Goal: Use online tool/utility: Utilize a website feature to perform a specific function

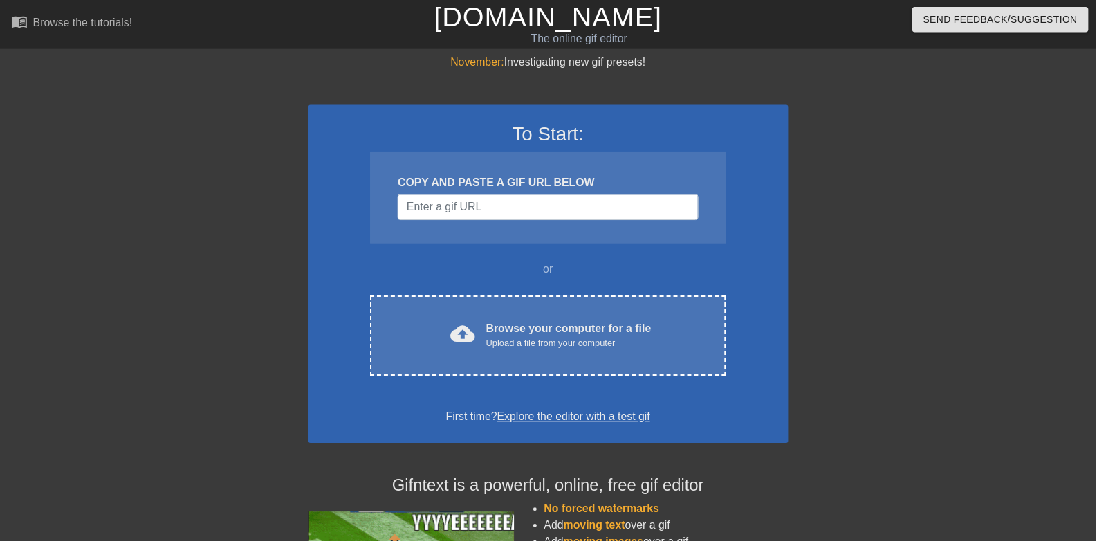
click at [432, 356] on div "cloud_upload Browse your computer for a file Upload a file from your computer C…" at bounding box center [553, 338] width 358 height 81
click at [552, 203] on input "Username" at bounding box center [552, 209] width 303 height 26
click at [544, 206] on input "Username" at bounding box center [552, 209] width 303 height 26
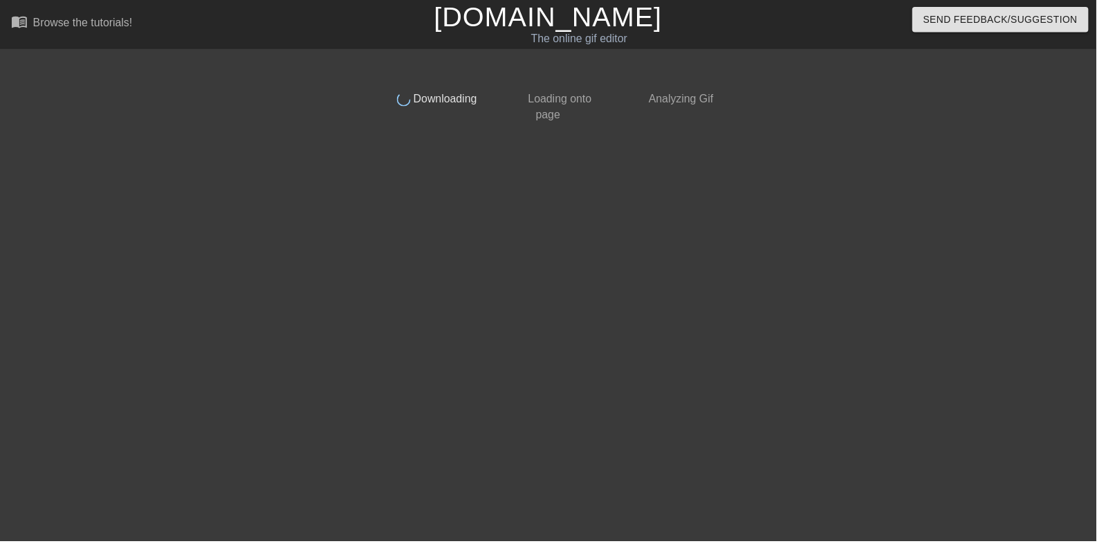
click at [527, 118] on div "done Loading onto page" at bounding box center [553, 103] width 122 height 42
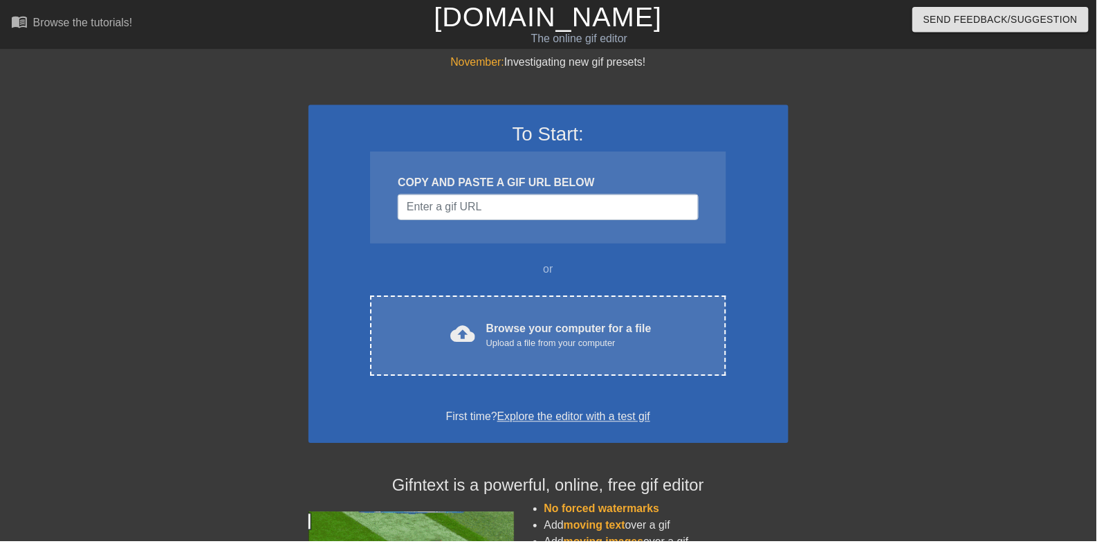
click at [659, 323] on div "cloud_upload Browse your computer for a file Upload a file from your computer" at bounding box center [553, 338] width 300 height 31
click at [589, 330] on div "Browse your computer for a file Upload a file from your computer" at bounding box center [573, 338] width 167 height 30
click at [596, 331] on div "Browse your computer for a file Upload a file from your computer" at bounding box center [573, 338] width 167 height 30
click at [624, 337] on div "Browse your computer for a file Upload a file from your computer" at bounding box center [573, 338] width 167 height 30
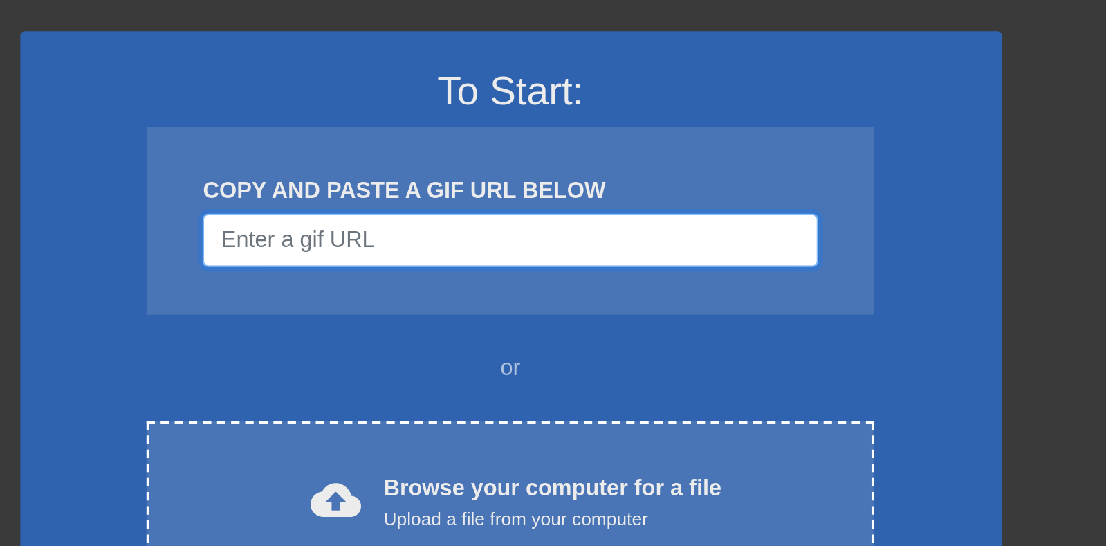
click at [608, 208] on input "Username" at bounding box center [552, 209] width 303 height 26
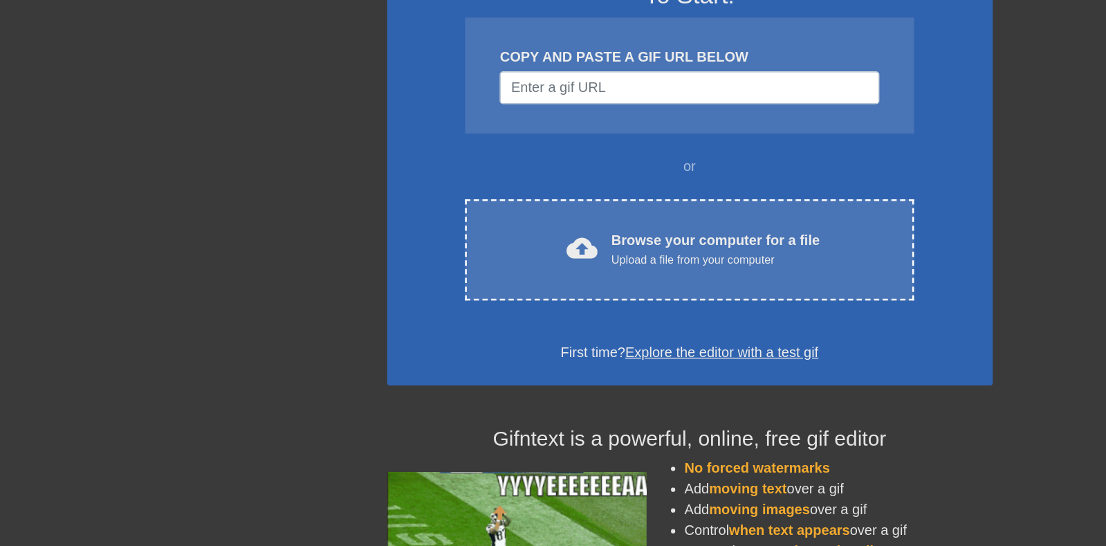
scroll to position [80, 0]
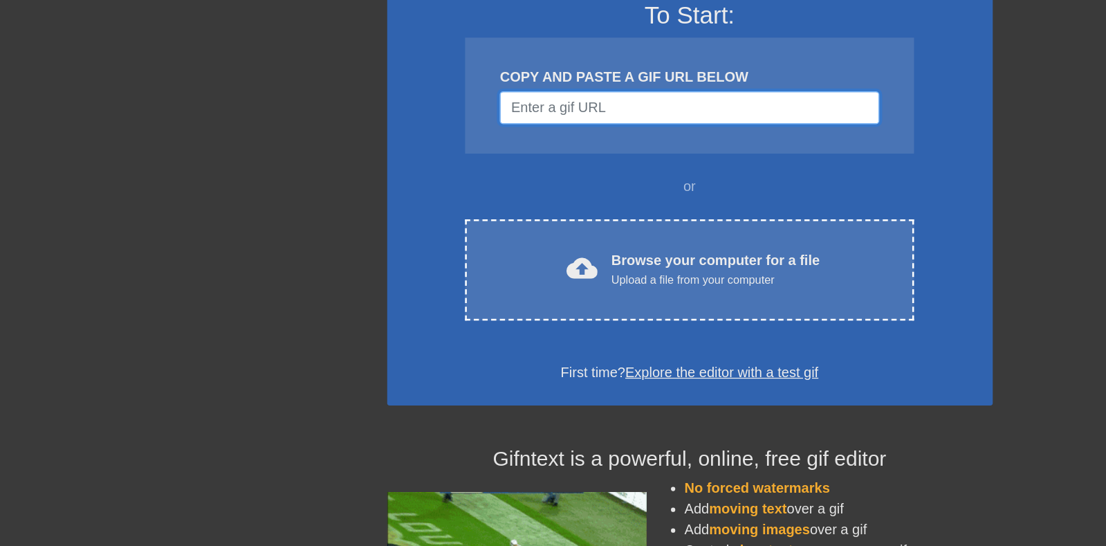
click at [582, 124] on input "Username" at bounding box center [552, 129] width 303 height 26
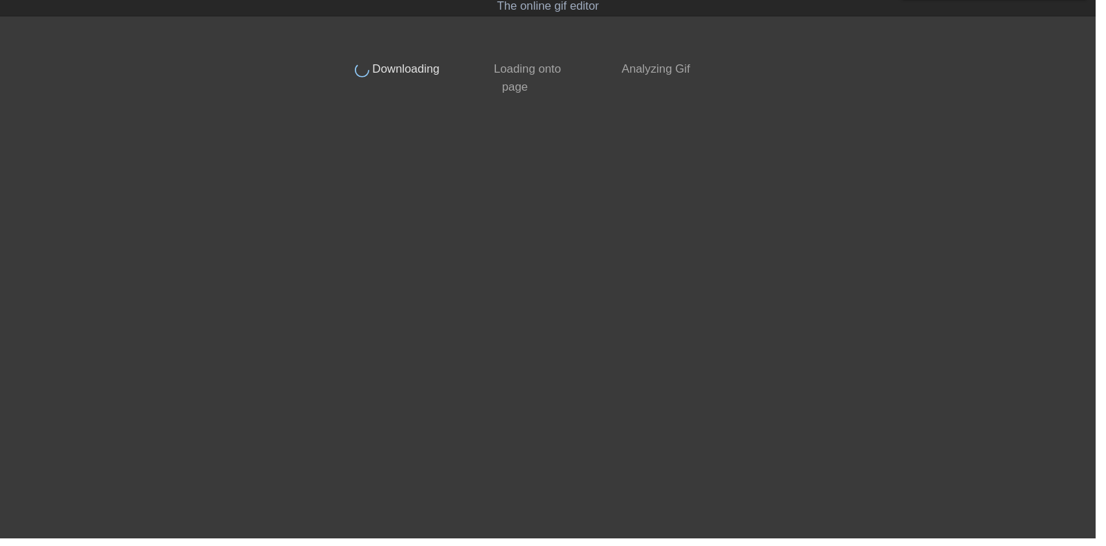
scroll to position [0, 0]
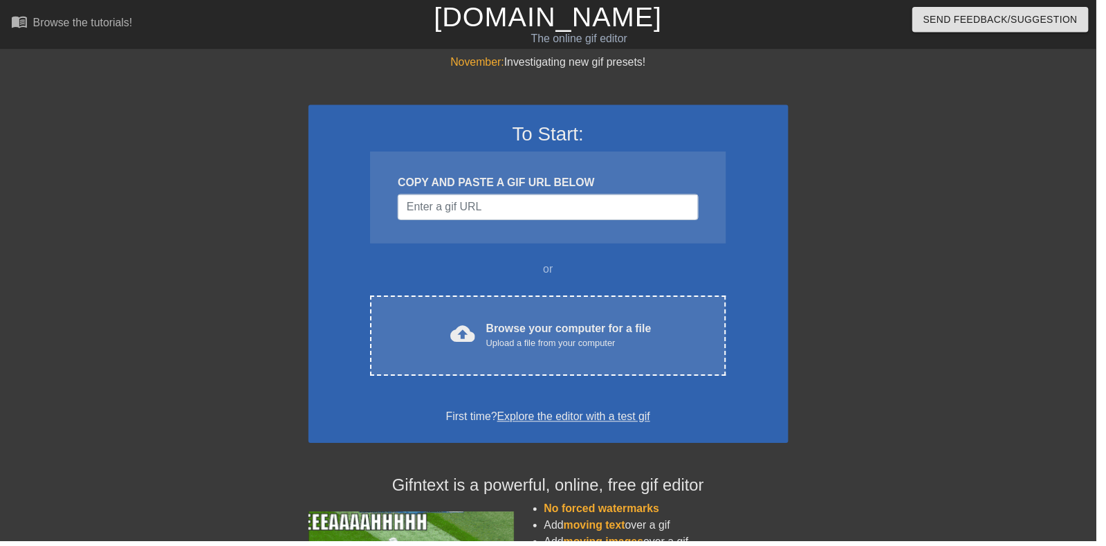
click at [649, 344] on div "Upload a file from your computer" at bounding box center [573, 347] width 167 height 14
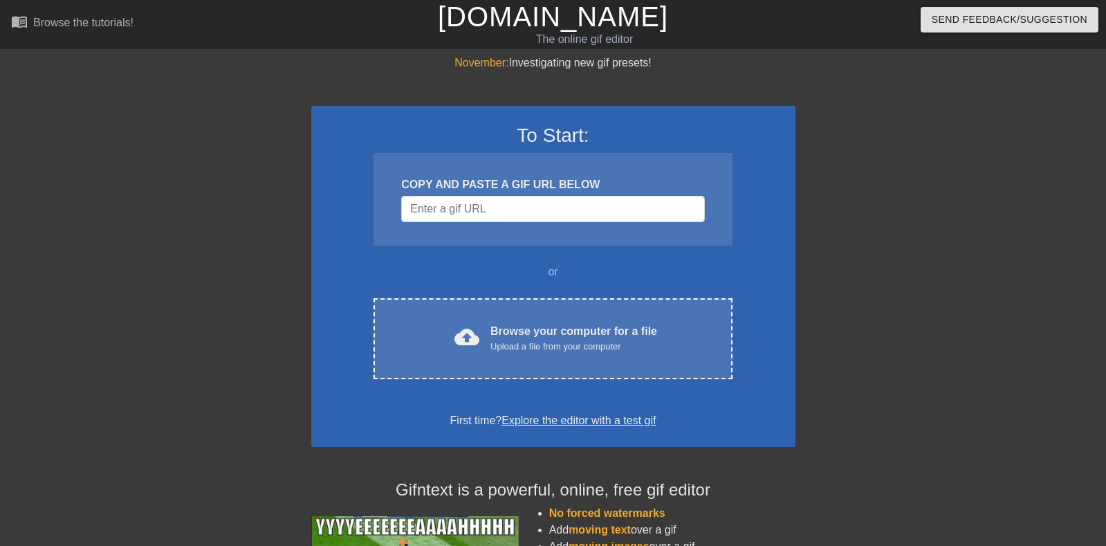
click at [616, 327] on div "Browse your computer for a file Upload a file from your computer" at bounding box center [573, 338] width 167 height 30
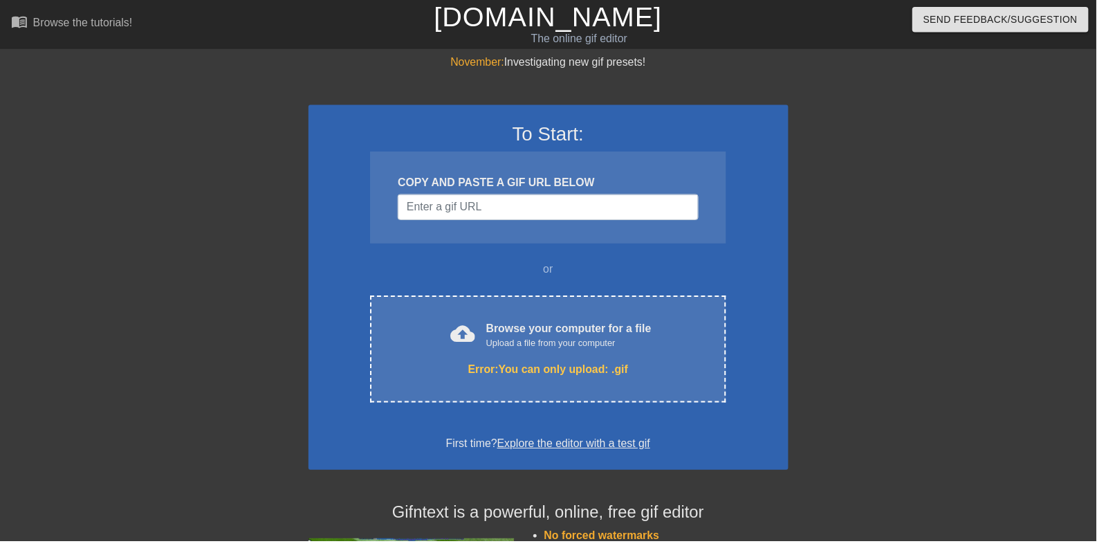
click at [465, 344] on span "cloud_upload" at bounding box center [466, 336] width 25 height 25
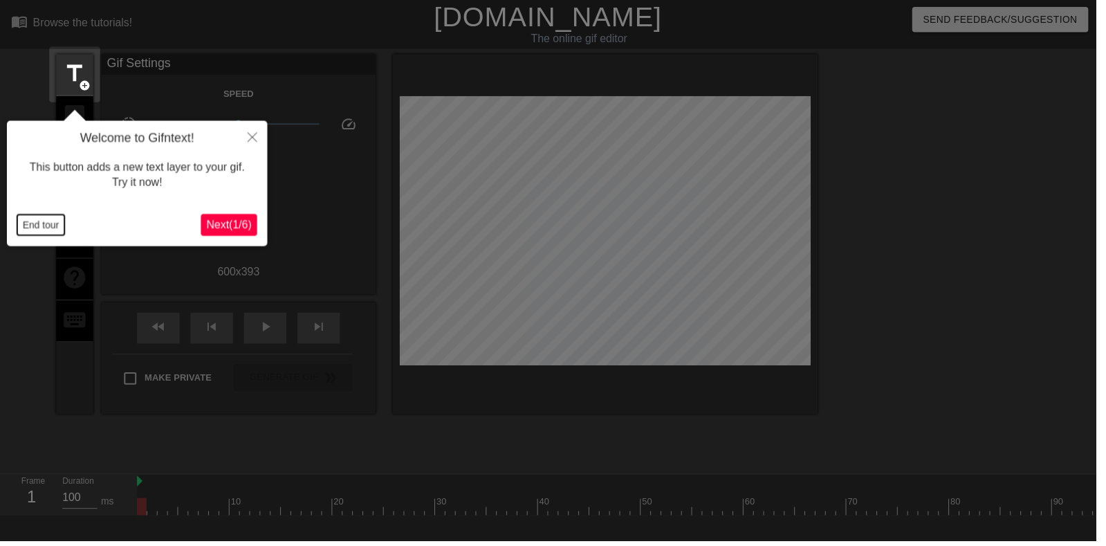
click at [35, 220] on button "End tour" at bounding box center [41, 227] width 48 height 21
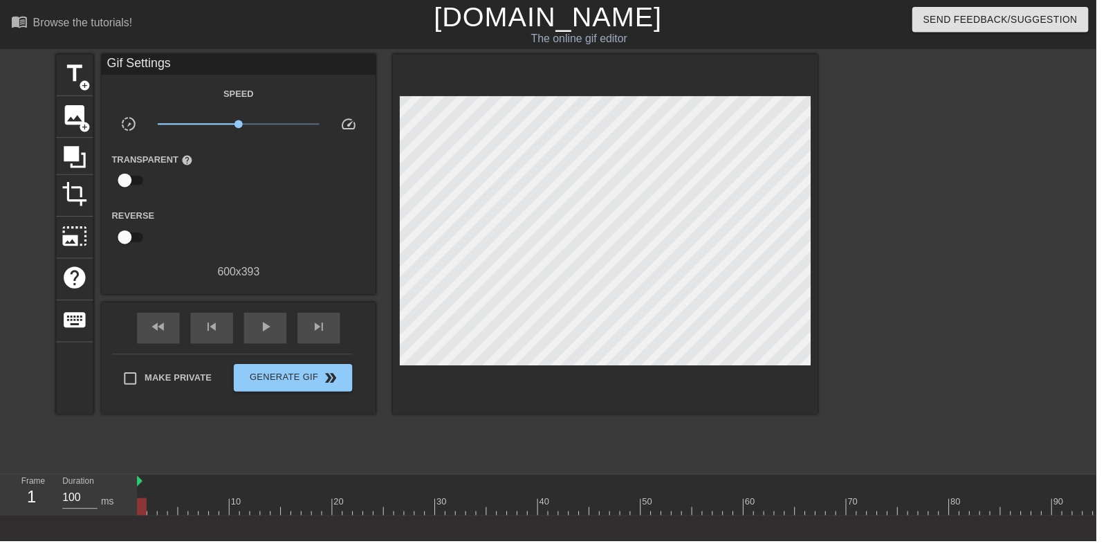
click at [89, 127] on span "add_circle" at bounding box center [86, 128] width 12 height 12
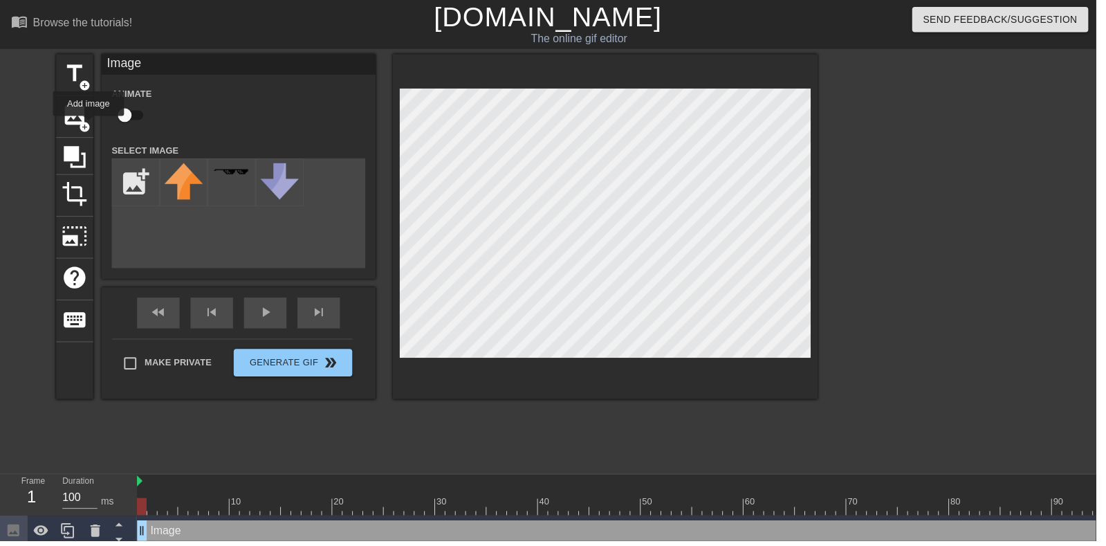
click at [134, 113] on input "checkbox" at bounding box center [125, 116] width 79 height 26
checkbox input "true"
click at [140, 178] on input "file" at bounding box center [136, 183] width 47 height 47
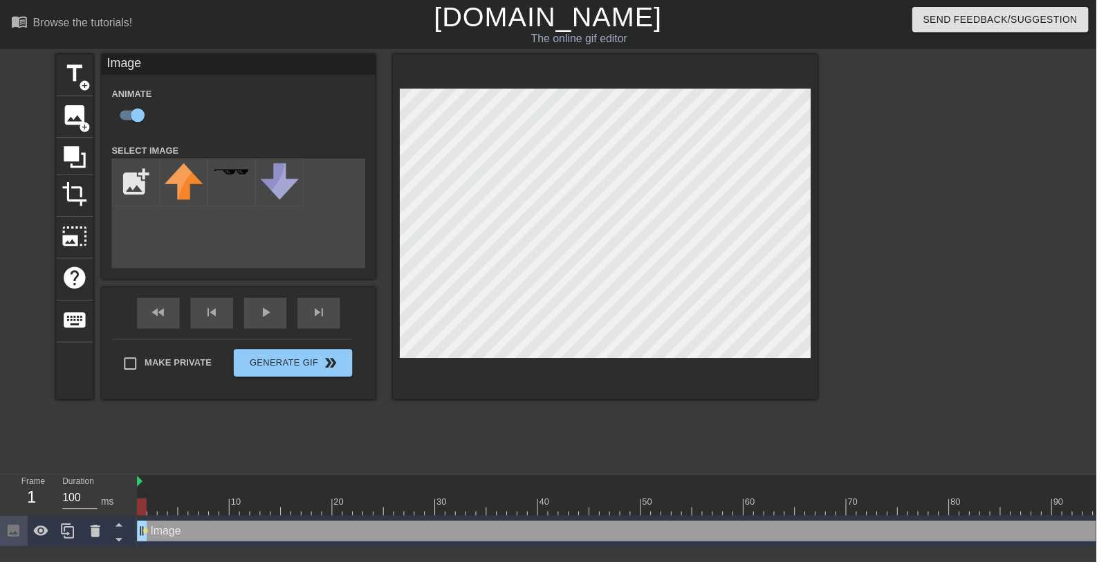
type input "C:\fakepath\image.png"
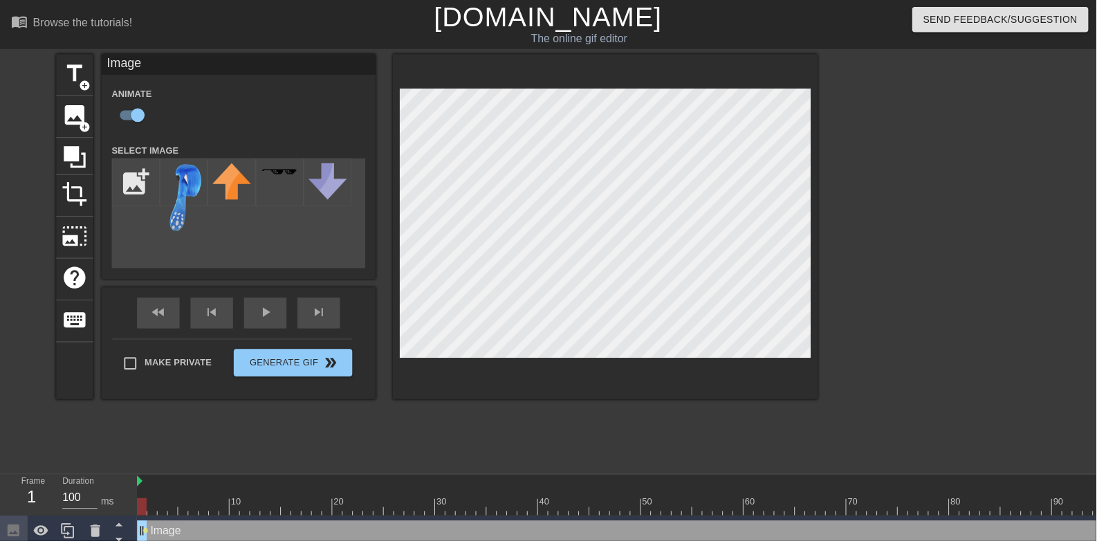
click at [176, 183] on img at bounding box center [185, 200] width 39 height 70
click at [266, 308] on div "fast_rewind skip_previous play_arrow skip_next" at bounding box center [241, 316] width 226 height 52
click at [261, 301] on div "Image Animate Select Image add_photo_alternate fast_rewind skip_previous play_a…" at bounding box center [240, 229] width 277 height 348
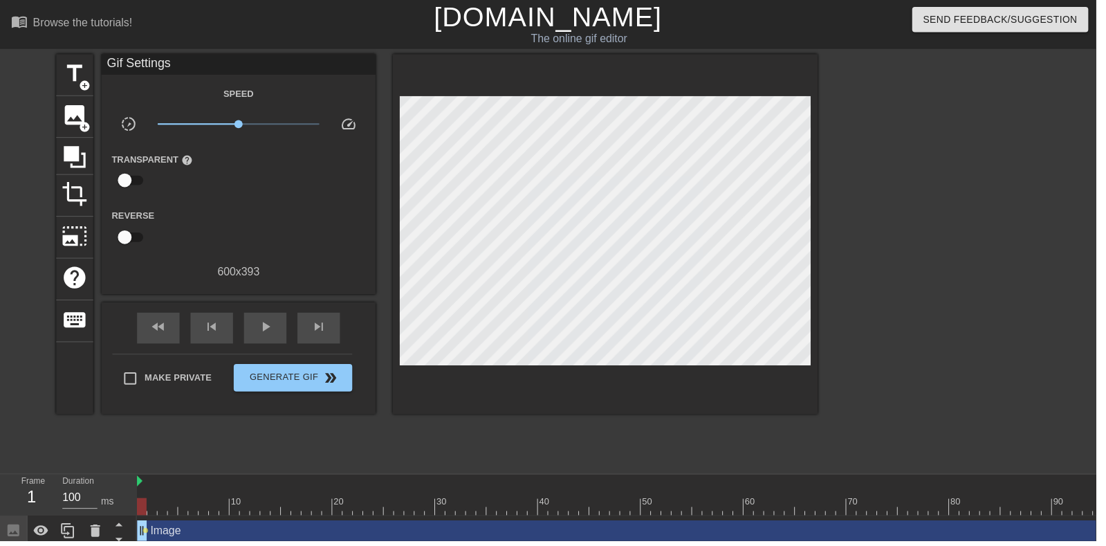
click at [257, 332] on div "play_arrow" at bounding box center [267, 330] width 43 height 31
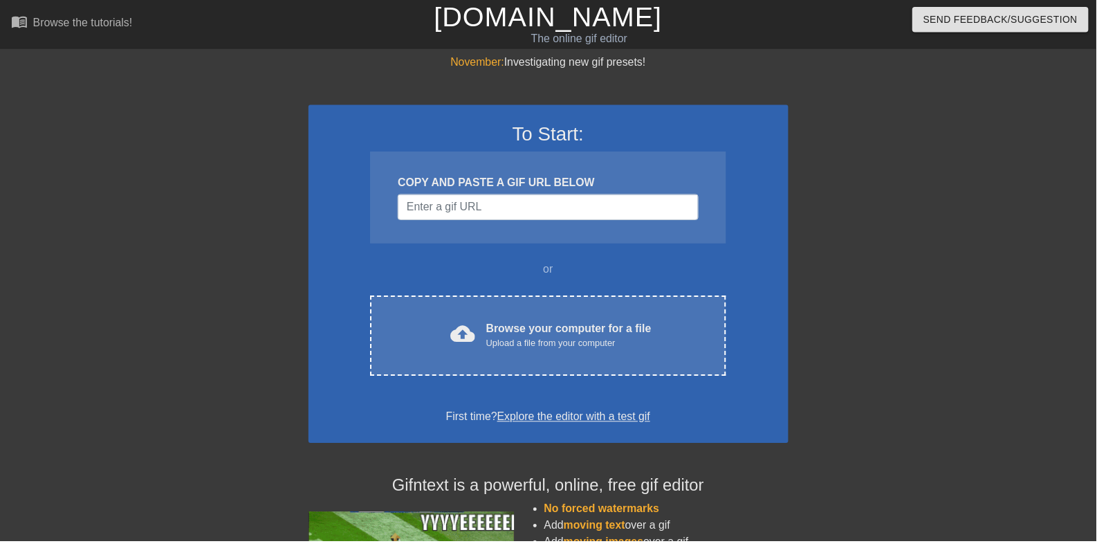
click at [630, 310] on div "cloud_upload Browse your computer for a file Upload a file from your computer C…" at bounding box center [553, 338] width 358 height 81
click at [634, 365] on div "cloud_upload Browse your computer for a file Upload a file from your computer C…" at bounding box center [553, 338] width 358 height 81
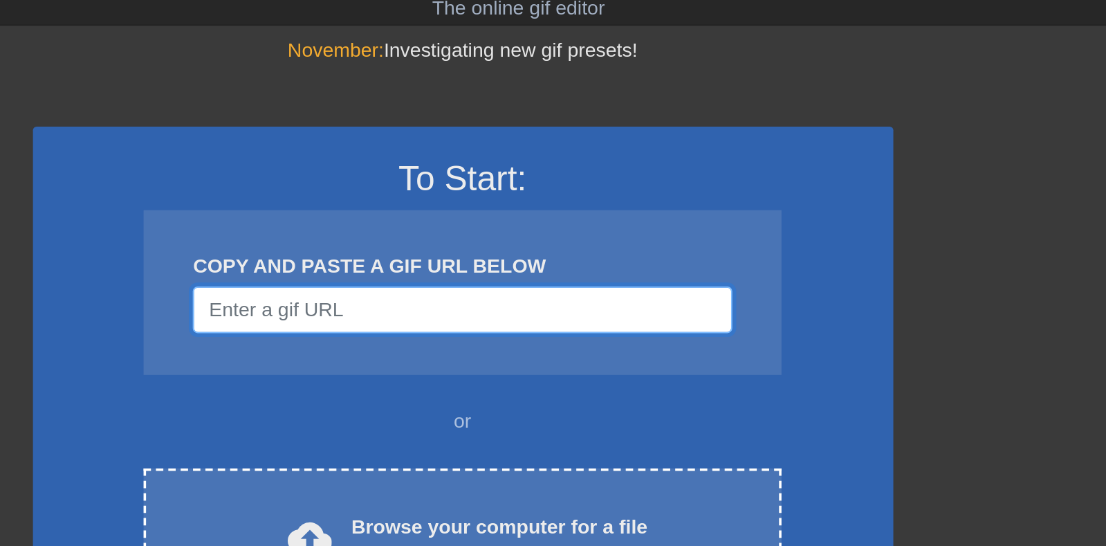
click at [586, 206] on input "Username" at bounding box center [552, 209] width 303 height 26
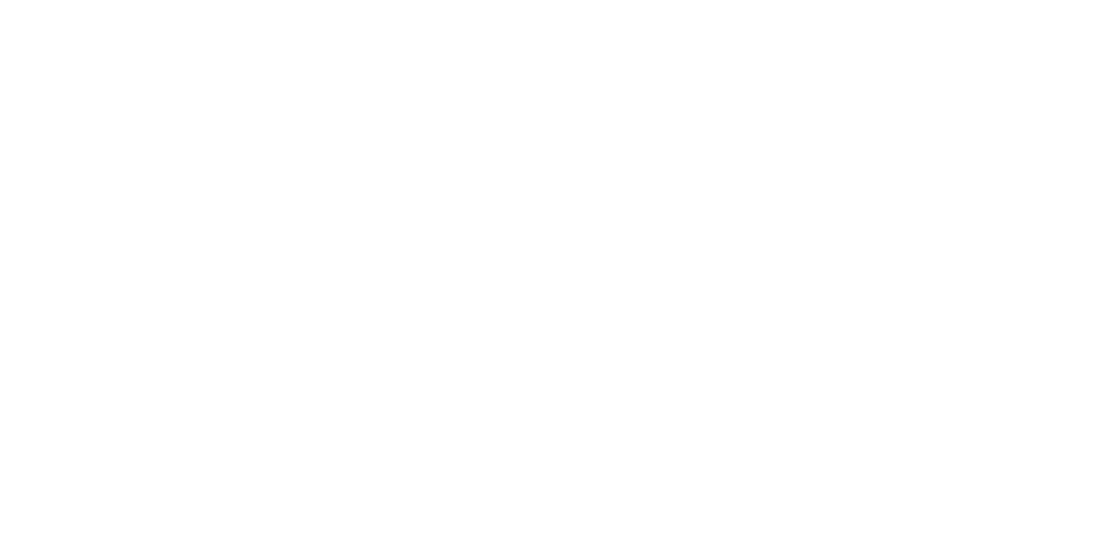
scroll to position [185, 0]
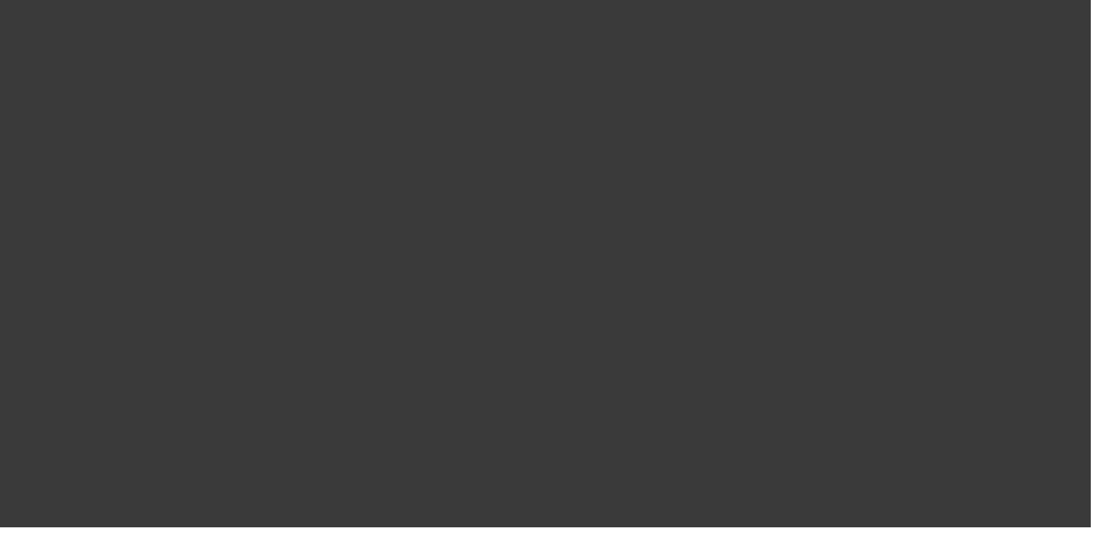
scroll to position [185, 0]
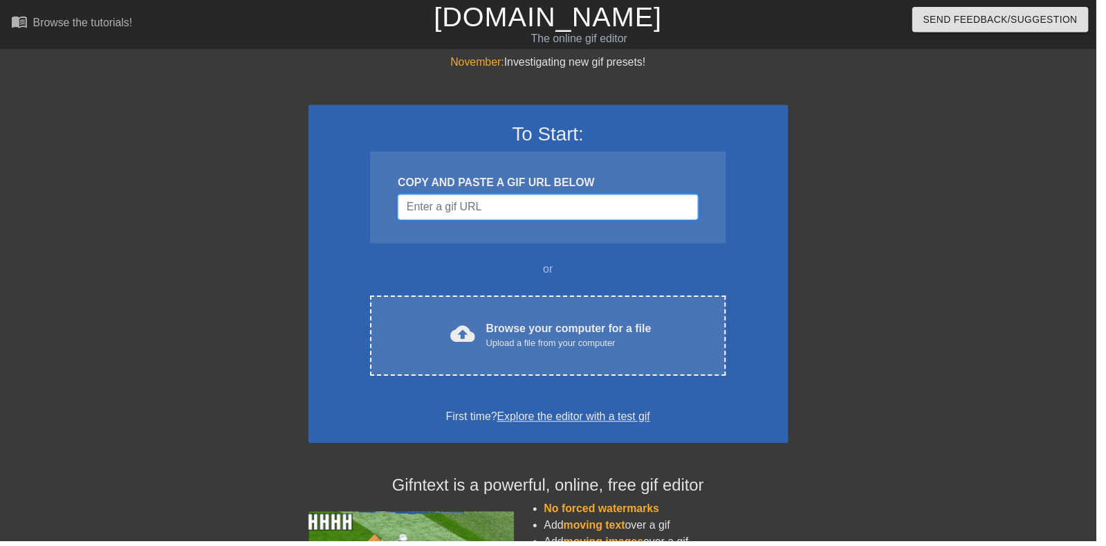
click at [625, 202] on input "Username" at bounding box center [552, 209] width 303 height 26
click at [623, 186] on div "COPY AND PASTE A GIF URL BELOW" at bounding box center [552, 184] width 303 height 17
click at [622, 205] on input "Username" at bounding box center [552, 209] width 303 height 26
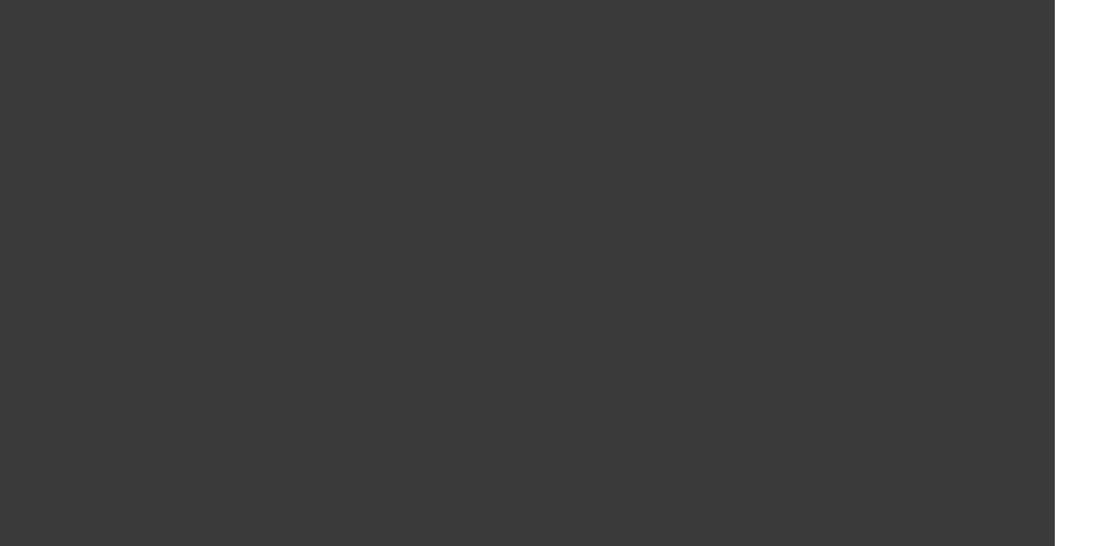
scroll to position [176, 0]
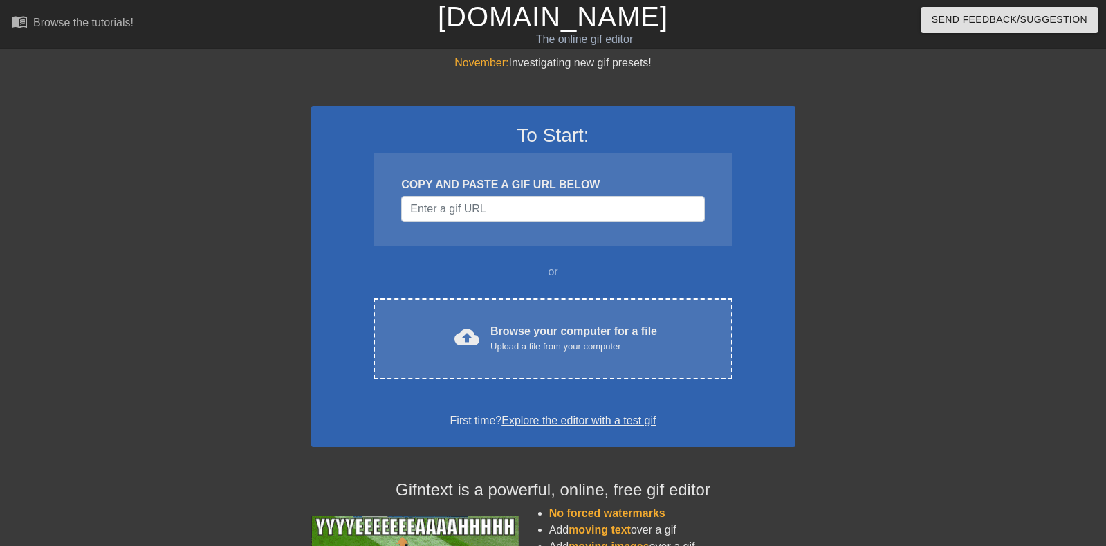
scroll to position [176, 0]
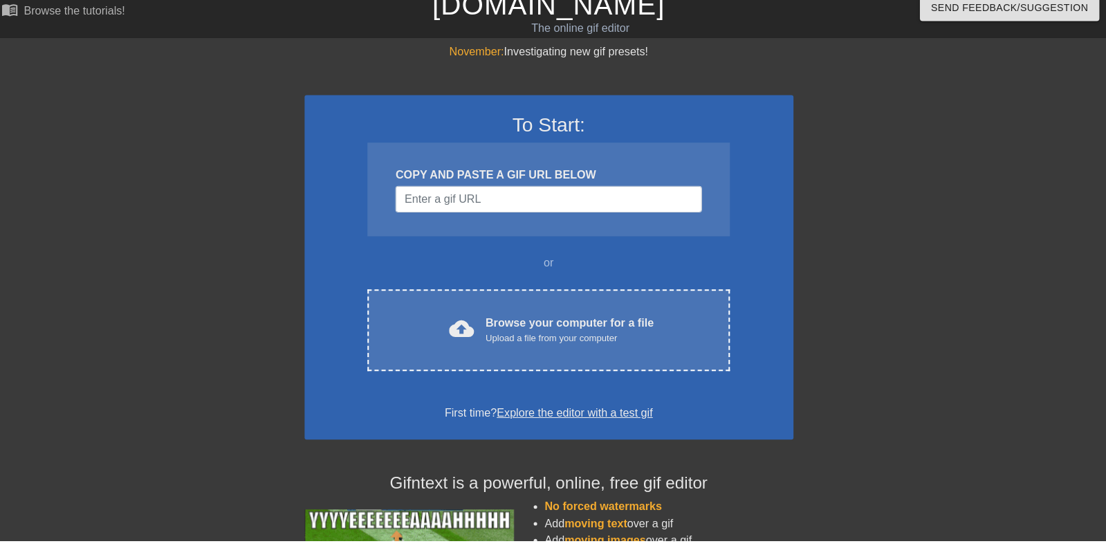
scroll to position [17, 0]
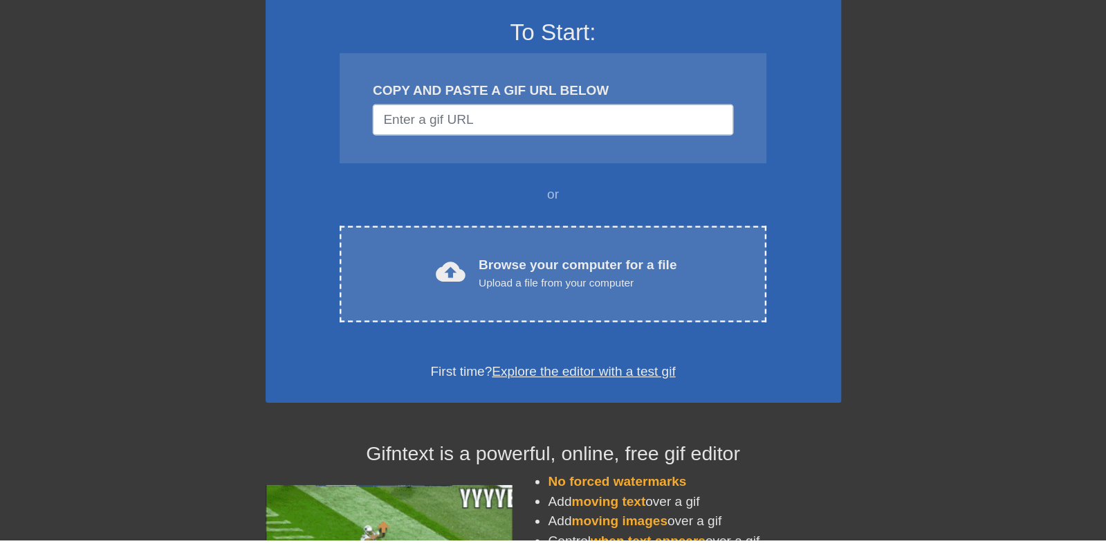
click at [645, 299] on div "cloud_upload Browse your computer for a file Upload a file from your computer C…" at bounding box center [553, 322] width 358 height 81
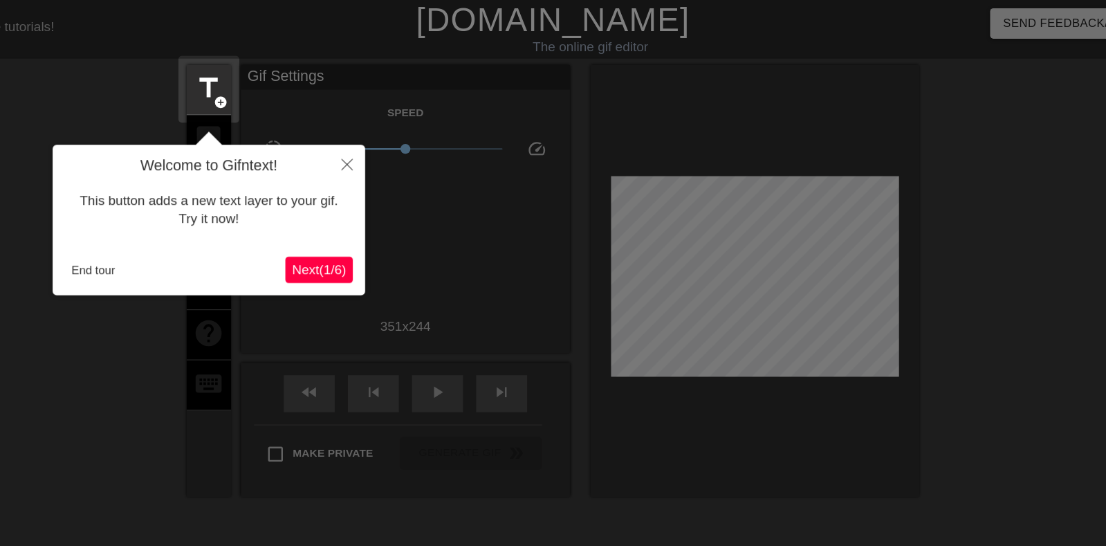
scroll to position [34, 0]
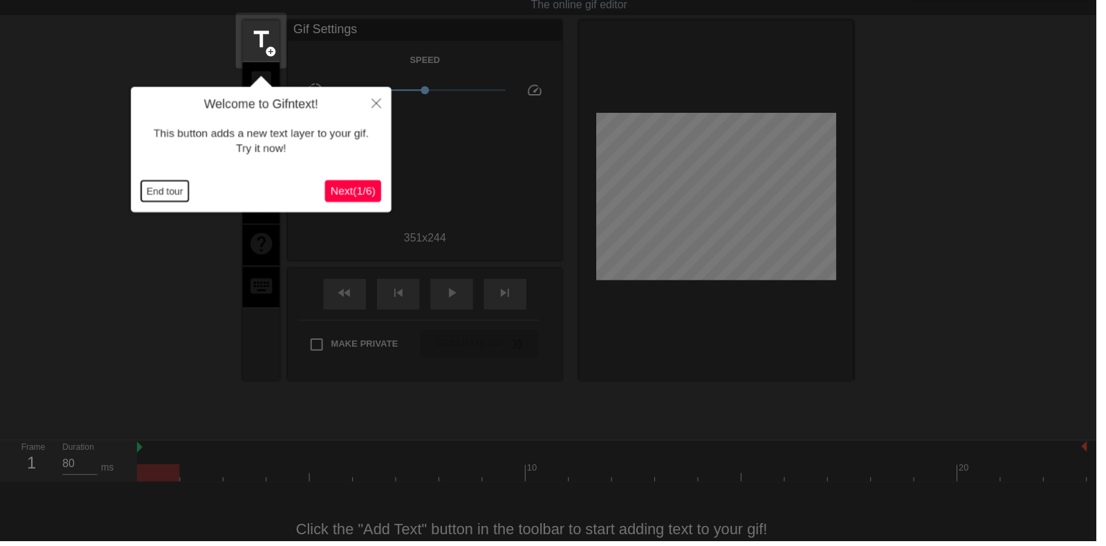
click at [178, 192] on button "End tour" at bounding box center [167, 193] width 48 height 21
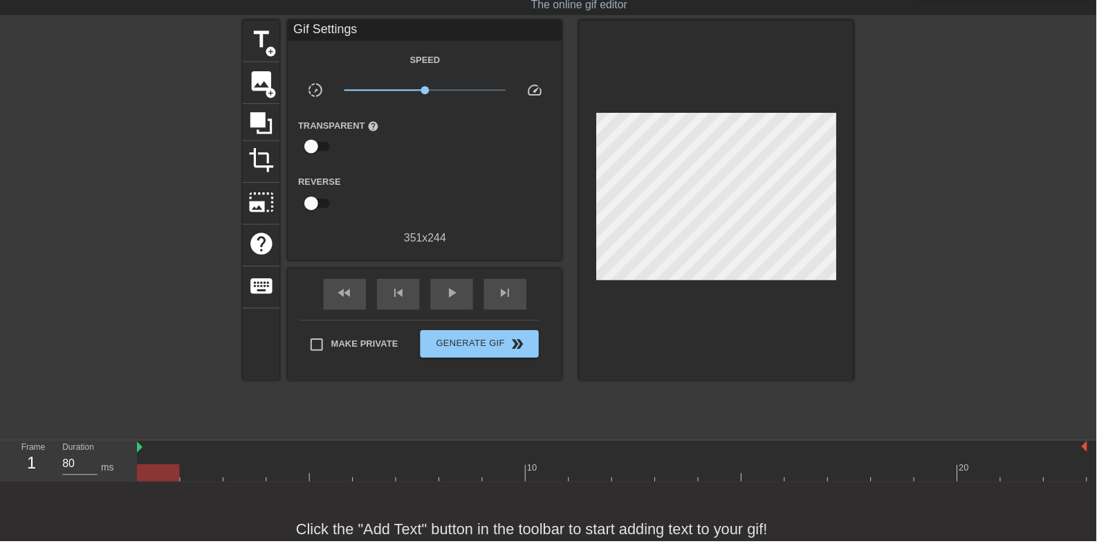
click at [255, 78] on span "image" at bounding box center [263, 82] width 26 height 26
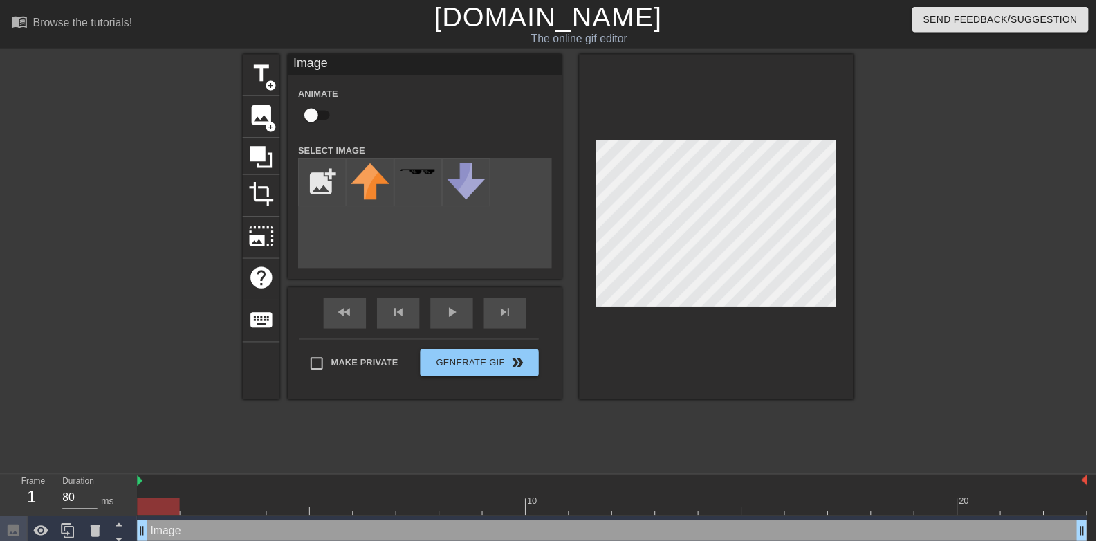
click at [282, 101] on div "image add_circle" at bounding box center [263, 118] width 37 height 42
click at [313, 121] on input "checkbox" at bounding box center [314, 116] width 79 height 26
checkbox input "true"
click at [100, 537] on icon at bounding box center [96, 535] width 17 height 17
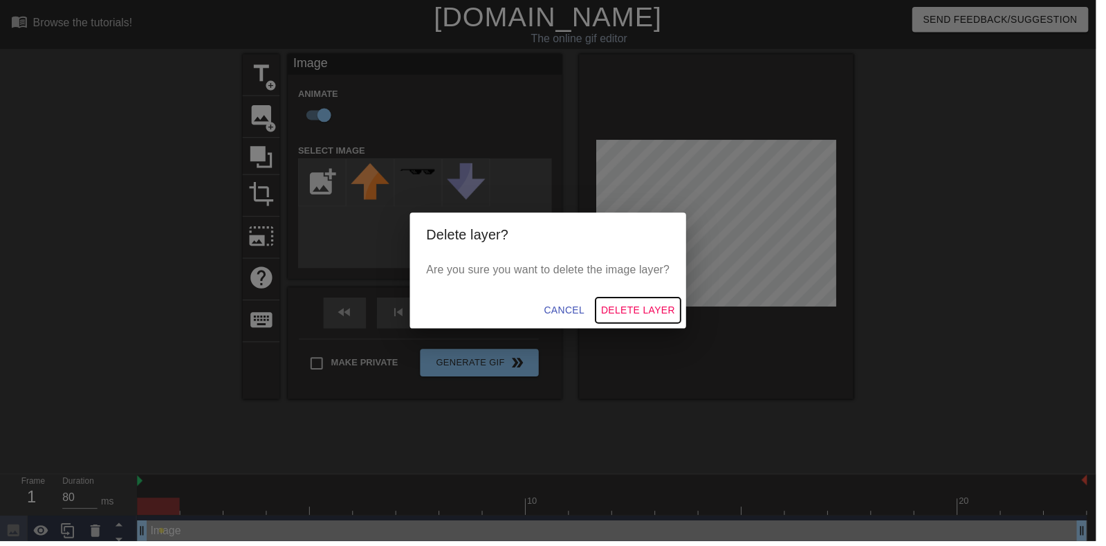
click at [673, 326] on button "Delete Layer" at bounding box center [644, 313] width 86 height 26
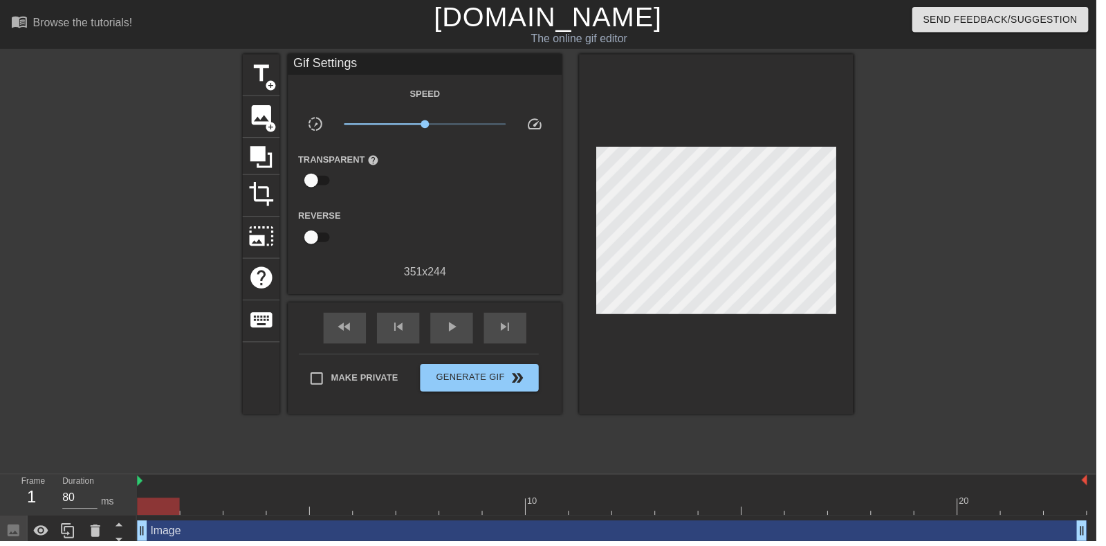
click at [276, 122] on span "add_circle" at bounding box center [274, 128] width 12 height 12
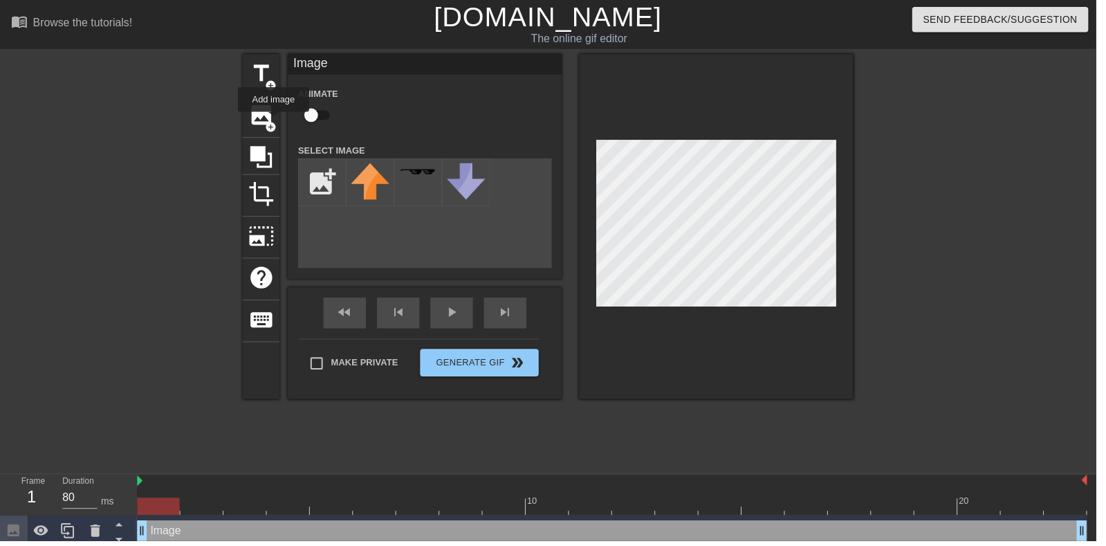
click at [304, 164] on input "file" at bounding box center [325, 183] width 47 height 47
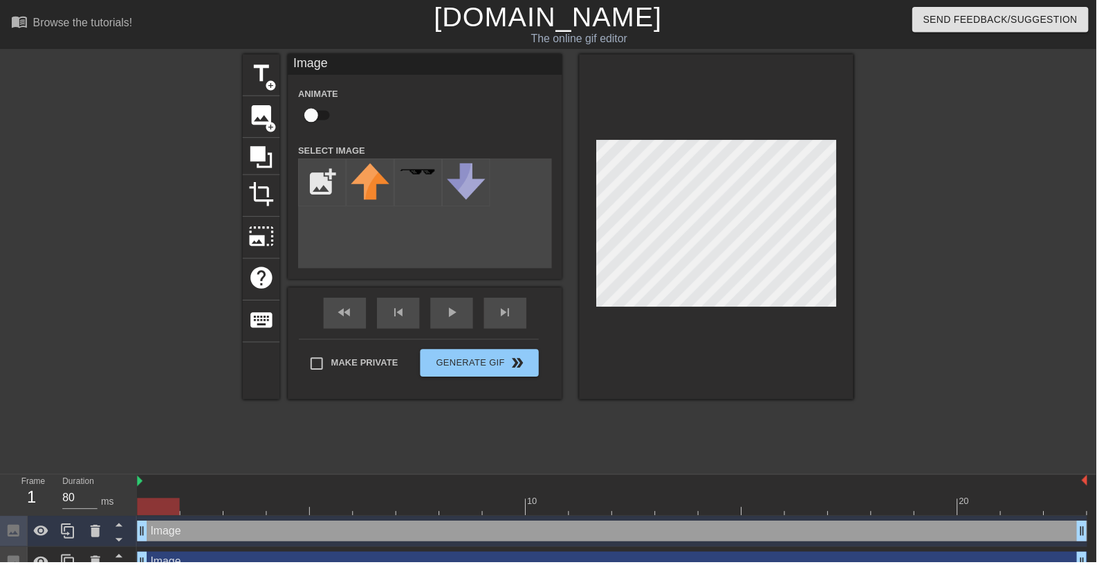
type input "C:\fakepath\image.png"
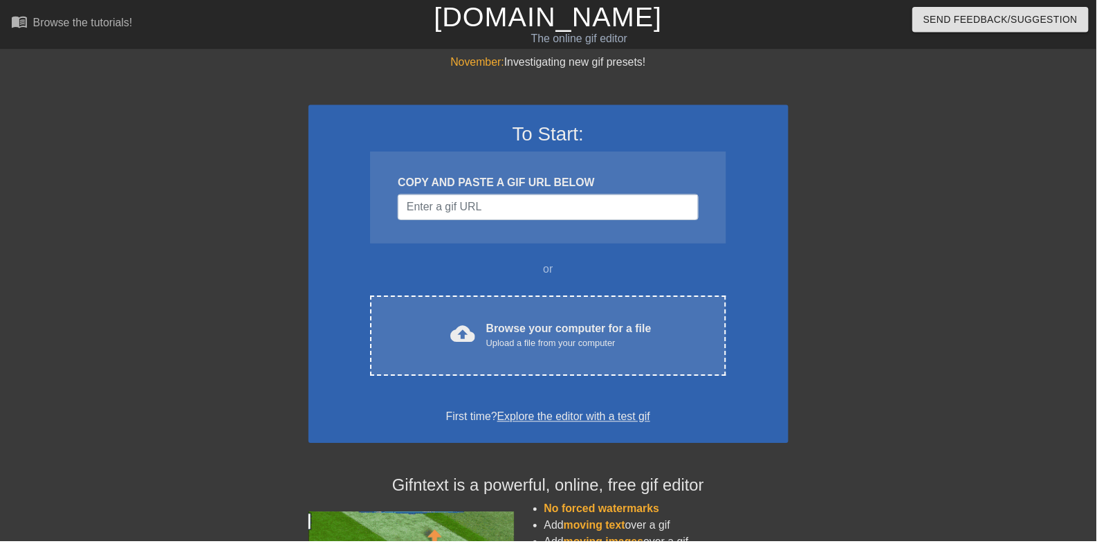
click at [646, 330] on div "Browse your computer for a file Upload a file from your computer" at bounding box center [573, 338] width 167 height 30
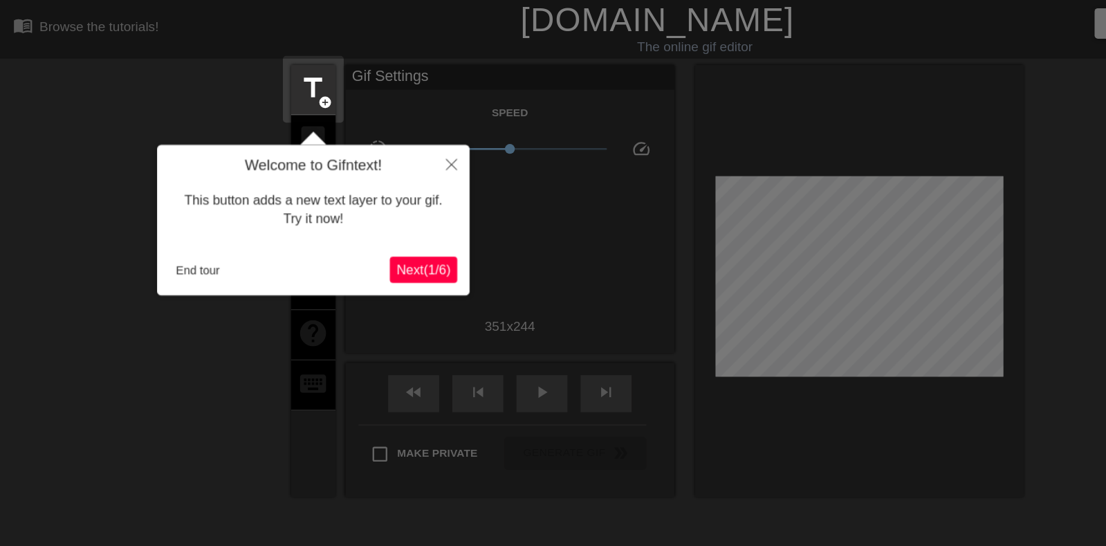
click at [145, 250] on div at bounding box center [553, 308] width 1106 height 616
click at [145, 229] on button "End tour" at bounding box center [167, 227] width 48 height 21
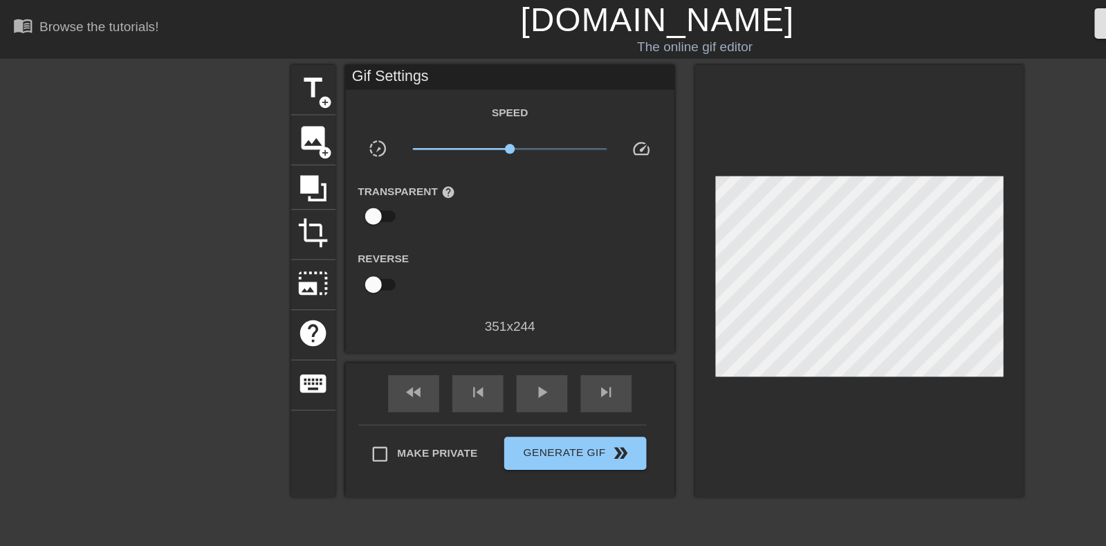
click at [270, 119] on span "image" at bounding box center [263, 116] width 26 height 26
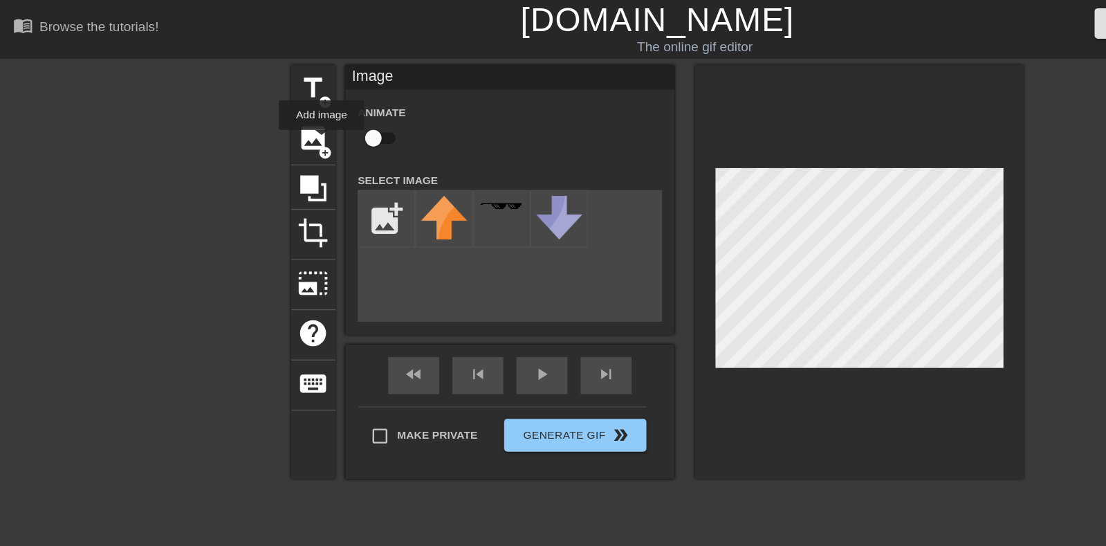
click at [315, 108] on input "checkbox" at bounding box center [314, 116] width 79 height 26
checkbox input "true"
click at [336, 177] on input "file" at bounding box center [325, 183] width 47 height 47
click at [324, 199] on input "file" at bounding box center [325, 183] width 47 height 47
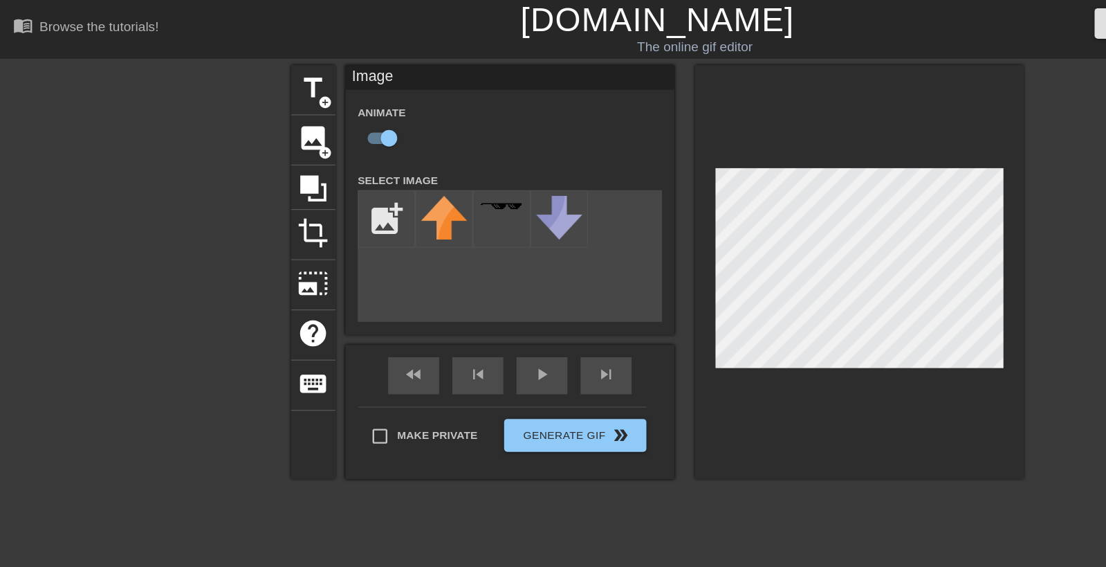
type input "C:\fakepath\98364657389274.png"
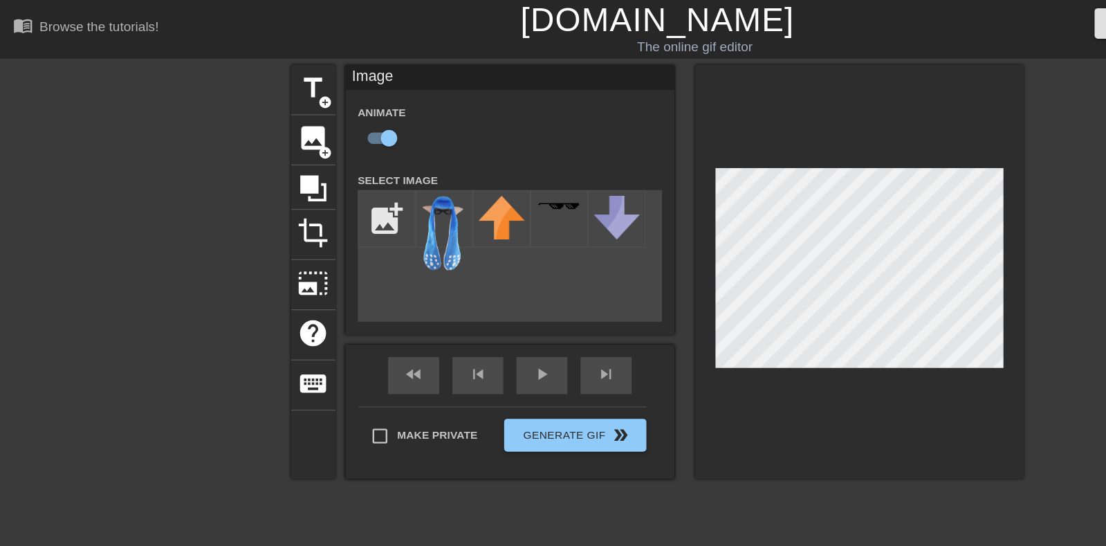
click at [385, 165] on img at bounding box center [373, 197] width 39 height 64
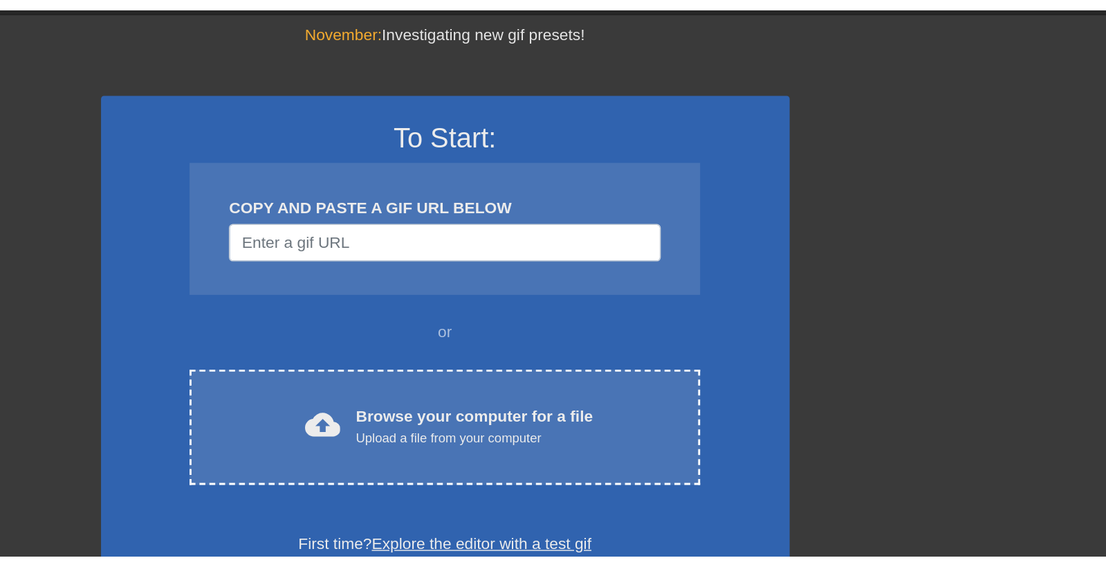
scroll to position [1, 0]
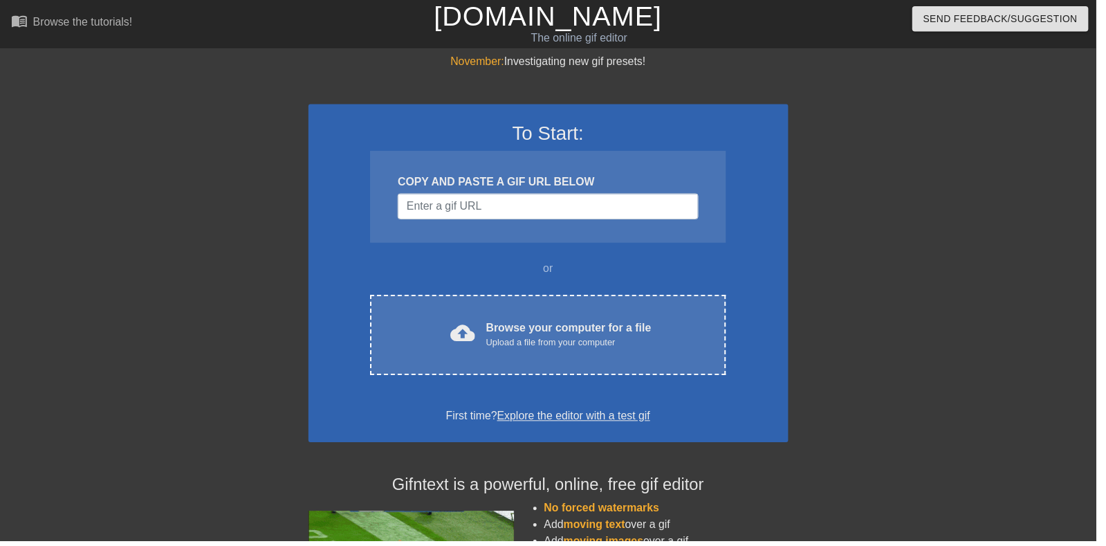
click at [555, 336] on div "Browse your computer for a file Upload a file from your computer" at bounding box center [573, 337] width 167 height 30
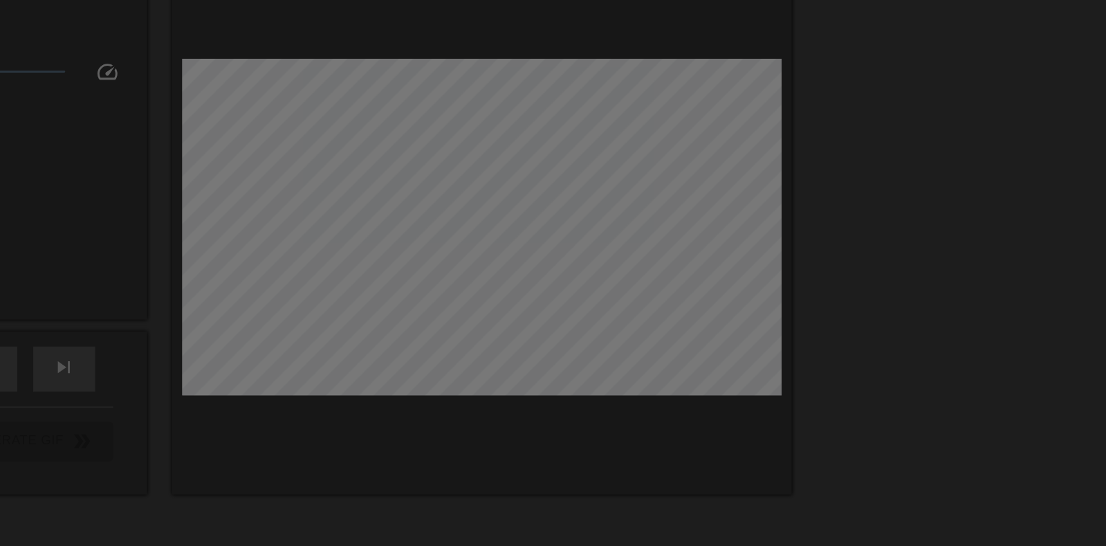
scroll to position [34, 0]
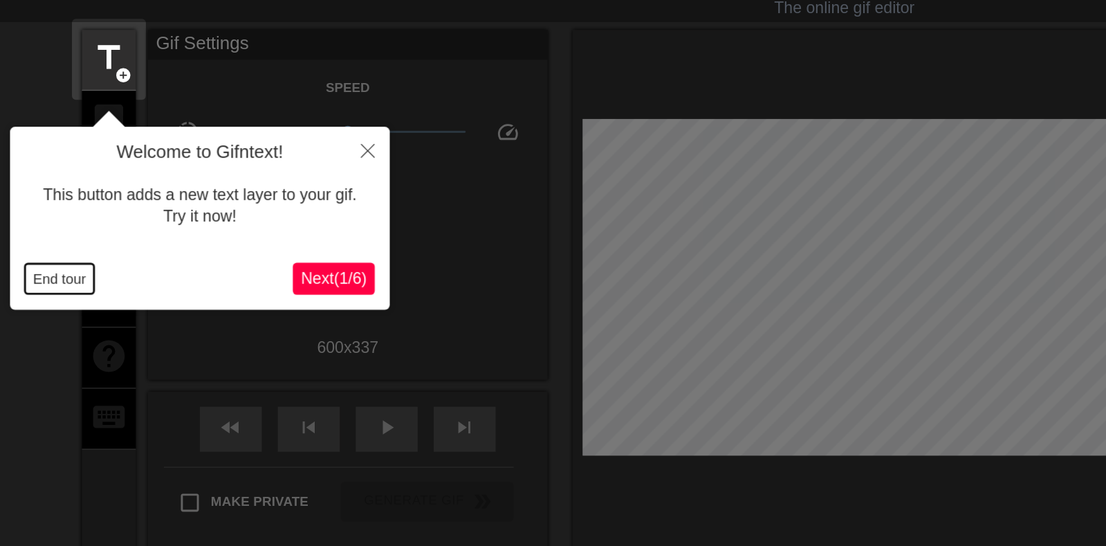
click at [48, 201] on button "End tour" at bounding box center [41, 193] width 48 height 21
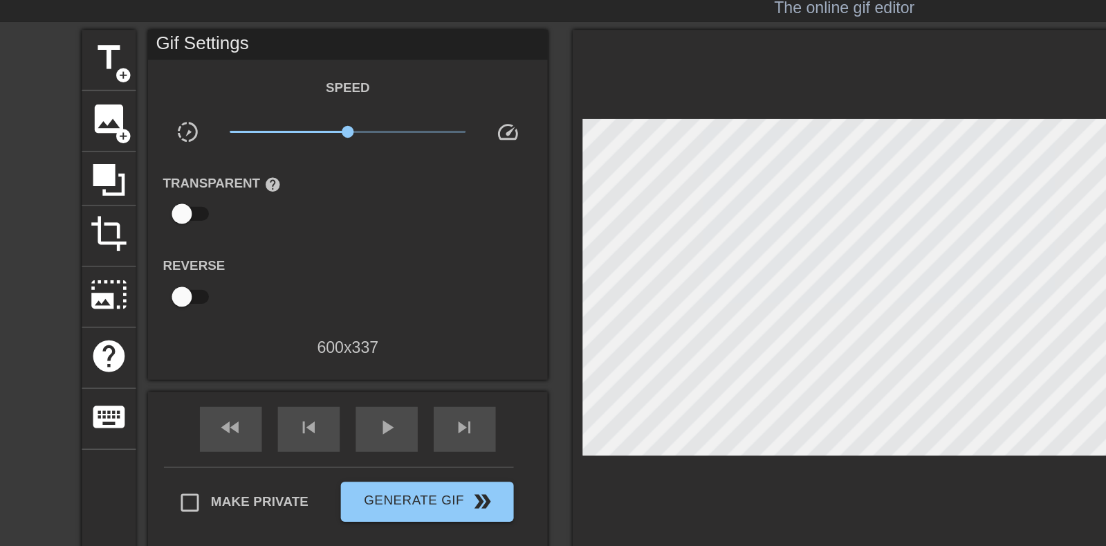
scroll to position [0, 0]
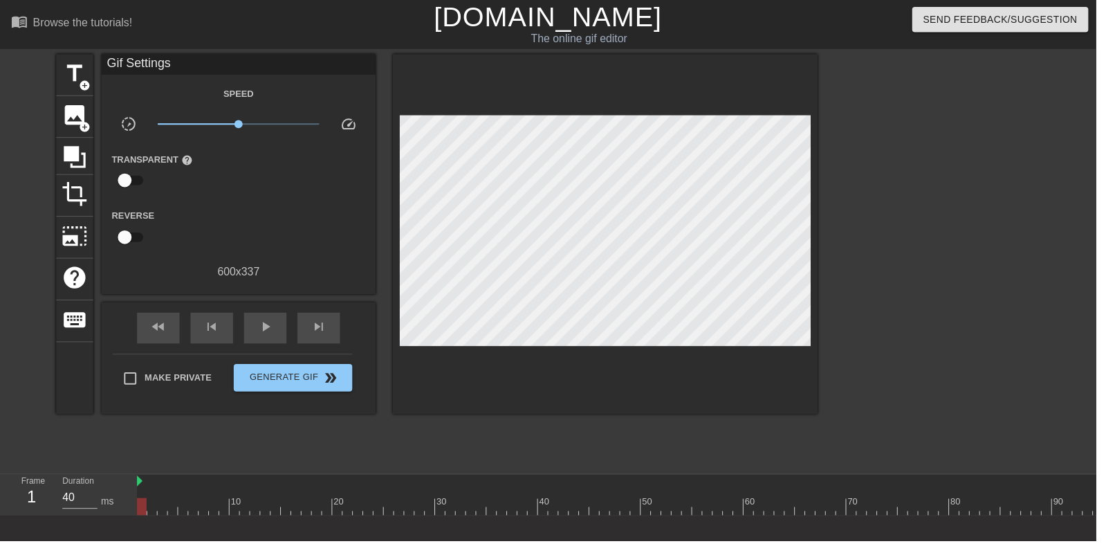
click at [89, 131] on span "add_circle" at bounding box center [86, 128] width 12 height 12
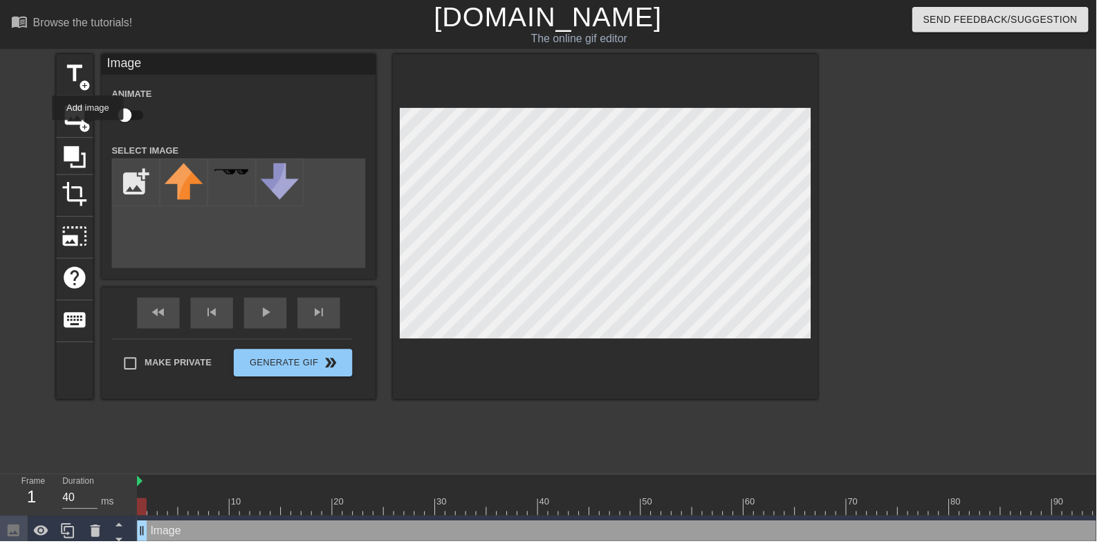
click at [120, 104] on input "checkbox" at bounding box center [125, 116] width 79 height 26
checkbox input "true"
click at [143, 171] on input "file" at bounding box center [136, 183] width 47 height 47
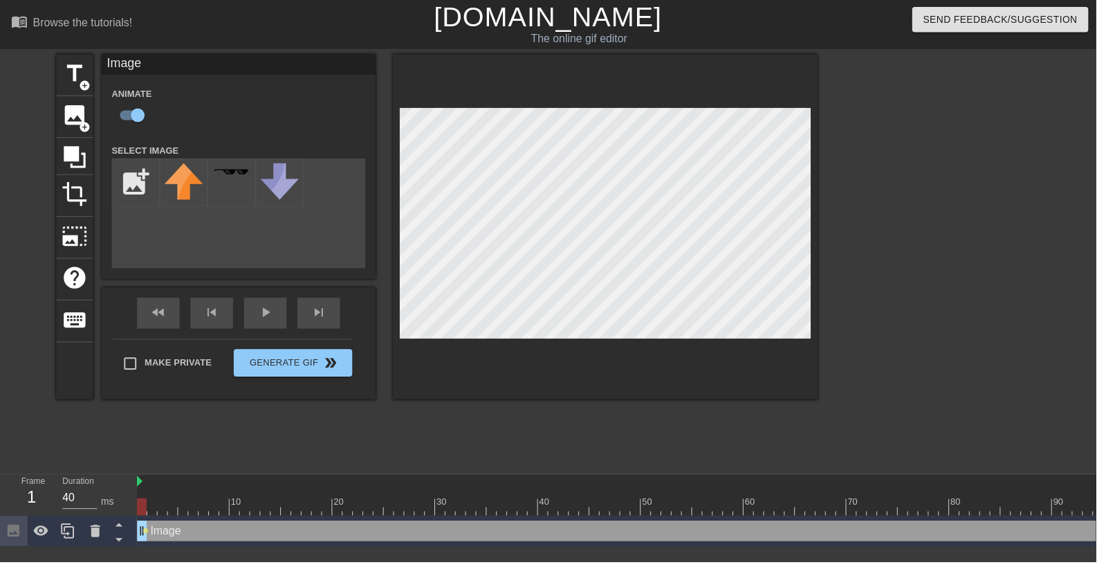
type input "C:\fakepath\98364657389274.png"
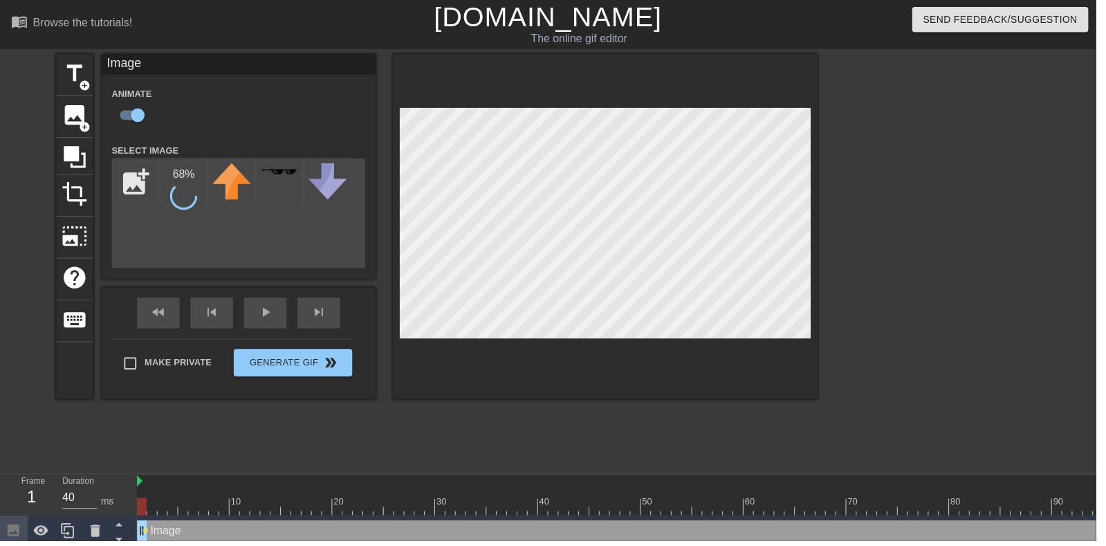
click at [192, 175] on div "68 %" at bounding box center [185, 184] width 48 height 48
click at [180, 169] on img at bounding box center [185, 197] width 39 height 64
click at [178, 179] on img at bounding box center [185, 197] width 39 height 64
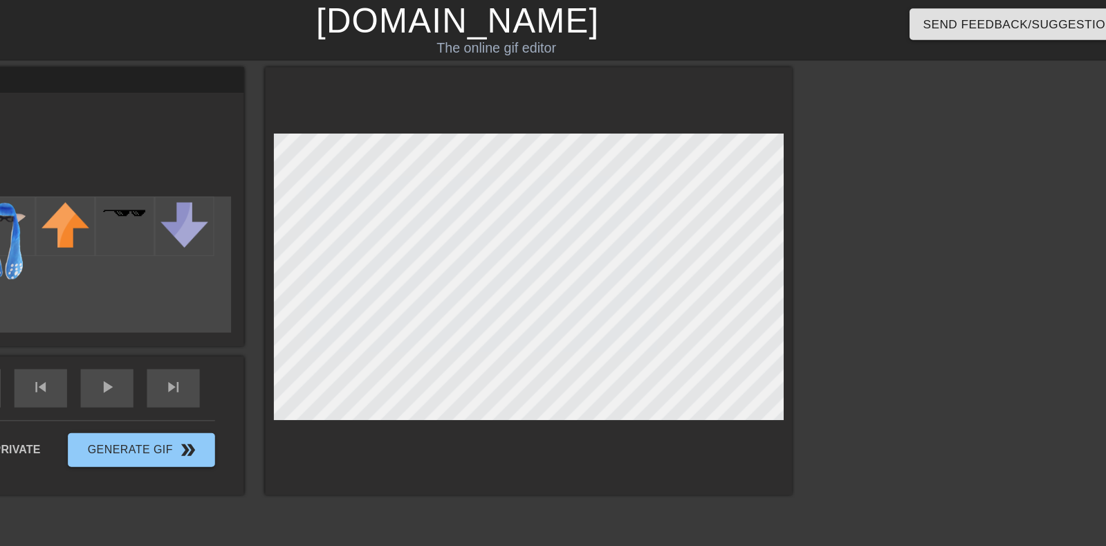
click at [277, 316] on div "play_arrow" at bounding box center [267, 315] width 43 height 31
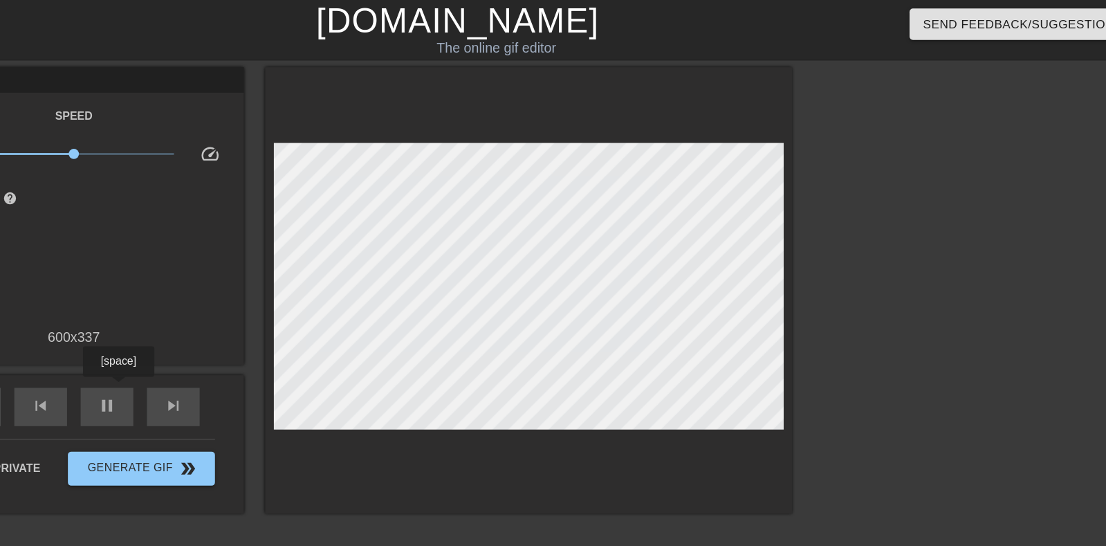
click at [262, 330] on span "pause" at bounding box center [267, 330] width 17 height 17
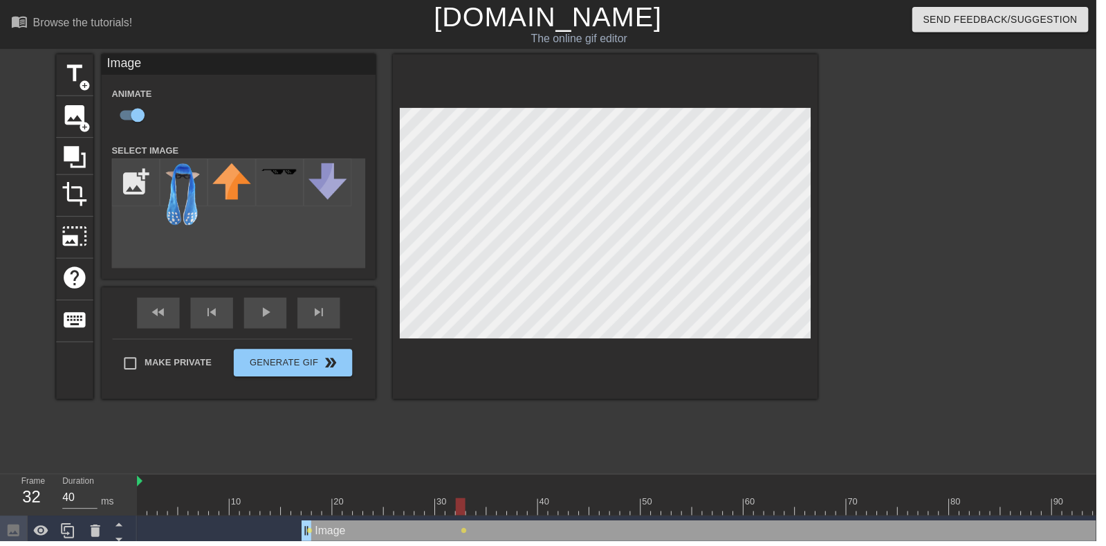
click at [265, 321] on div "play_arrow" at bounding box center [267, 315] width 43 height 31
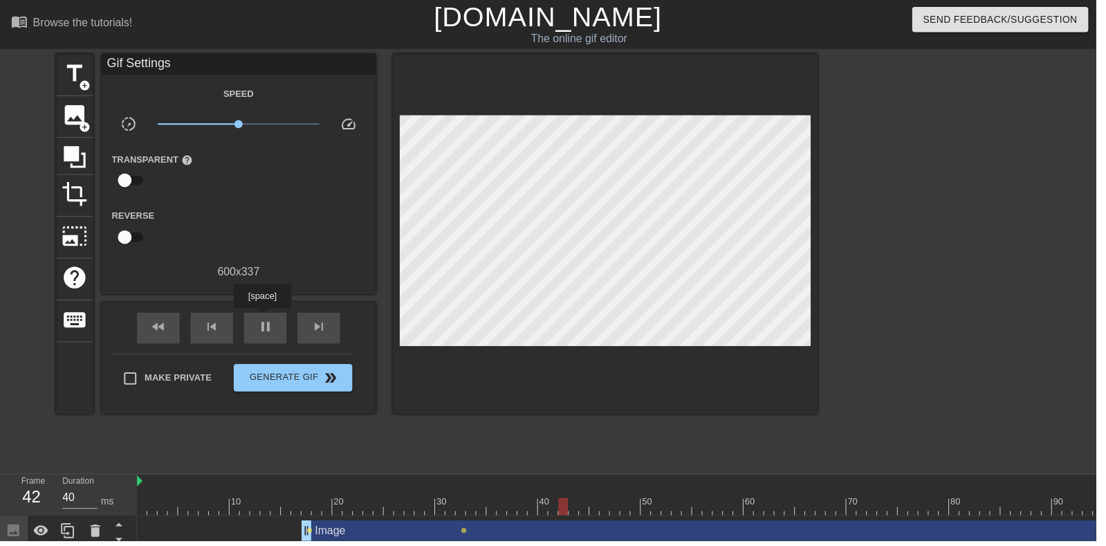
click at [264, 322] on span "pause" at bounding box center [267, 330] width 17 height 17
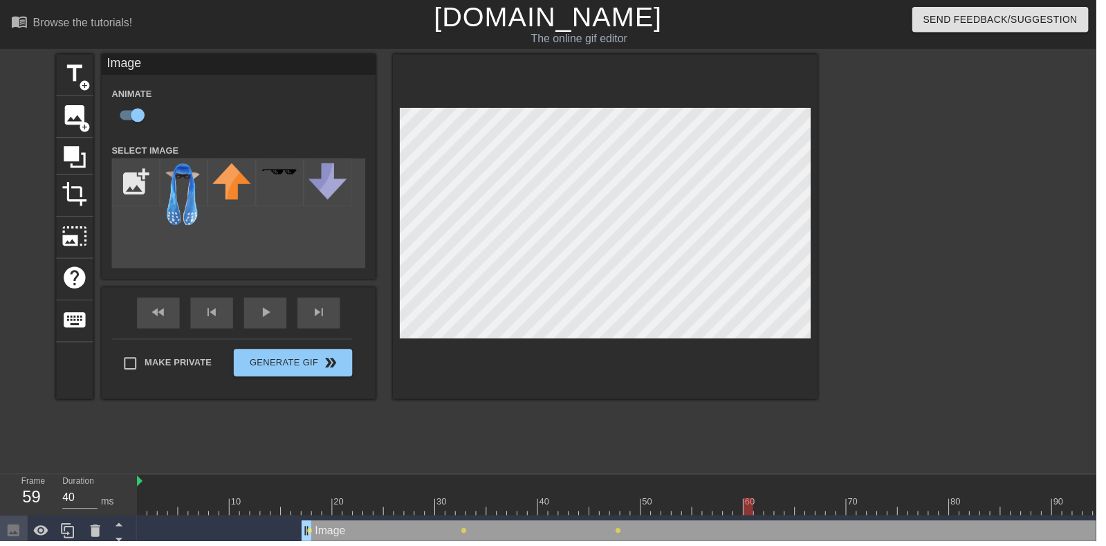
type input "30"
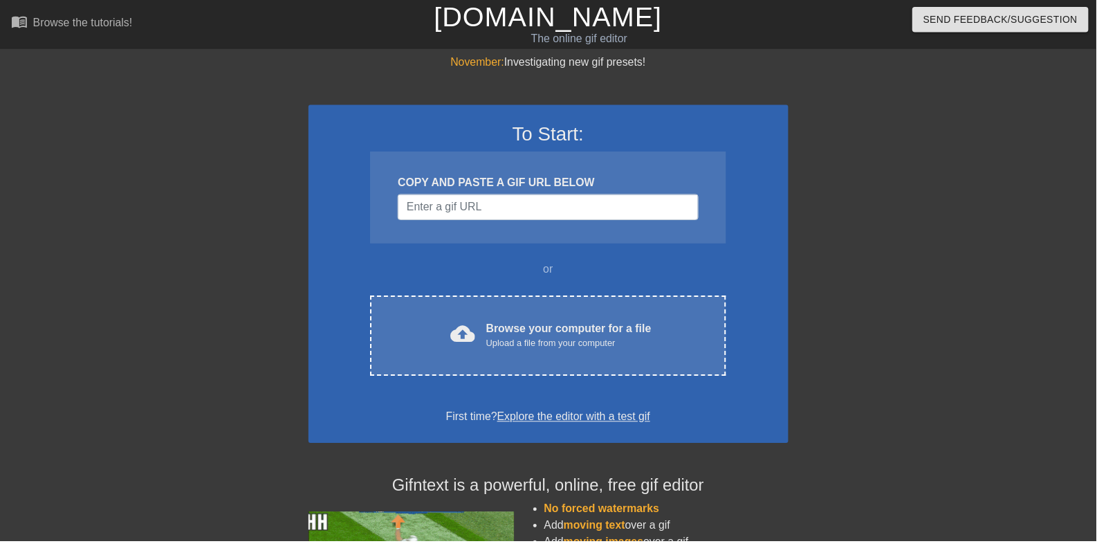
click at [537, 334] on div "Browse your computer for a file Upload a file from your computer" at bounding box center [573, 338] width 167 height 30
click at [636, 300] on div "cloud_upload Browse your computer for a file Upload a file from your computer C…" at bounding box center [553, 338] width 358 height 81
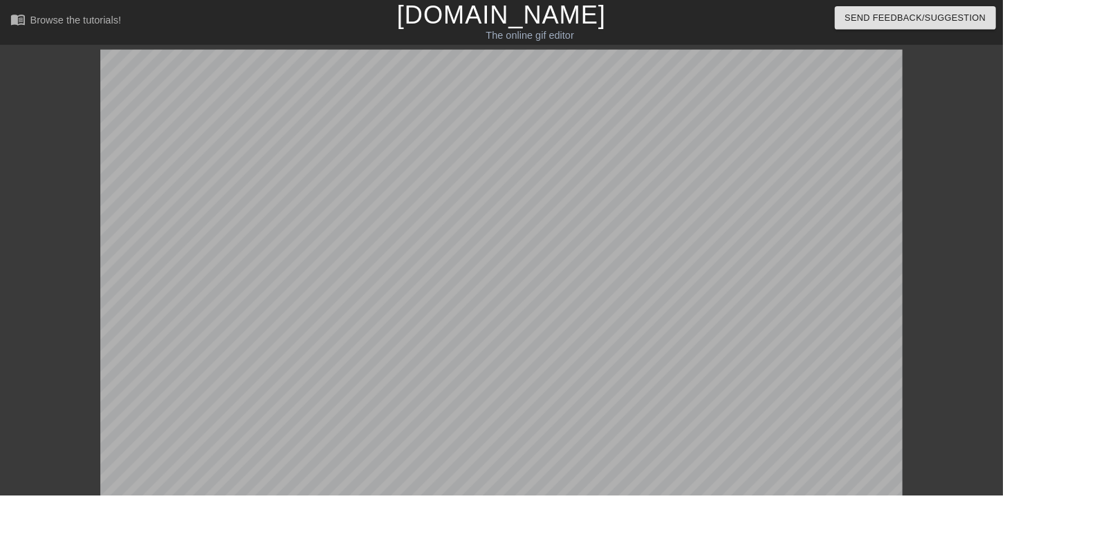
scroll to position [15, 0]
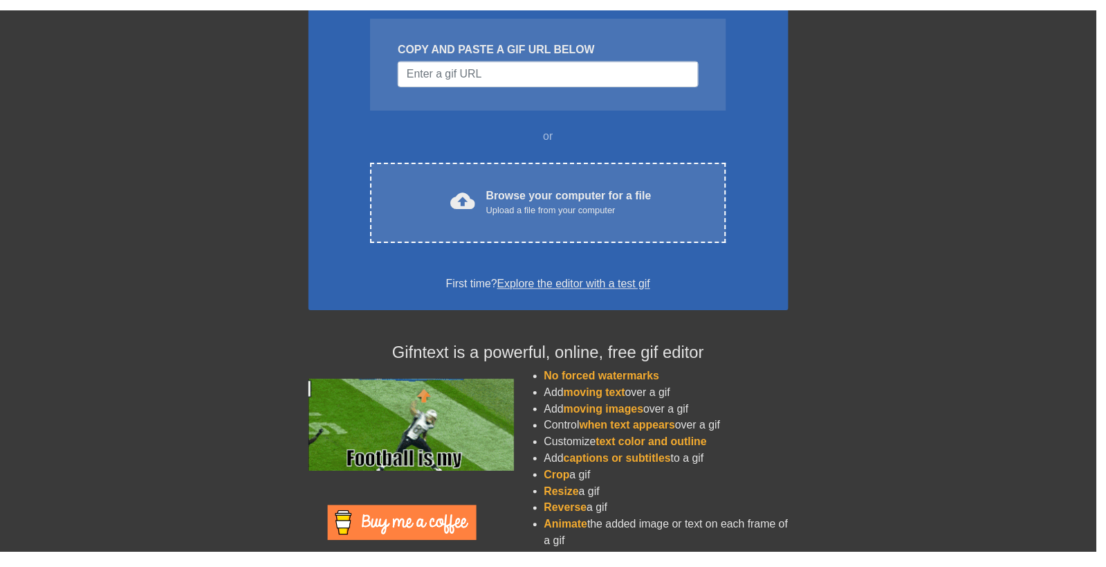
scroll to position [146, 0]
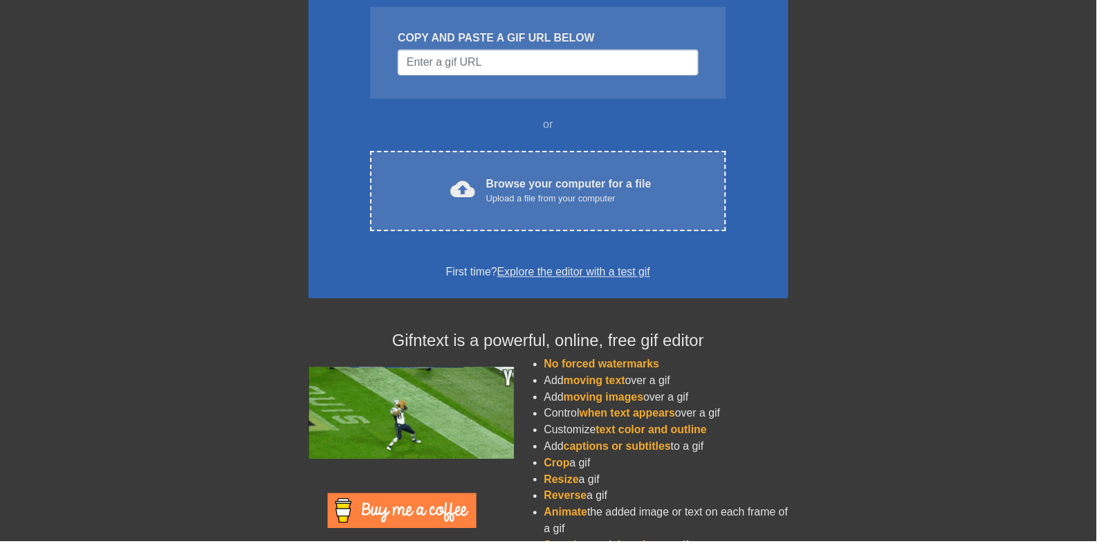
click at [670, 187] on div "cloud_upload Browse your computer for a file Upload a file from your computer" at bounding box center [553, 192] width 300 height 31
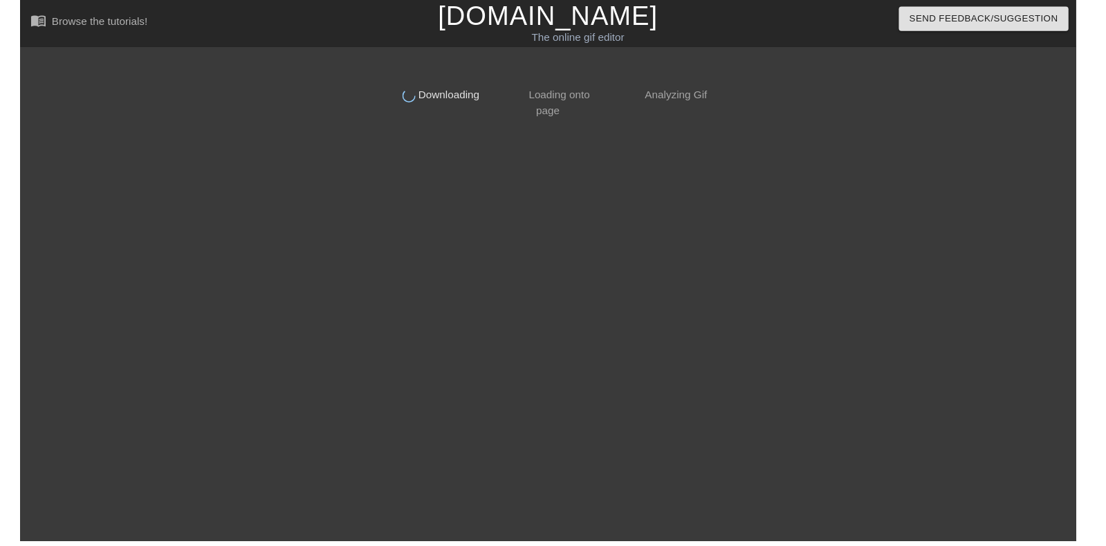
scroll to position [0, 0]
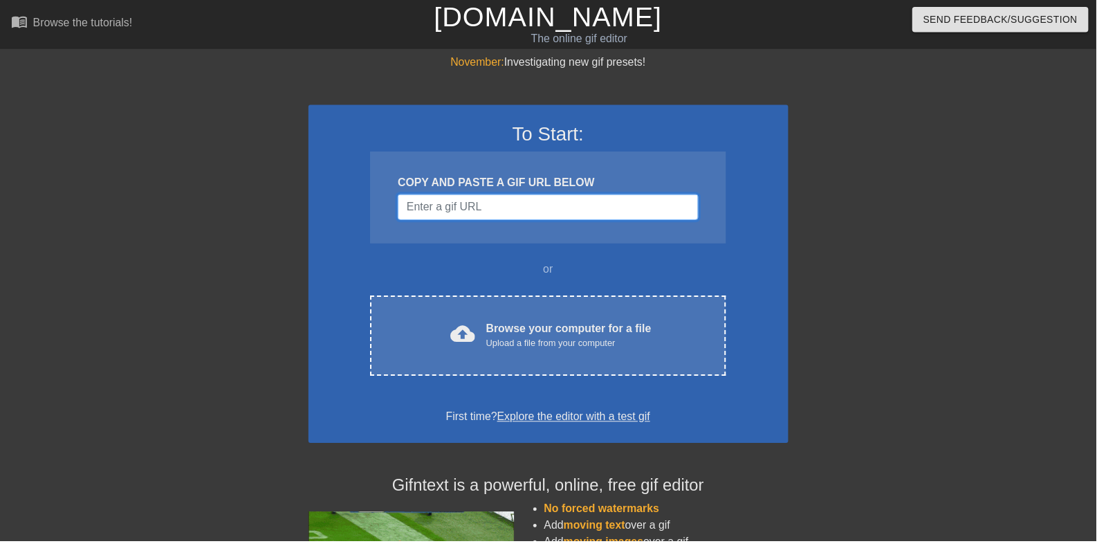
click at [623, 203] on input "Username" at bounding box center [552, 209] width 303 height 26
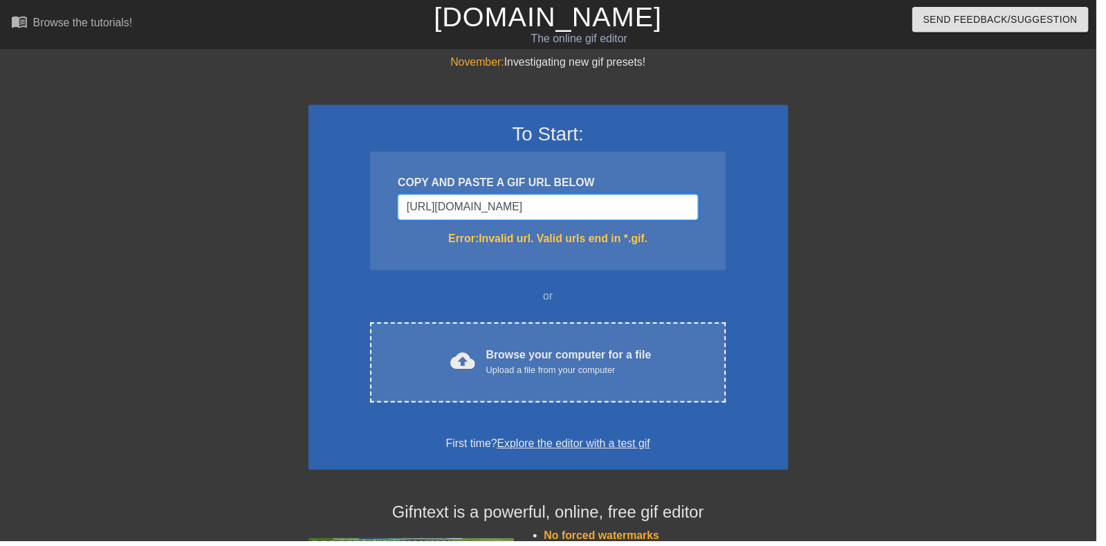
type input "https://xgroovy.com/gifs/199500/aidra-fox-dirty-talk-and-bukkake/"
click at [41, 149] on div "November: Investigating new gif presets! To Start: COPY AND PASTE A GIF URL BEL…" at bounding box center [553, 407] width 1106 height 704
click at [681, 202] on input "https://xgroovy.com/gifs/199500/aidra-fox-dirty-talk-and-bukkake/" at bounding box center [552, 209] width 303 height 26
click at [612, 350] on div "Browse your computer for a file Upload a file from your computer" at bounding box center [573, 365] width 167 height 30
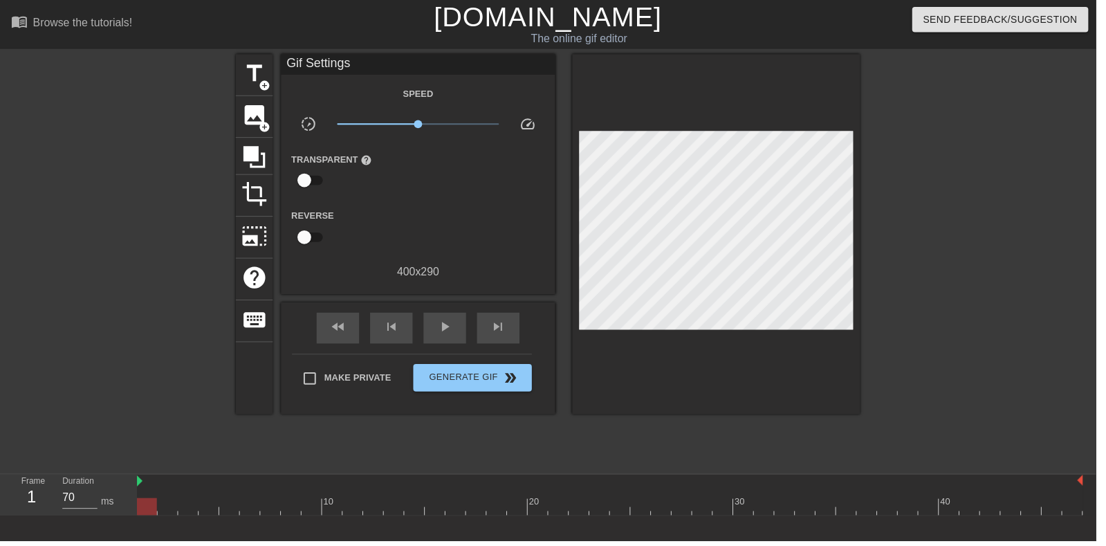
click at [261, 120] on span "image" at bounding box center [256, 116] width 26 height 26
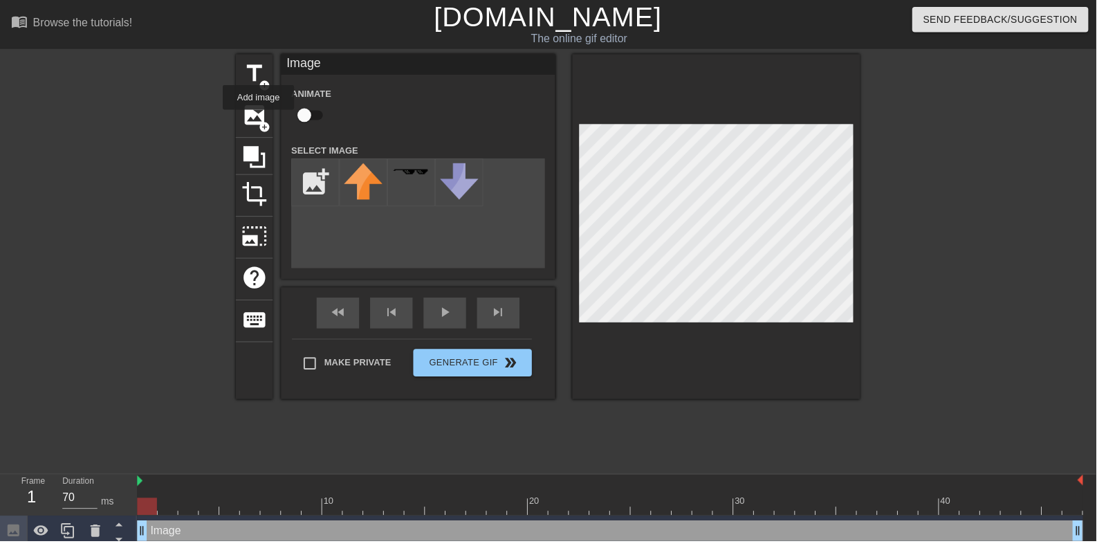
click at [313, 110] on input "checkbox" at bounding box center [307, 116] width 79 height 26
checkbox input "true"
click at [318, 177] on input "file" at bounding box center [318, 183] width 47 height 47
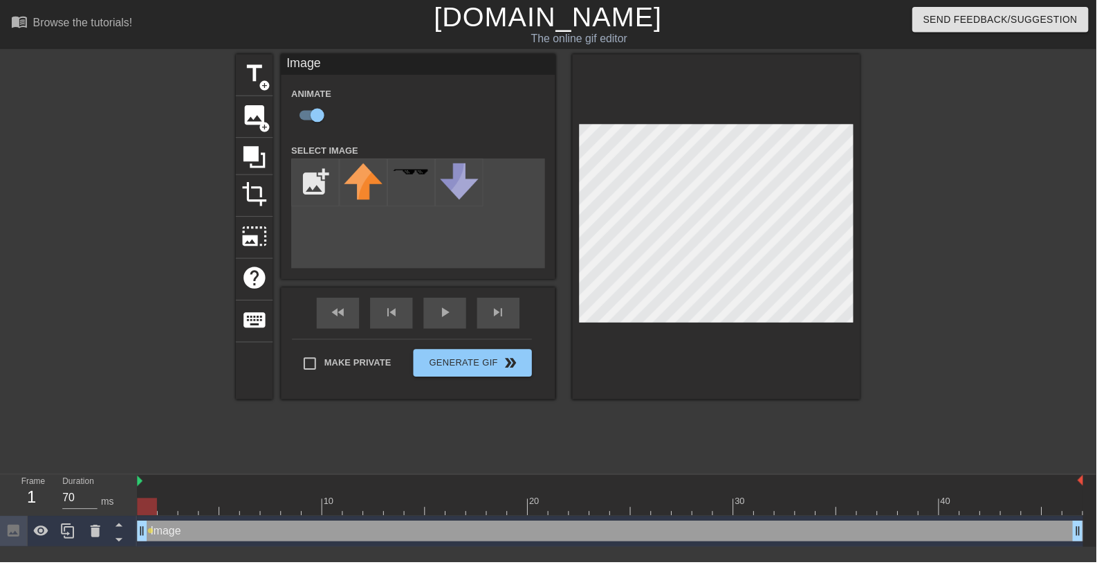
type input "C:\fakepath\98364657389274.png"
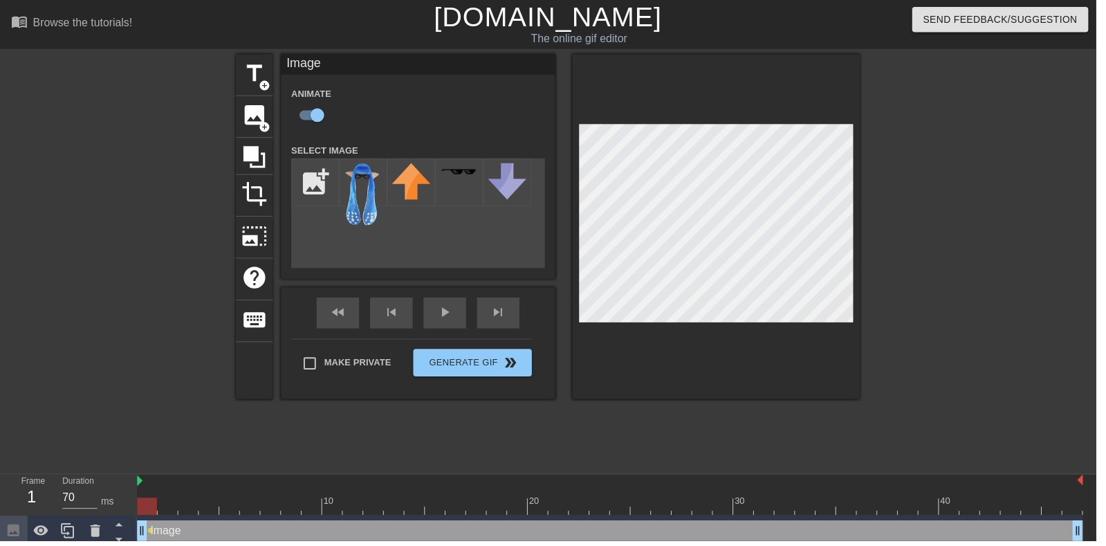
click at [368, 169] on img at bounding box center [366, 197] width 39 height 64
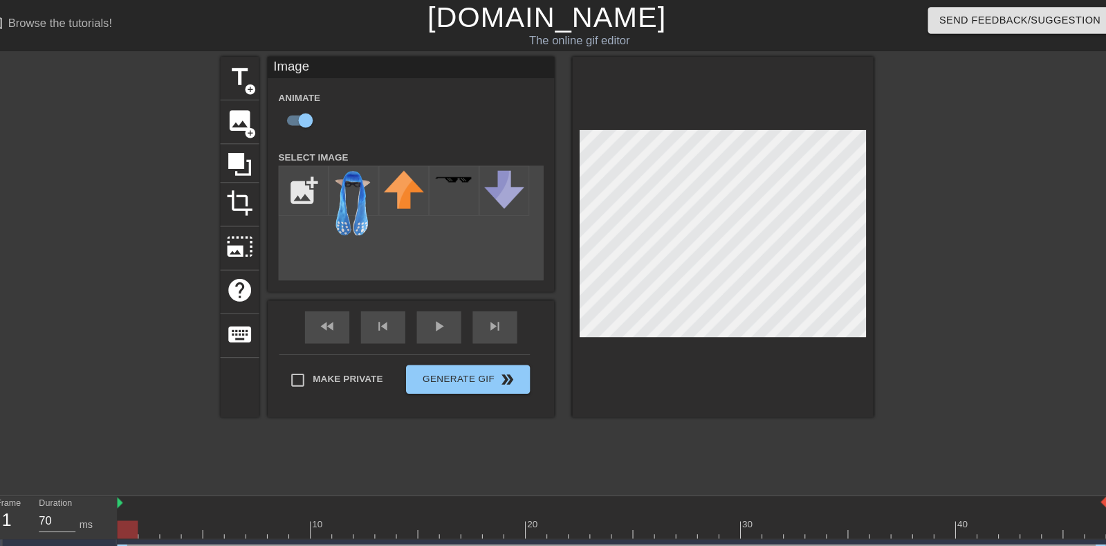
click at [447, 310] on div "fast_rewind skip_previous play_arrow skip_next" at bounding box center [422, 316] width 226 height 52
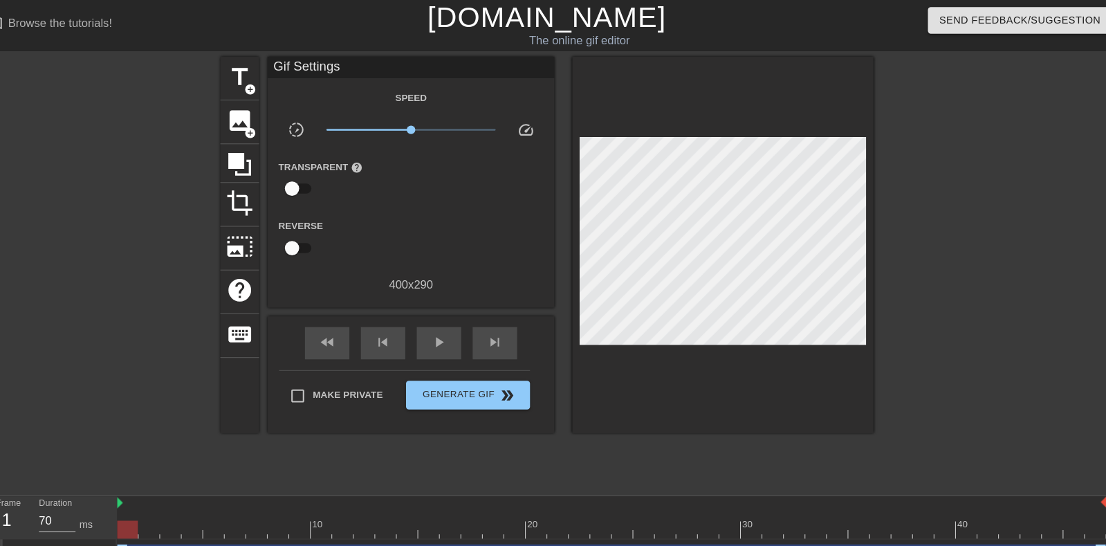
click at [445, 326] on span "play_arrow" at bounding box center [449, 330] width 17 height 17
click at [444, 327] on span "pause" at bounding box center [449, 330] width 17 height 17
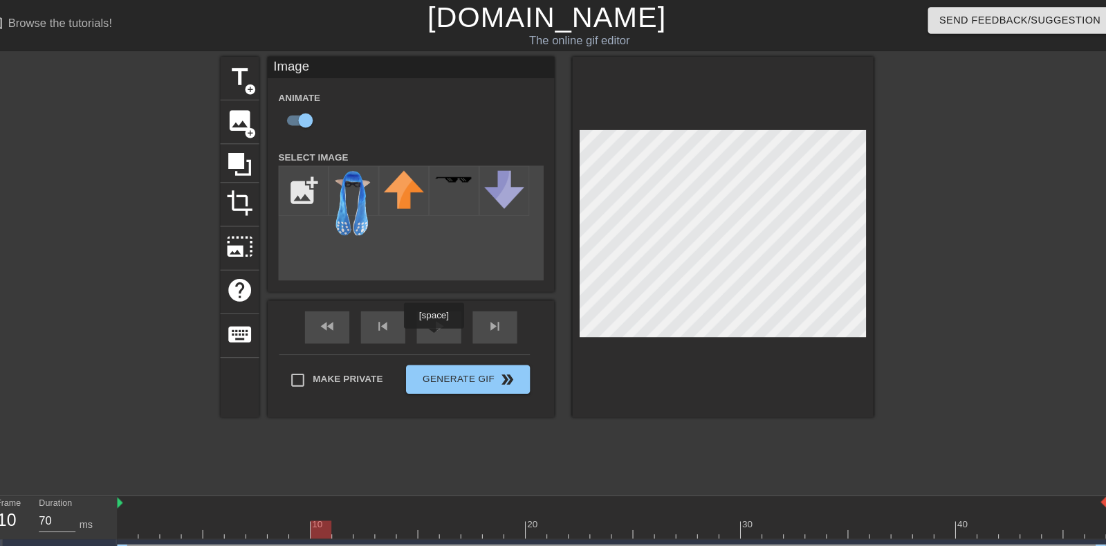
click at [454, 315] on div "play_arrow" at bounding box center [449, 315] width 43 height 31
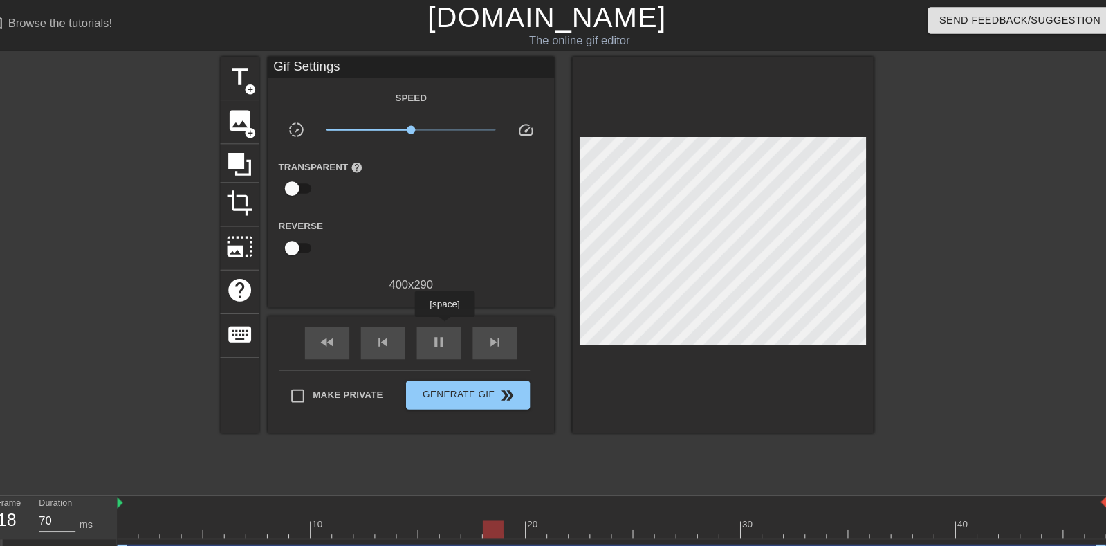
click at [454, 316] on div "pause" at bounding box center [449, 330] width 43 height 31
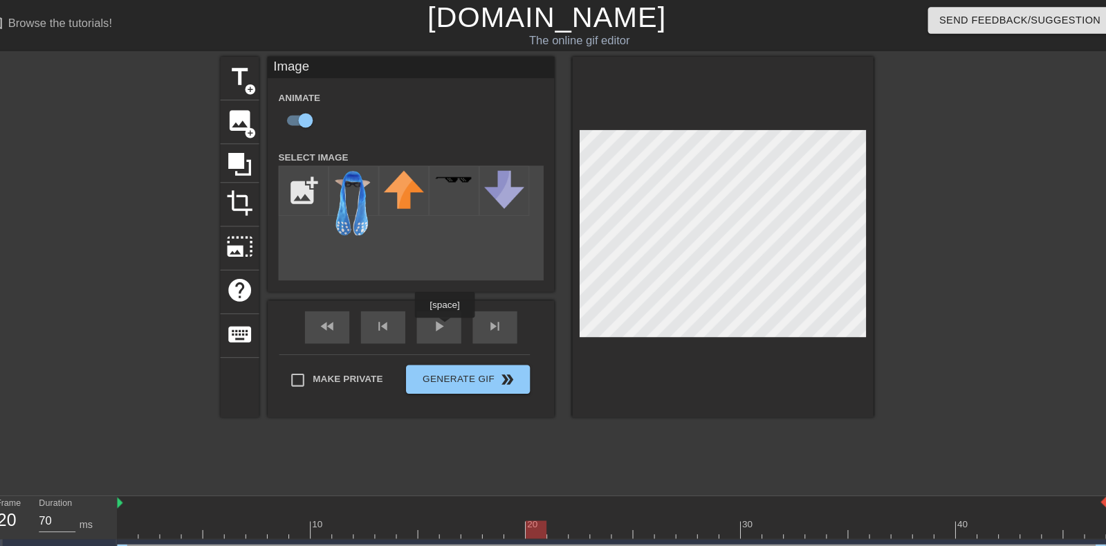
click at [452, 319] on div "play_arrow" at bounding box center [449, 315] width 43 height 31
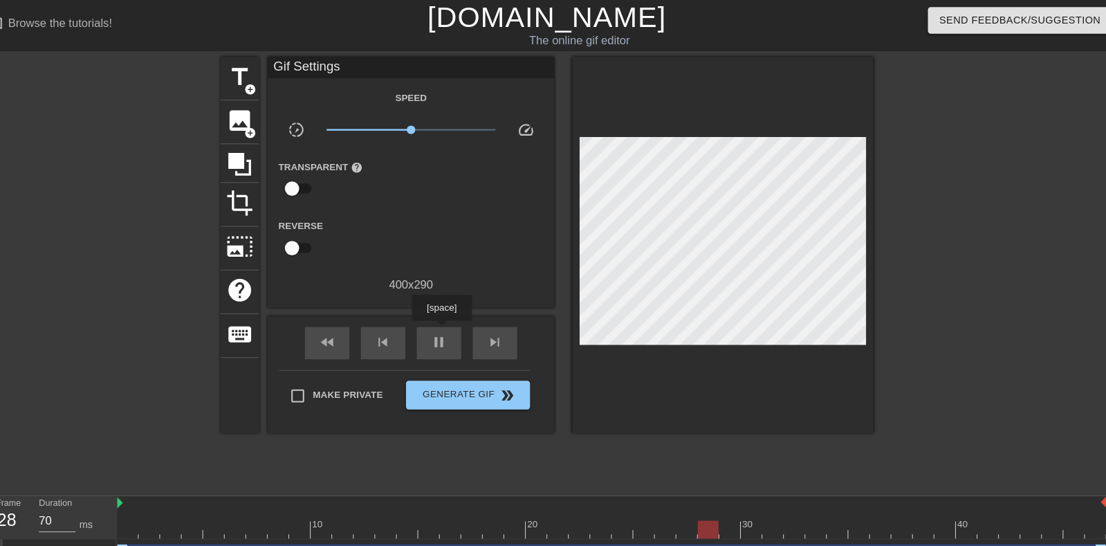
click at [451, 319] on div "pause" at bounding box center [449, 330] width 43 height 31
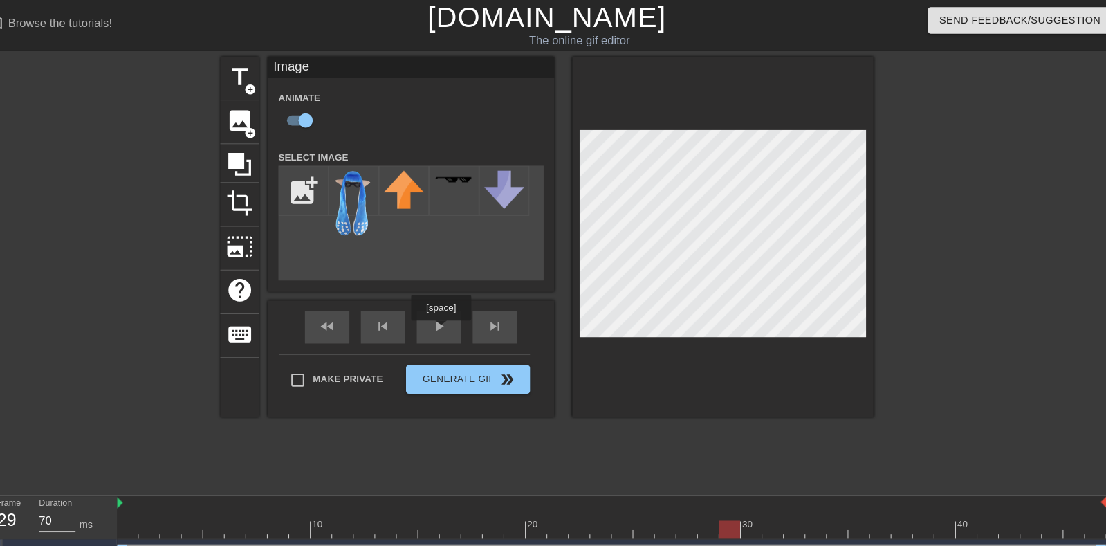
click at [441, 318] on div "play_arrow" at bounding box center [449, 315] width 43 height 31
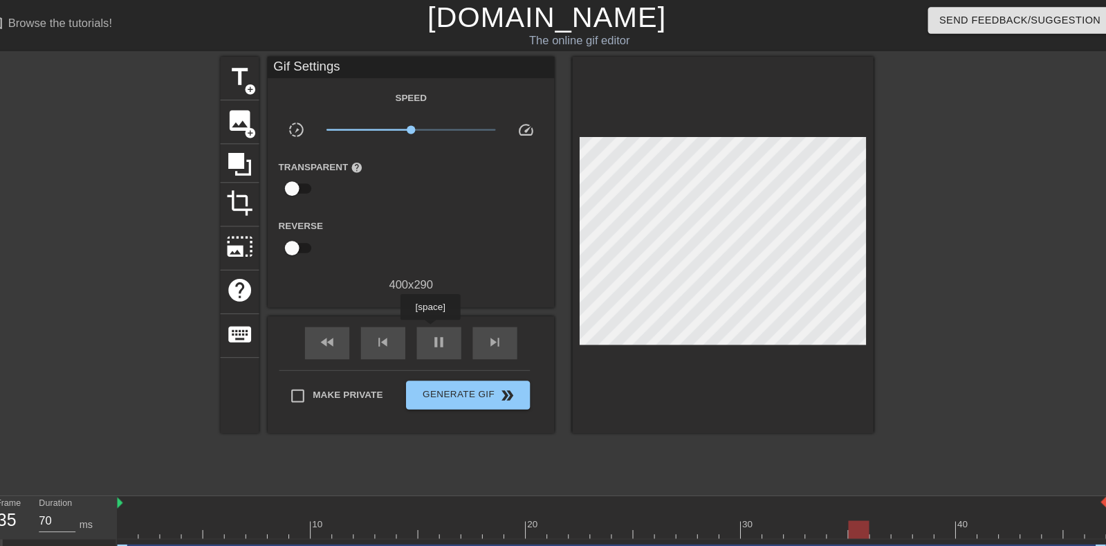
click at [441, 318] on div "pause" at bounding box center [449, 330] width 43 height 31
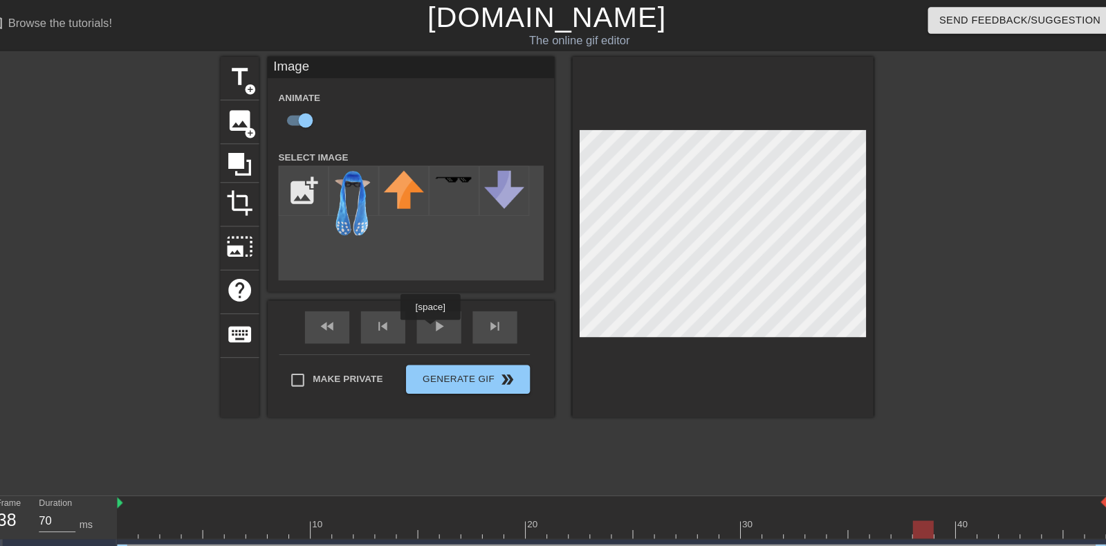
click at [444, 315] on div "play_arrow" at bounding box center [449, 315] width 43 height 31
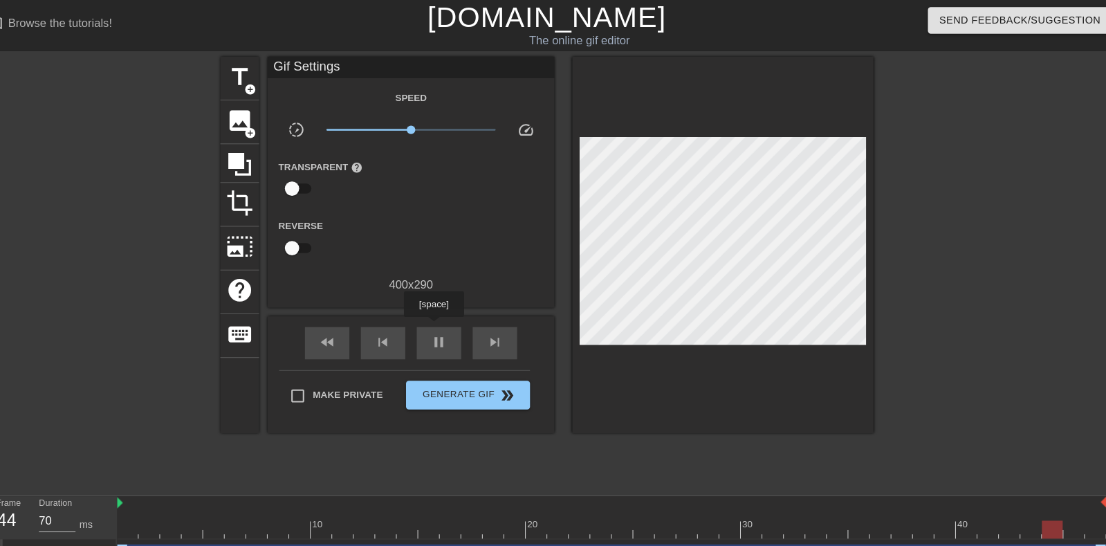
click at [444, 316] on div "pause" at bounding box center [449, 330] width 43 height 31
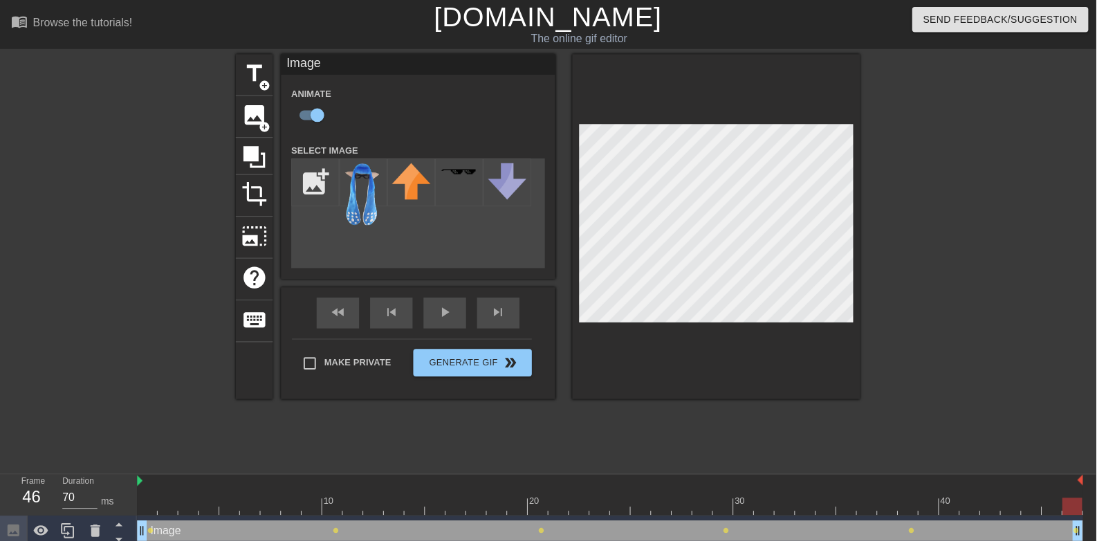
scroll to position [1, 0]
click at [446, 313] on div "fast_rewind skip_previous play_arrow skip_next" at bounding box center [422, 315] width 226 height 52
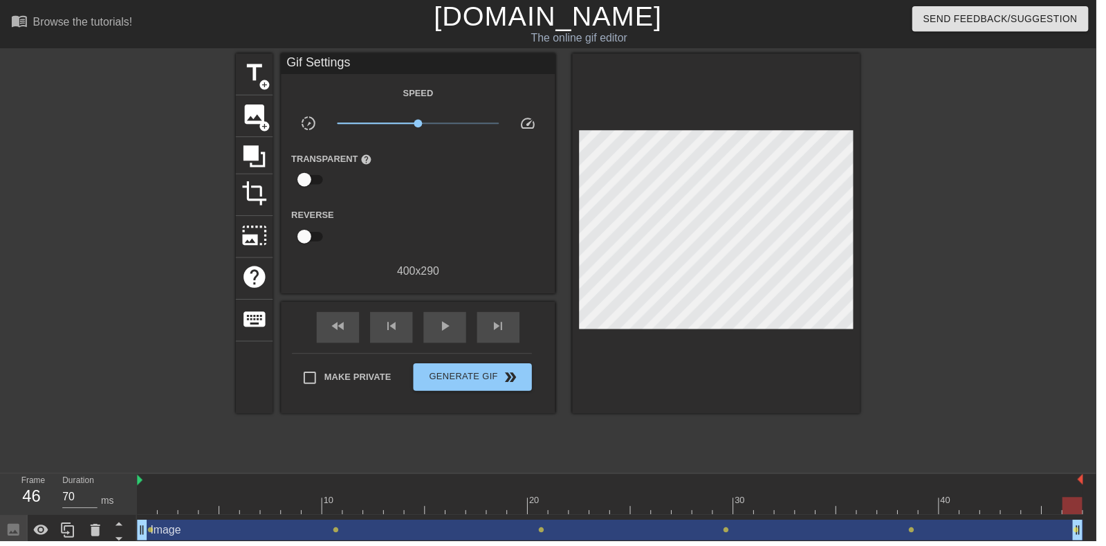
click at [436, 326] on div "play_arrow" at bounding box center [449, 330] width 43 height 31
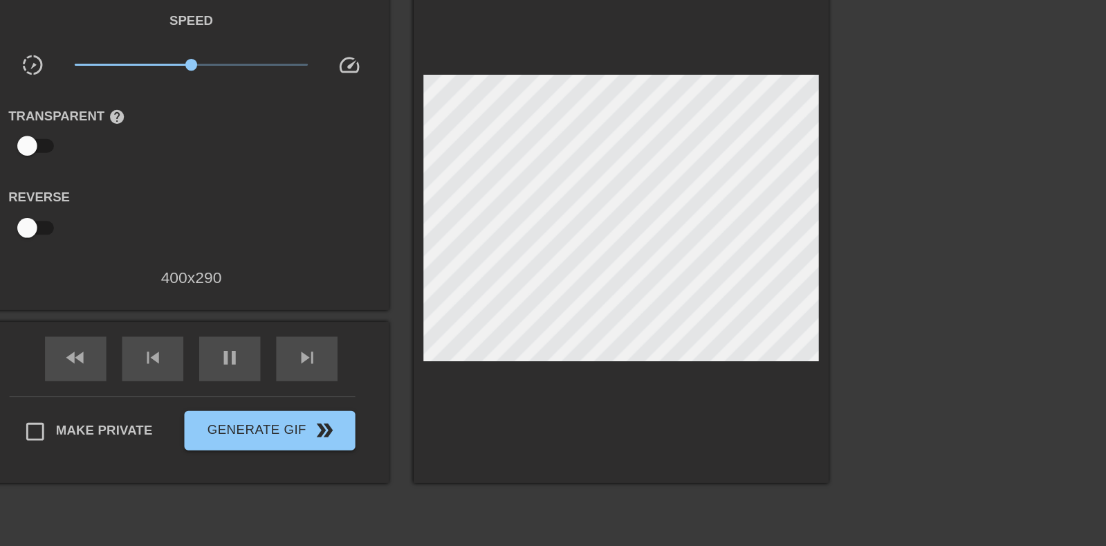
scroll to position [0, 0]
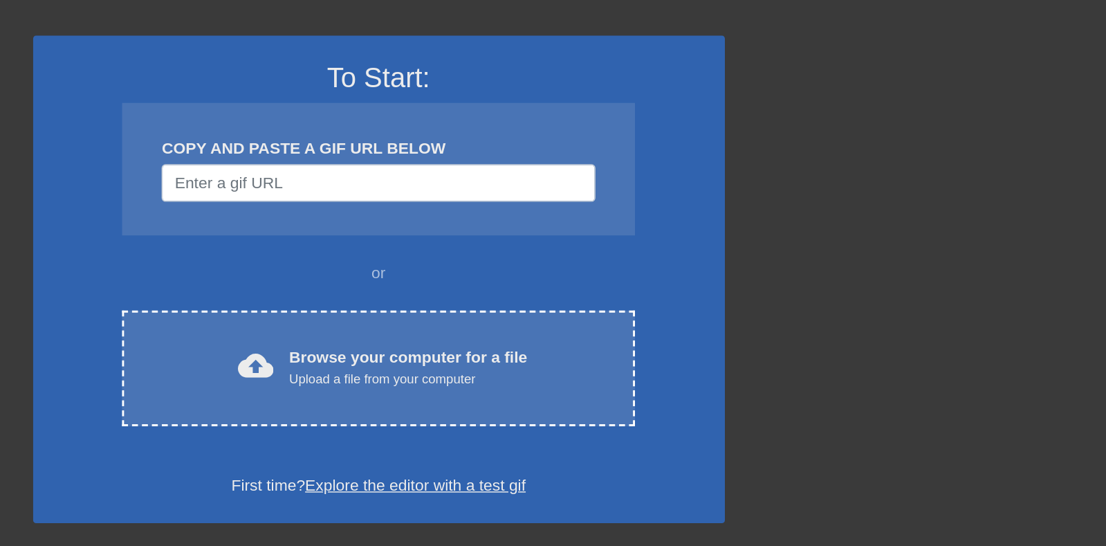
click at [700, 349] on div "cloud_upload Browse your computer for a file Upload a file from your computer" at bounding box center [553, 338] width 300 height 31
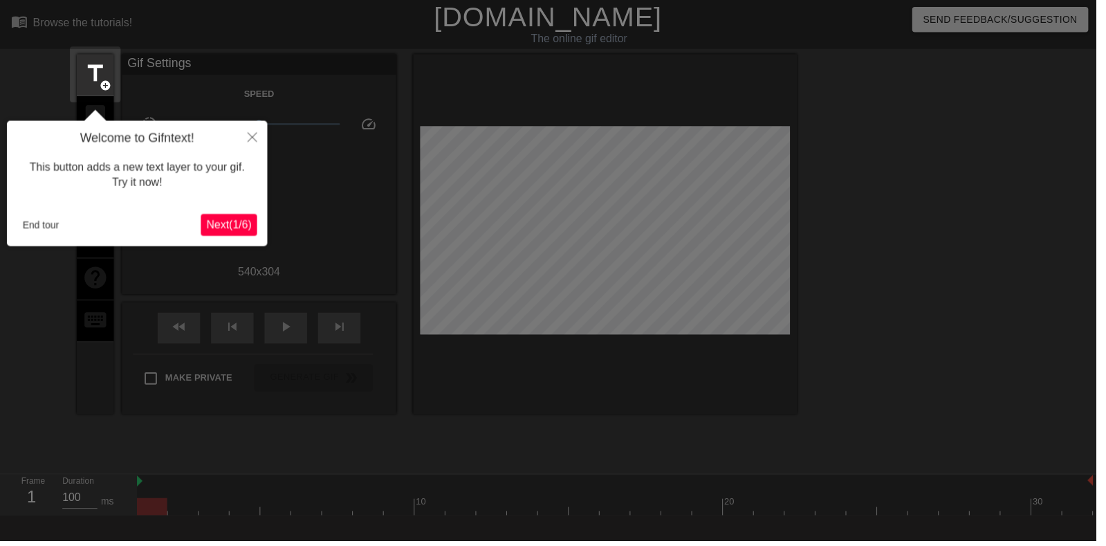
scroll to position [34, 0]
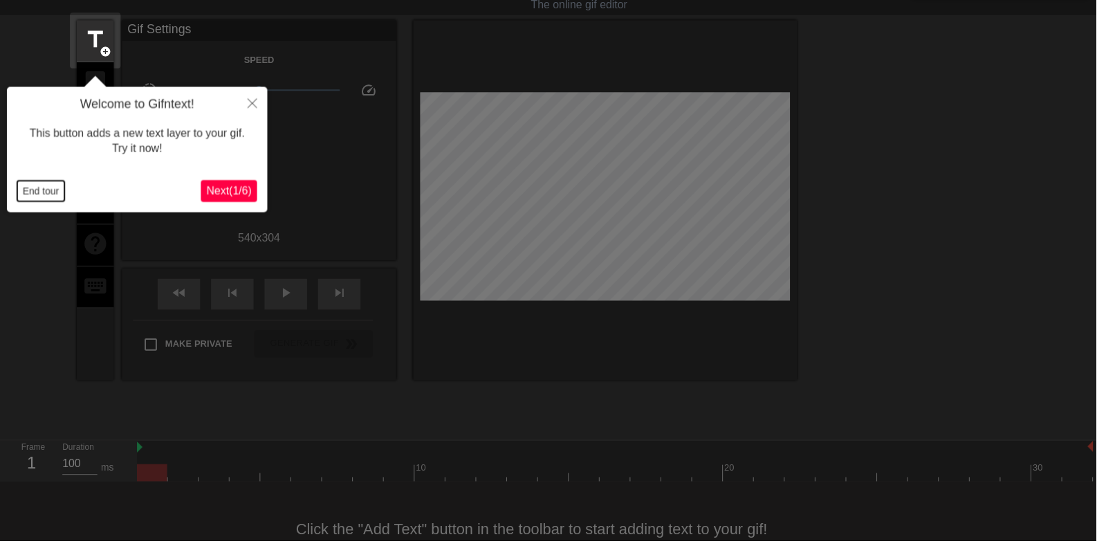
click at [57, 192] on button "End tour" at bounding box center [41, 193] width 48 height 21
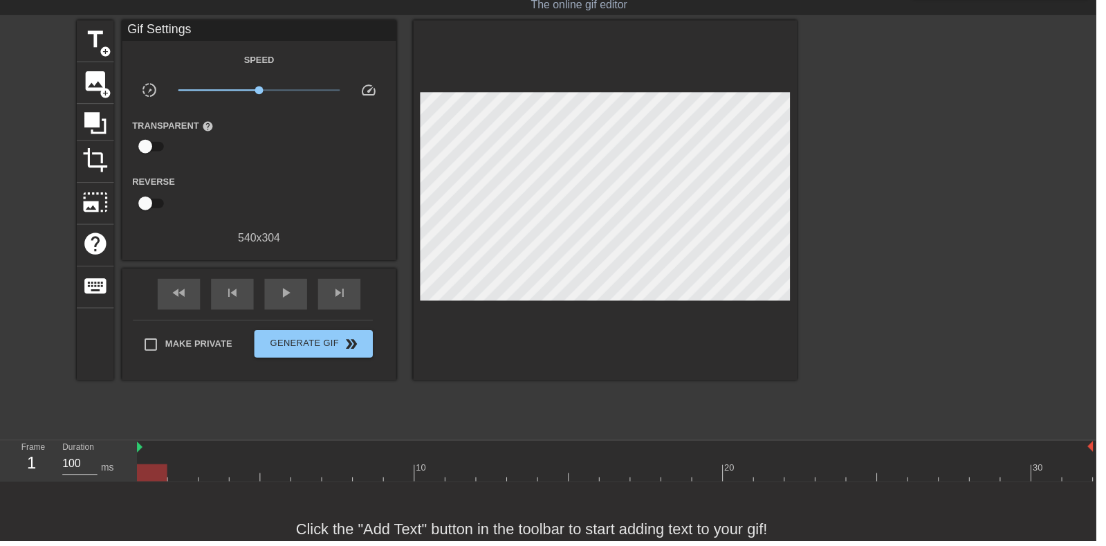
click at [113, 80] on div "image add_circle" at bounding box center [95, 84] width 37 height 42
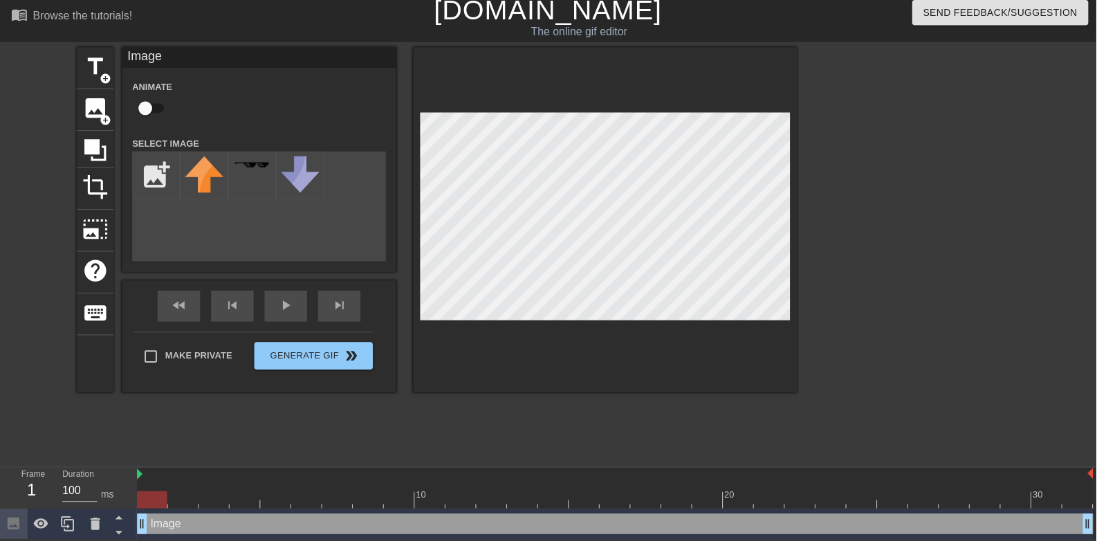
scroll to position [0, 0]
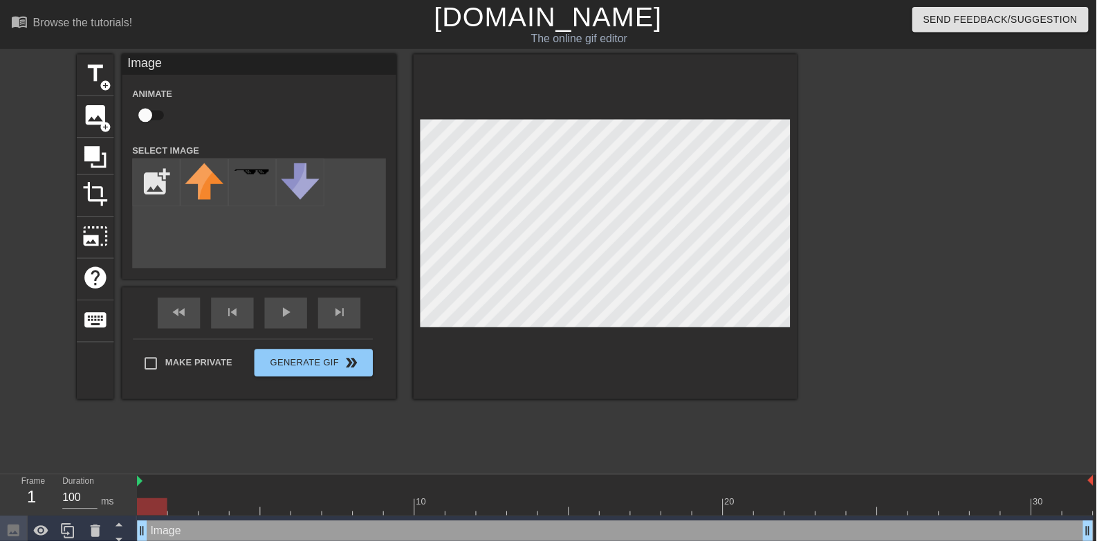
click at [147, 117] on input "checkbox" at bounding box center [146, 116] width 79 height 26
checkbox input "true"
click at [157, 176] on input "file" at bounding box center [157, 183] width 47 height 47
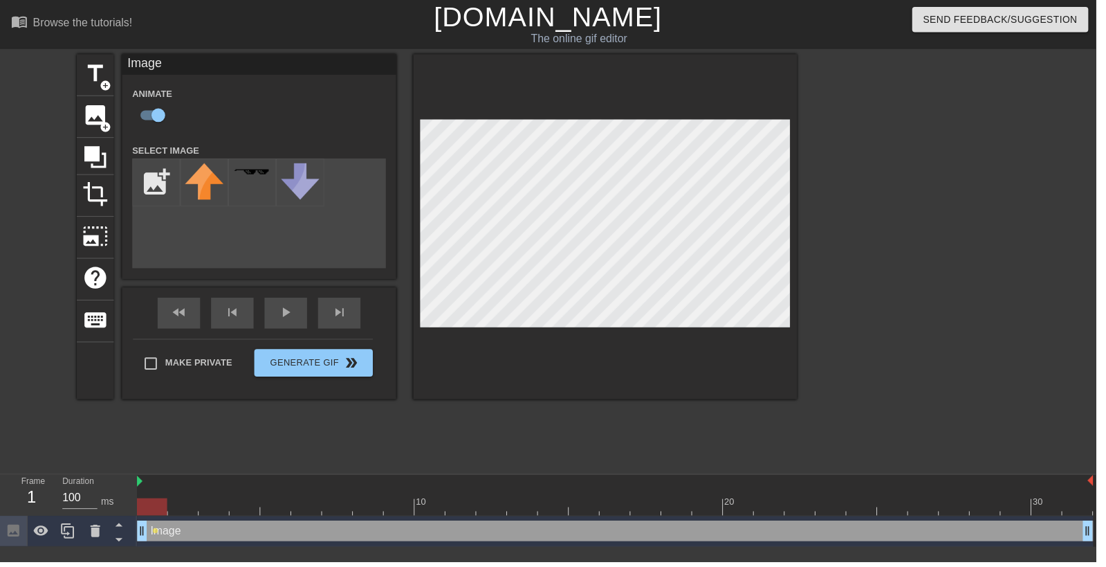
type input "C:\fakepath\98364657389274.png"
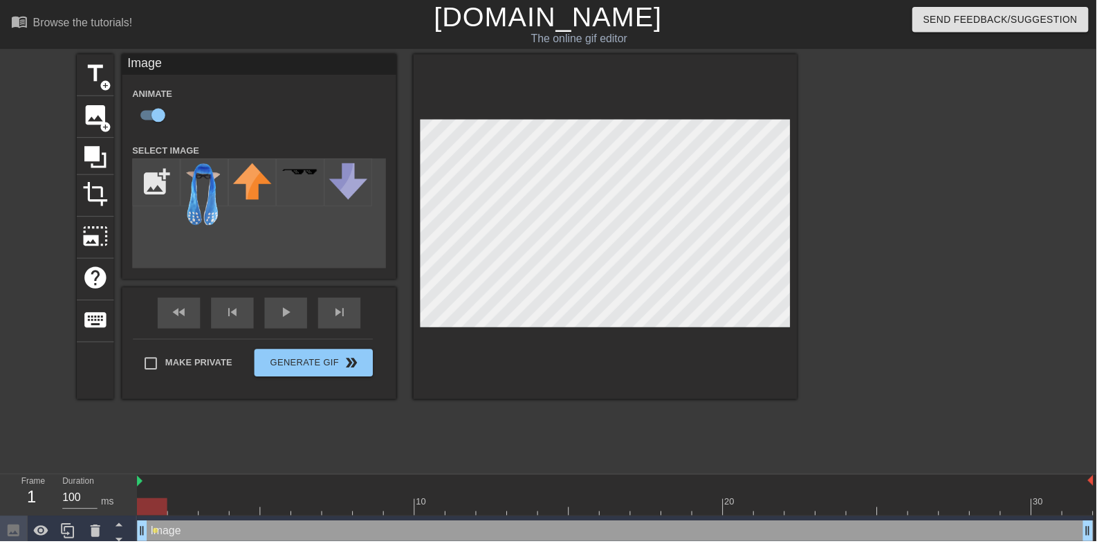
click at [209, 181] on img at bounding box center [206, 197] width 39 height 64
click at [287, 313] on div "fast_rewind skip_previous play_arrow skip_next" at bounding box center [262, 316] width 226 height 52
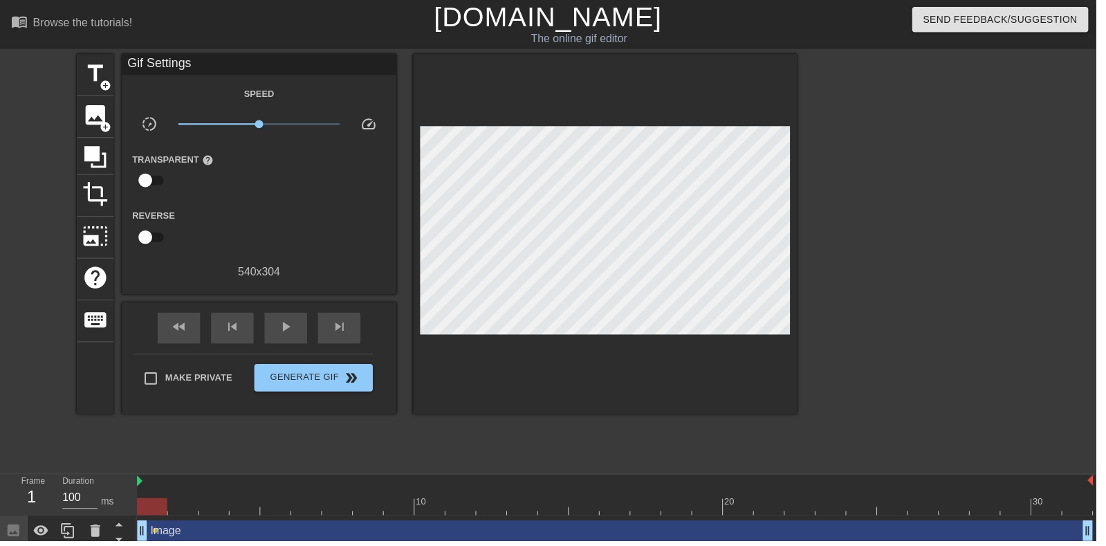
click at [289, 330] on span "play_arrow" at bounding box center [288, 330] width 17 height 17
click at [289, 331] on span "pause" at bounding box center [288, 330] width 17 height 17
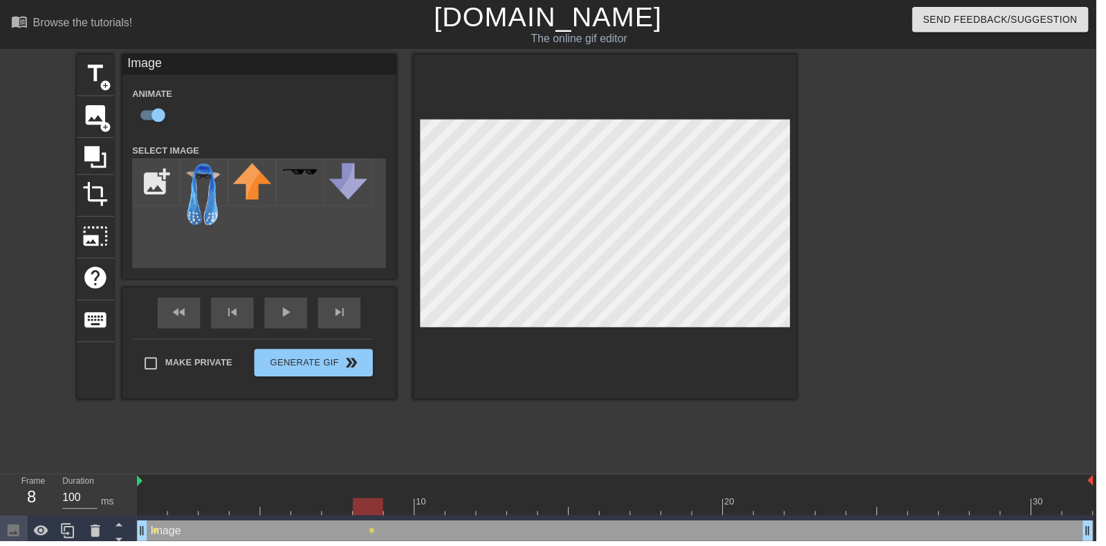
click at [280, 316] on div "play_arrow" at bounding box center [288, 315] width 43 height 31
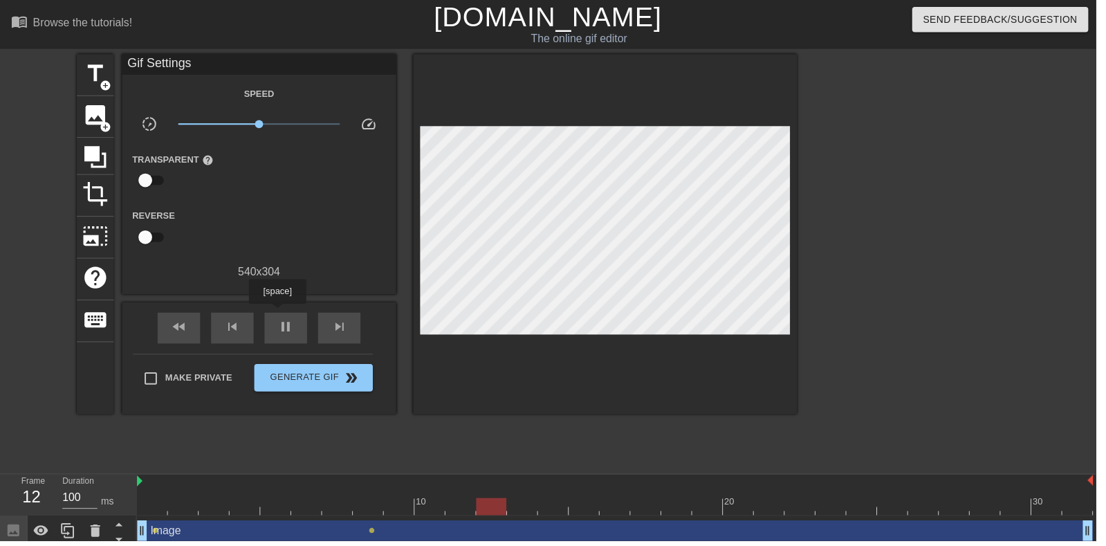
click at [282, 326] on span "pause" at bounding box center [288, 330] width 17 height 17
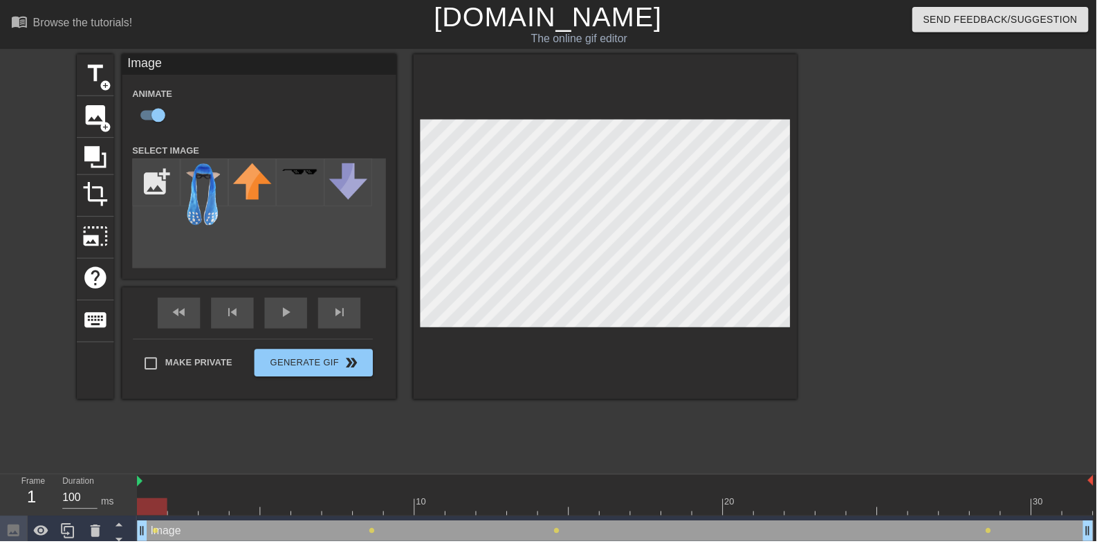
click at [296, 303] on div "Image Animate Select Image add_photo_alternate fast_rewind skip_previous play_a…" at bounding box center [261, 229] width 277 height 348
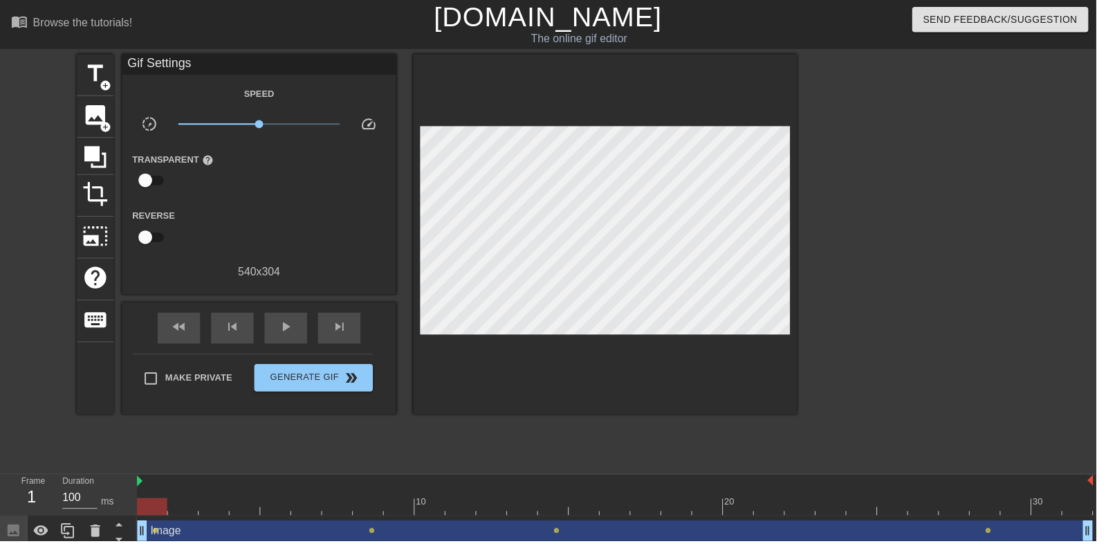
click at [286, 333] on span "play_arrow" at bounding box center [288, 330] width 17 height 17
click at [286, 334] on span "pause" at bounding box center [288, 330] width 17 height 17
click at [288, 322] on span "play_arrow" at bounding box center [288, 330] width 17 height 17
click at [100, 523] on div at bounding box center [96, 535] width 28 height 30
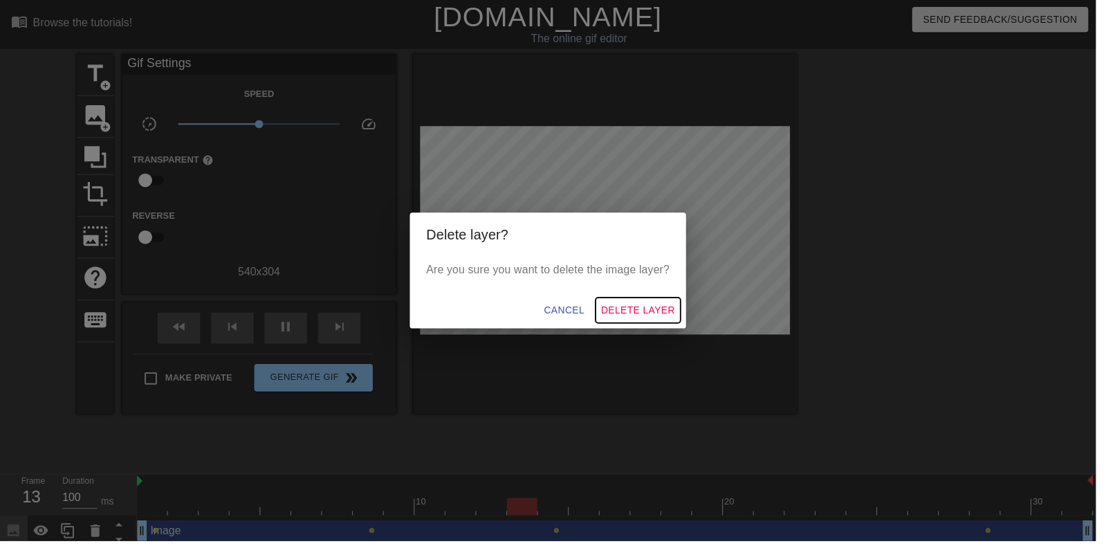
click at [665, 320] on span "Delete Layer" at bounding box center [644, 312] width 75 height 17
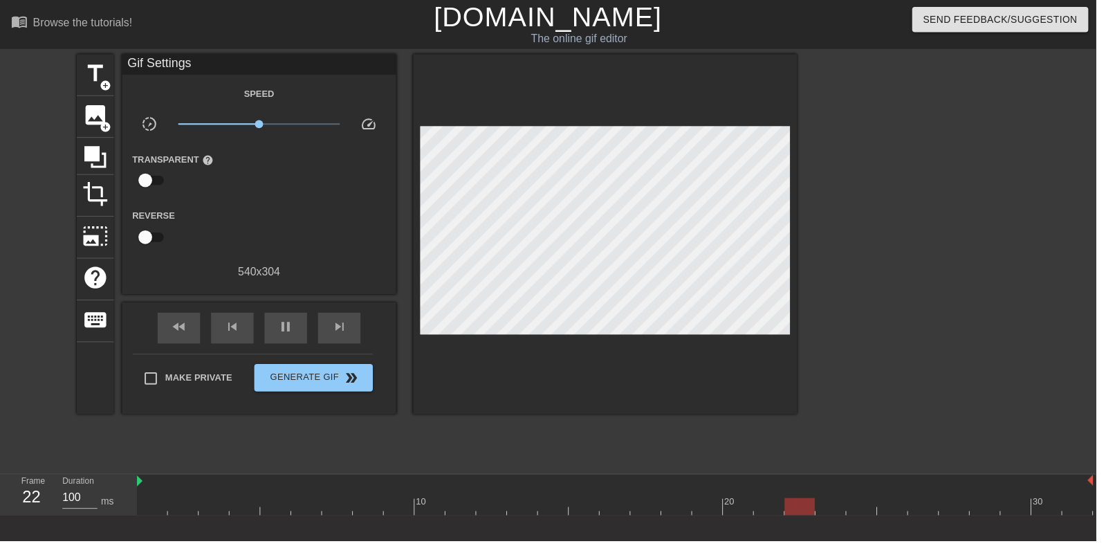
click at [113, 117] on div "image add_circle" at bounding box center [95, 118] width 37 height 42
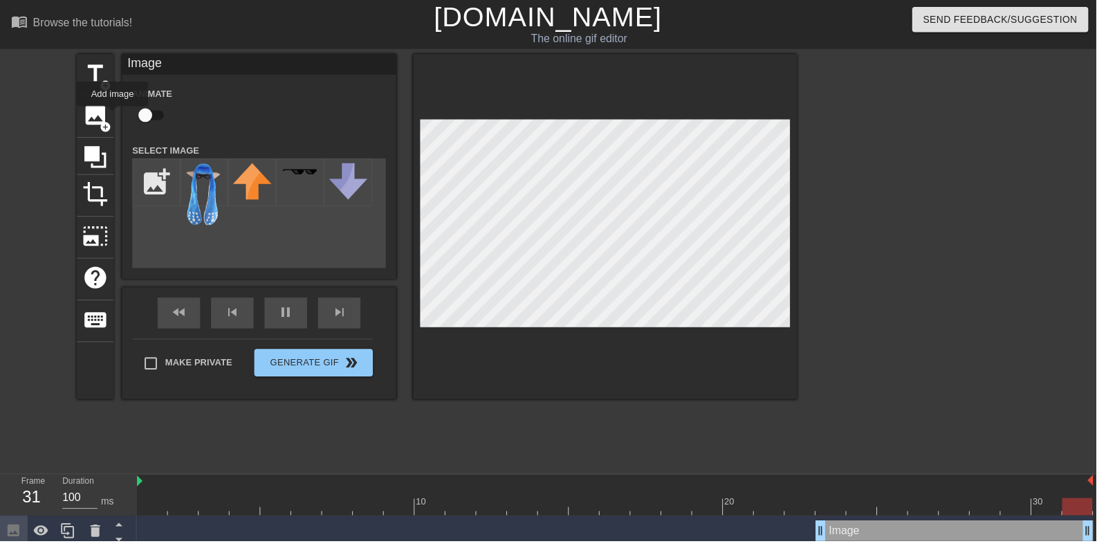
click at [156, 113] on input "checkbox" at bounding box center [146, 116] width 79 height 26
checkbox input "true"
click at [162, 172] on input "file" at bounding box center [157, 183] width 47 height 47
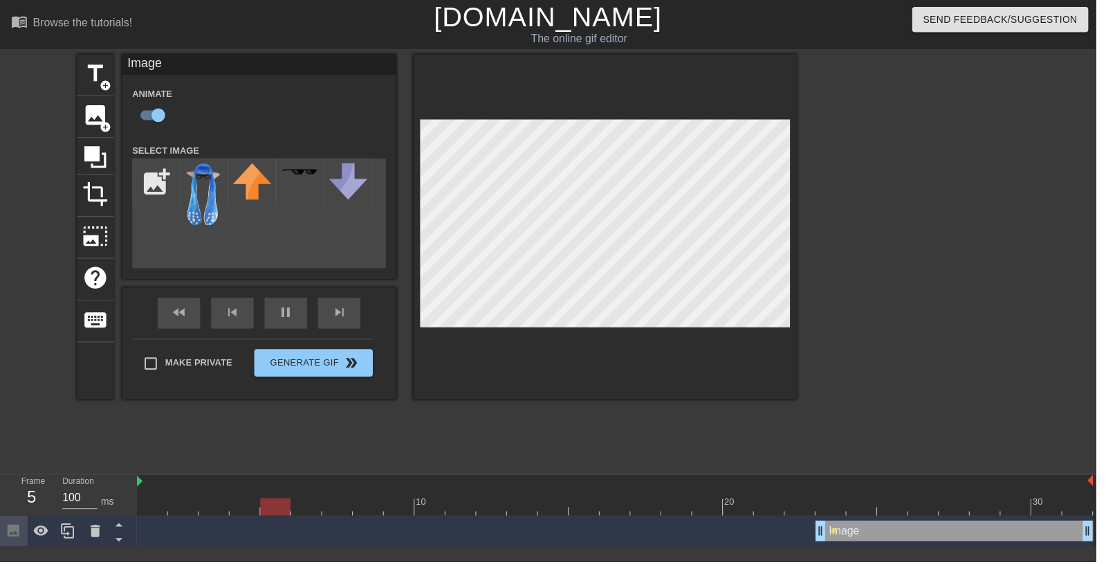
type input "C:\fakepath\98364657389274.png"
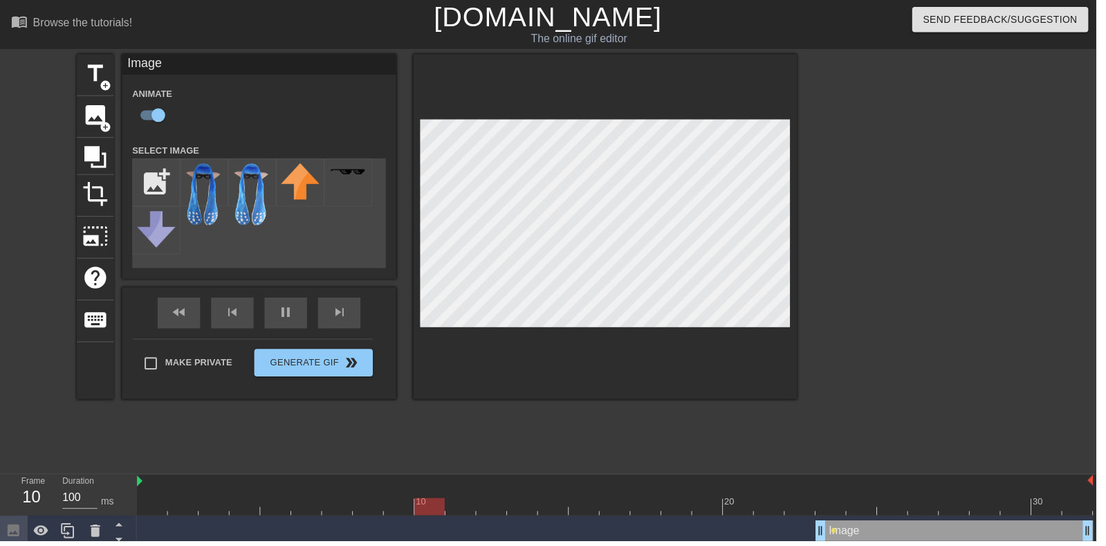
click at [879, 539] on div "Image drag_handle drag_handle" at bounding box center [963, 535] width 280 height 21
click at [309, 322] on div "pause" at bounding box center [288, 315] width 43 height 31
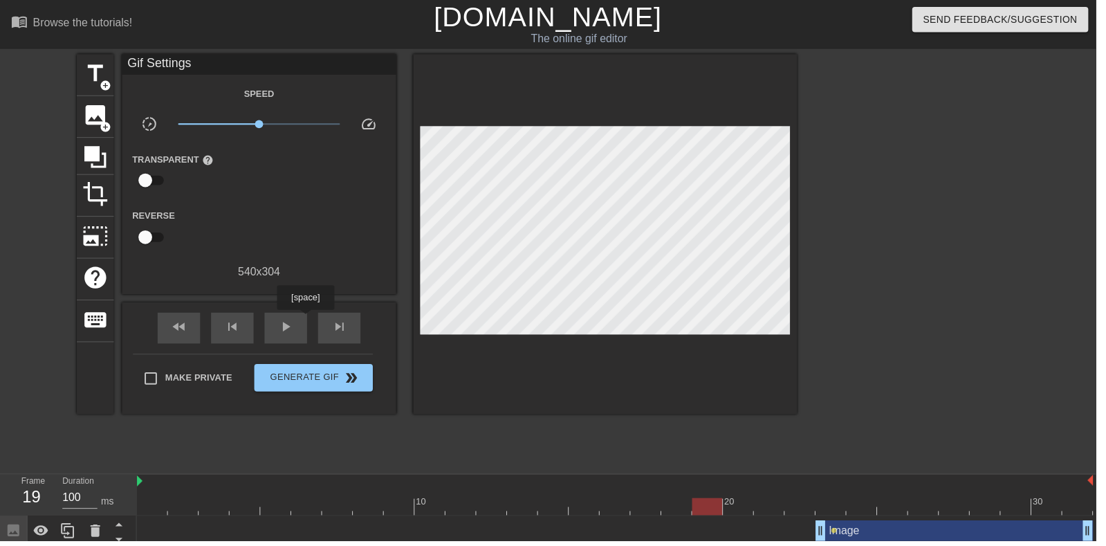
click at [905, 506] on div at bounding box center [620, 510] width 965 height 17
click at [900, 529] on div "Image drag_handle drag_handle" at bounding box center [963, 535] width 280 height 21
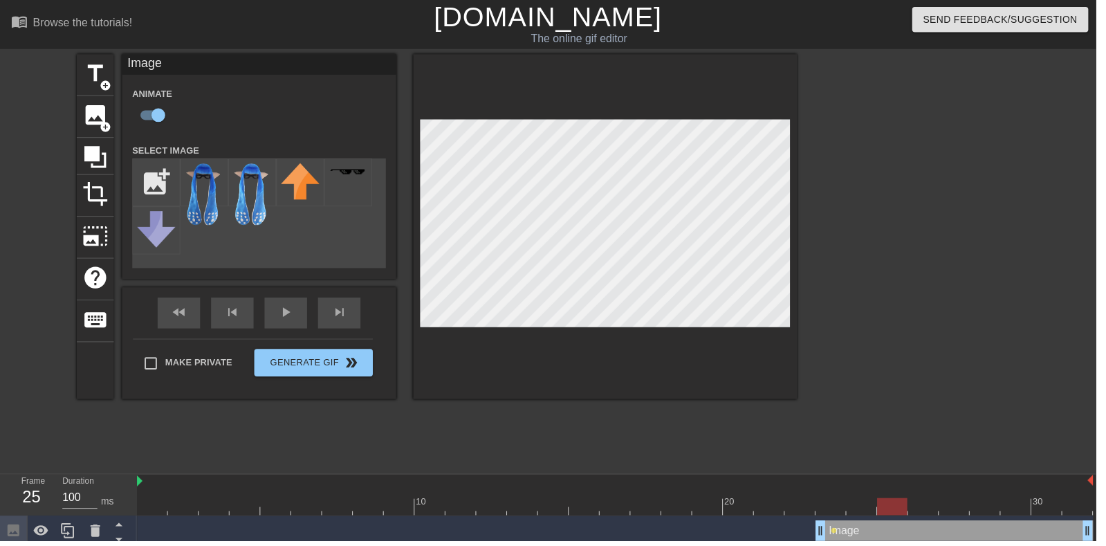
click at [93, 533] on icon at bounding box center [96, 535] width 10 height 12
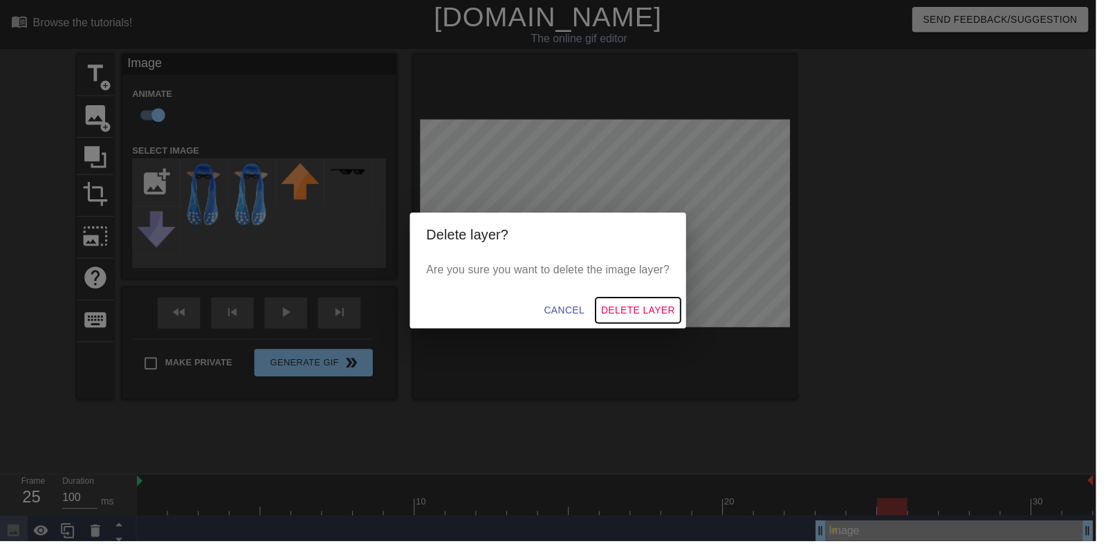
click at [664, 324] on button "Delete Layer" at bounding box center [644, 313] width 86 height 26
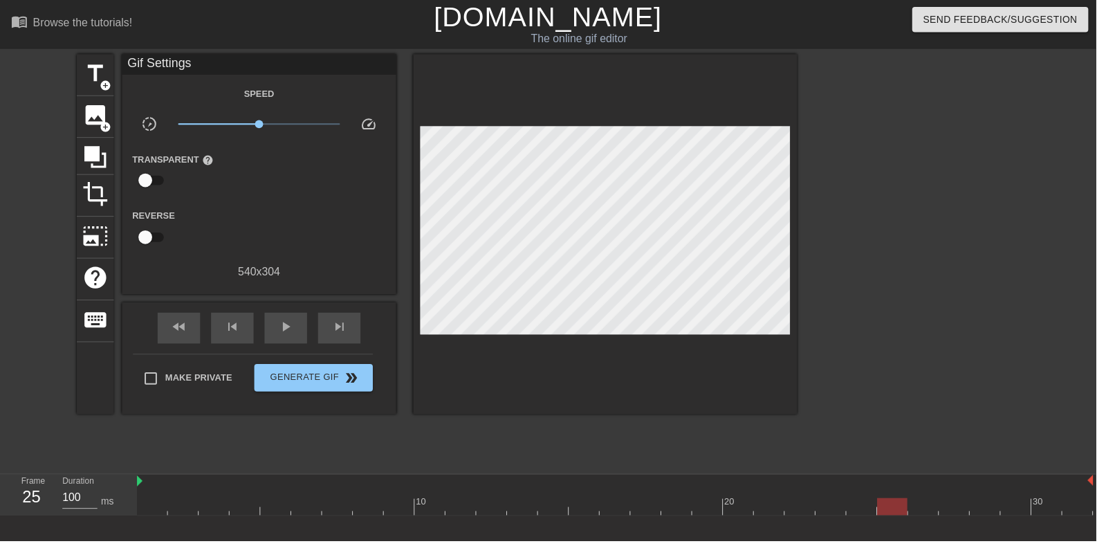
click at [83, 119] on span "image" at bounding box center [96, 116] width 26 height 26
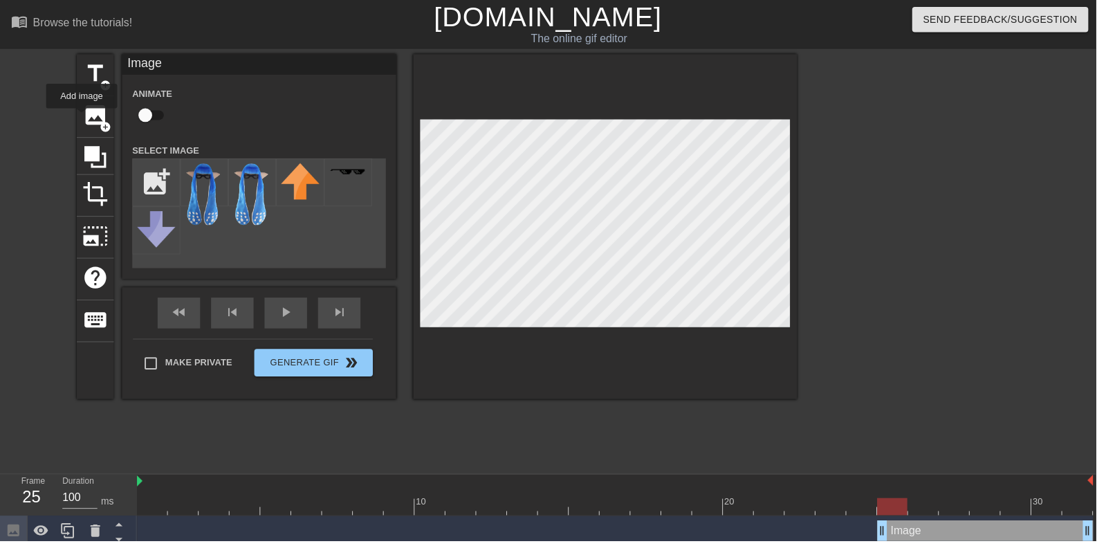
click at [203, 195] on img at bounding box center [206, 197] width 39 height 64
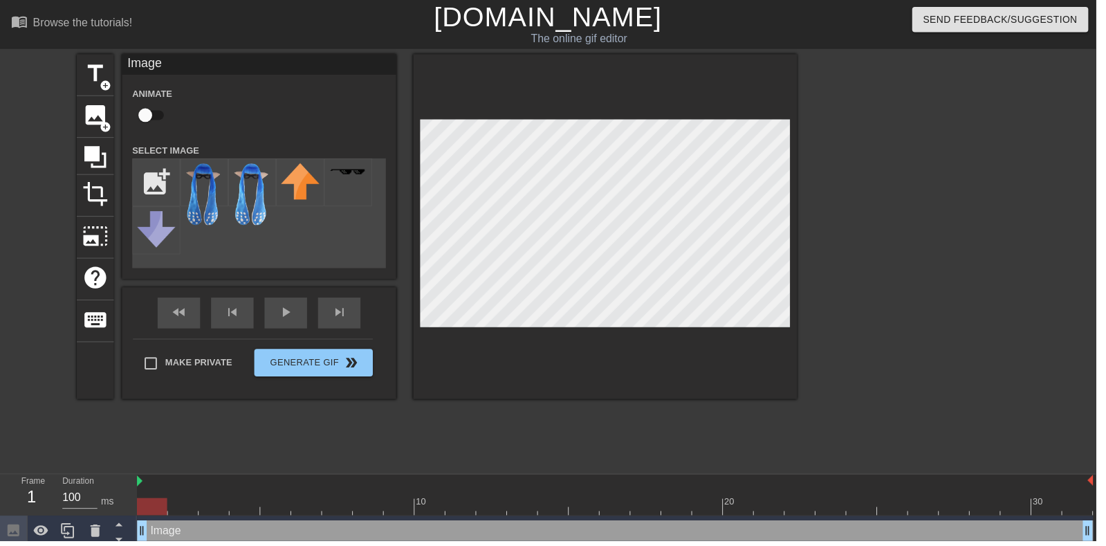
click at [158, 116] on input "checkbox" at bounding box center [146, 116] width 79 height 26
checkbox input "true"
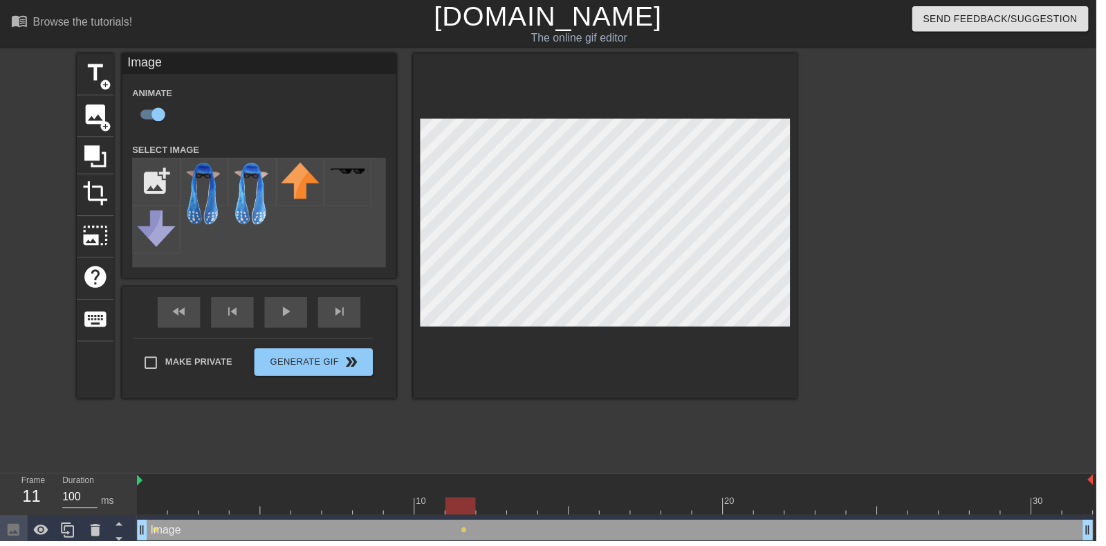
click at [908, 510] on div at bounding box center [620, 510] width 965 height 17
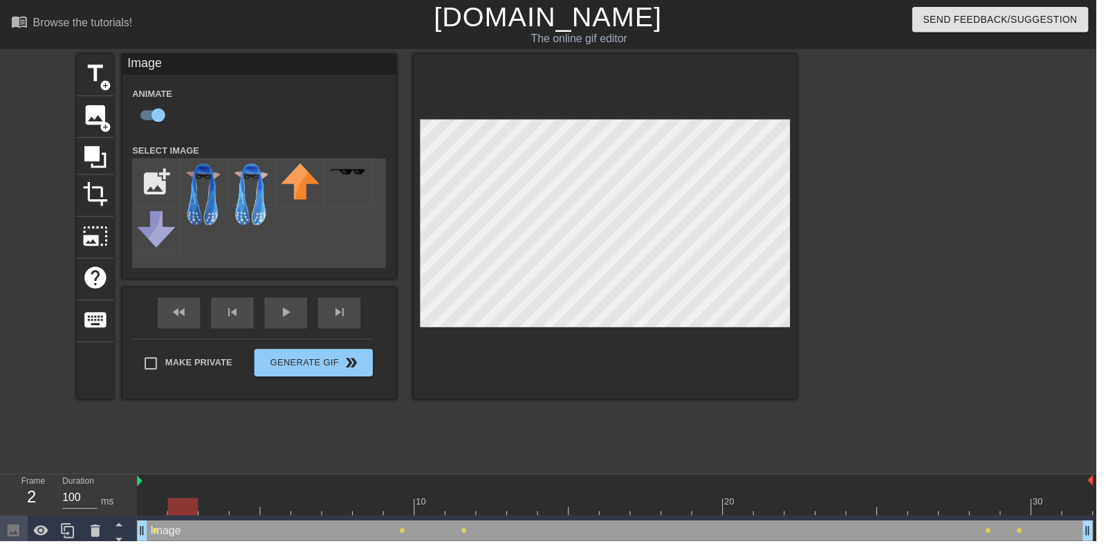
click at [288, 315] on div "fast_rewind skip_previous play_arrow skip_next" at bounding box center [262, 316] width 226 height 52
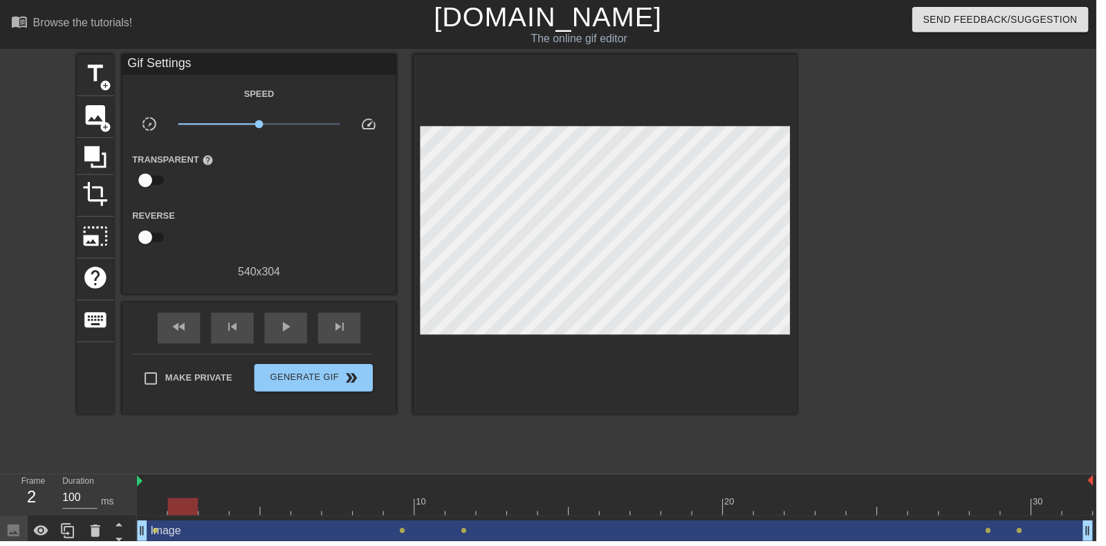
click at [278, 344] on div "play_arrow" at bounding box center [288, 330] width 43 height 31
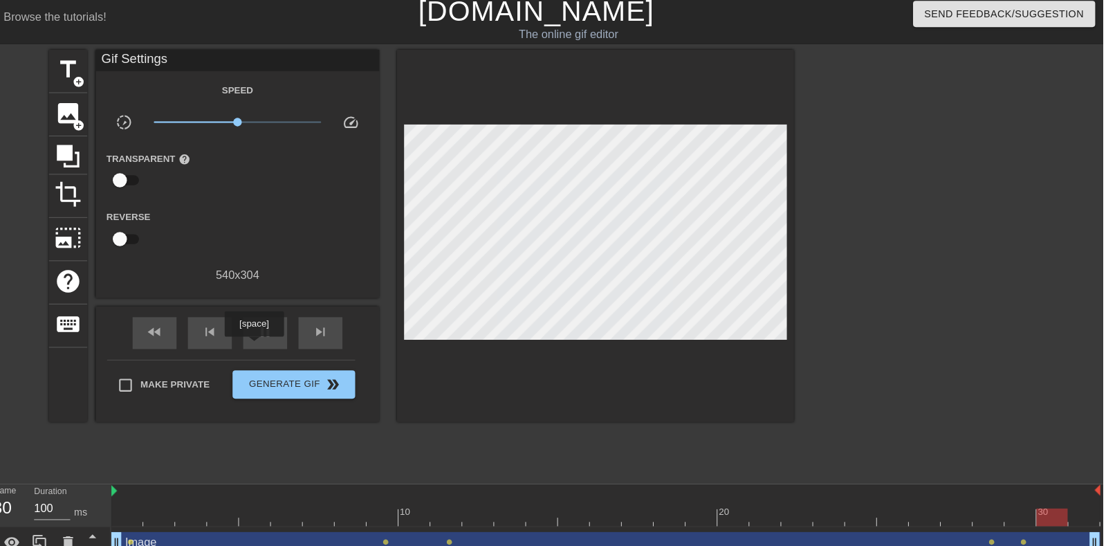
click at [285, 344] on div "pause" at bounding box center [288, 330] width 43 height 31
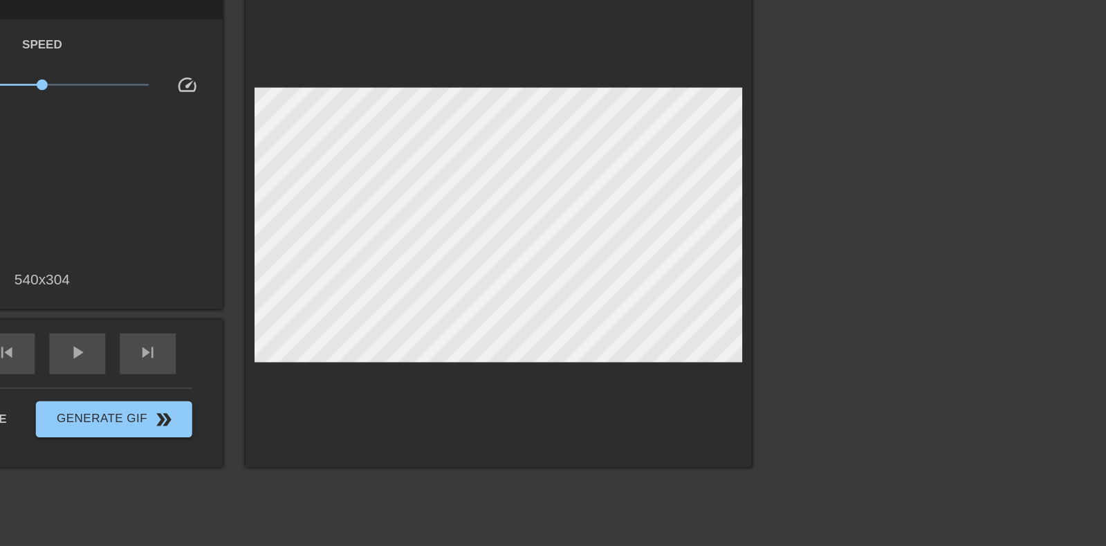
click at [296, 332] on span "play_arrow" at bounding box center [288, 330] width 17 height 17
click at [296, 332] on span "pause" at bounding box center [288, 330] width 17 height 17
click at [289, 338] on span "play_arrow" at bounding box center [288, 330] width 17 height 17
click at [300, 333] on div "pause" at bounding box center [288, 330] width 43 height 31
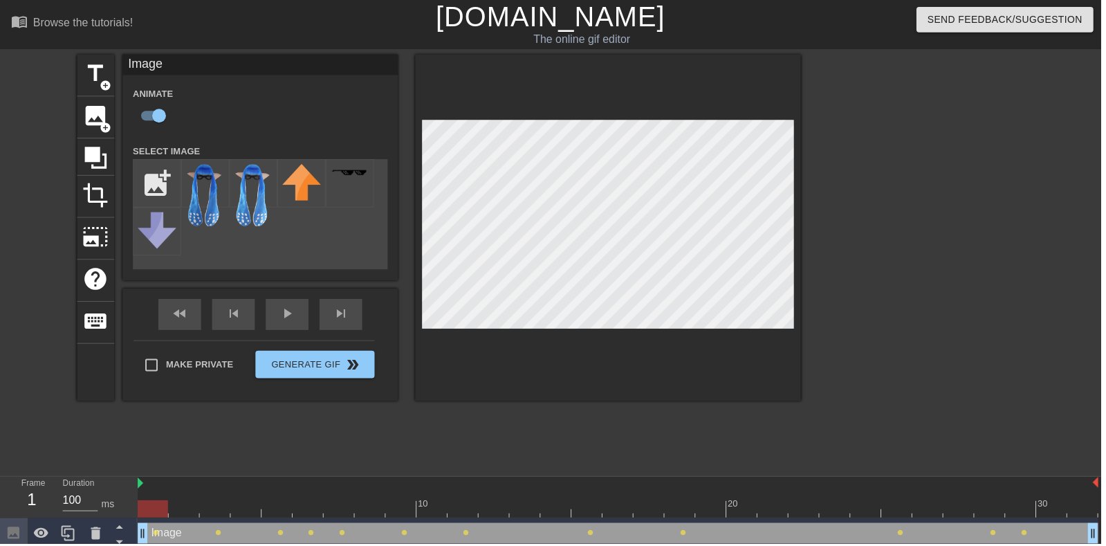
click at [289, 315] on div "play_arrow" at bounding box center [288, 315] width 43 height 31
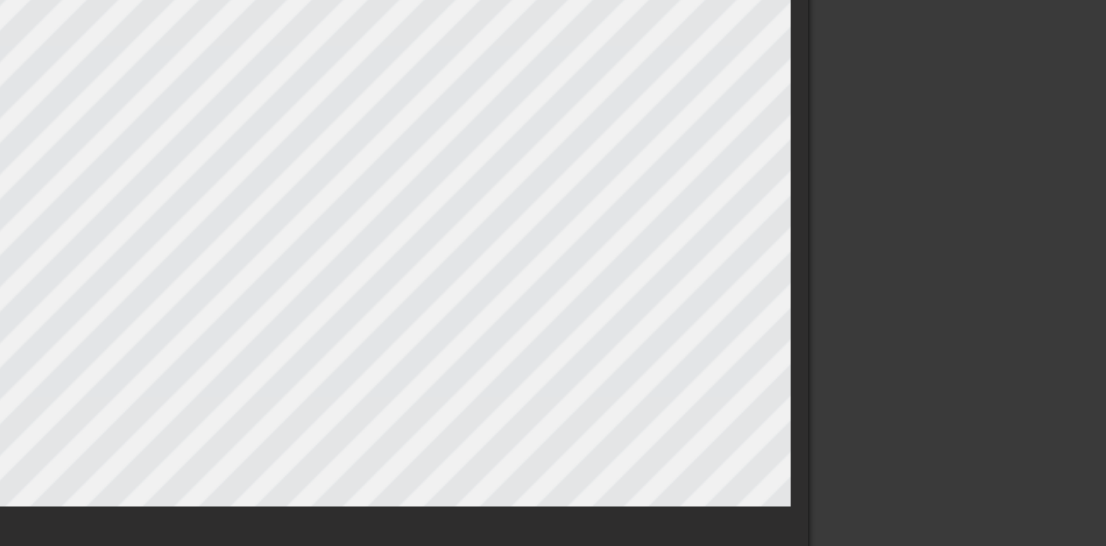
click at [852, 181] on div at bounding box center [925, 262] width 208 height 415
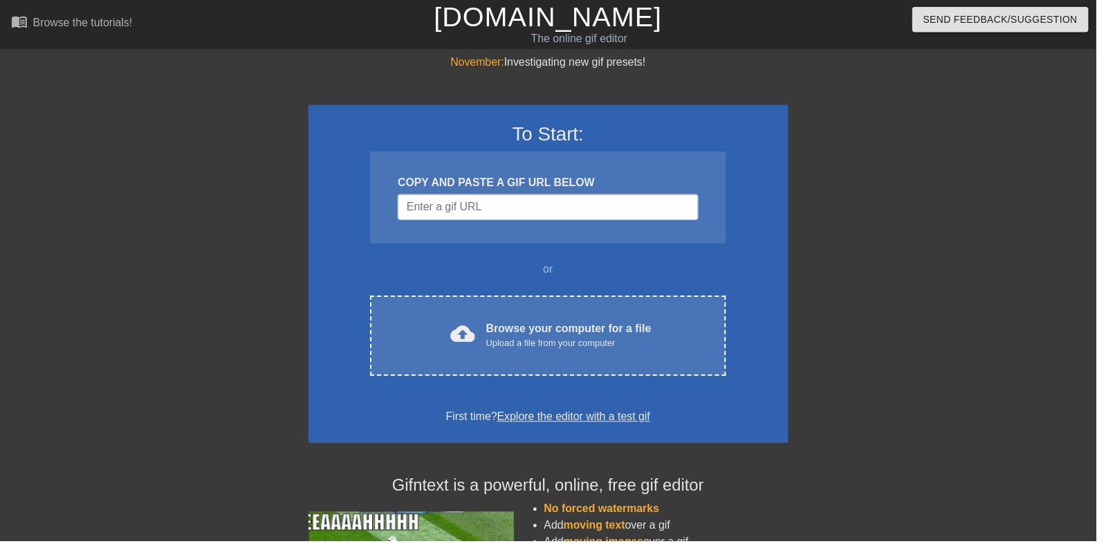
click at [590, 360] on div "cloud_upload Browse your computer for a file Upload a file from your computer C…" at bounding box center [553, 338] width 358 height 81
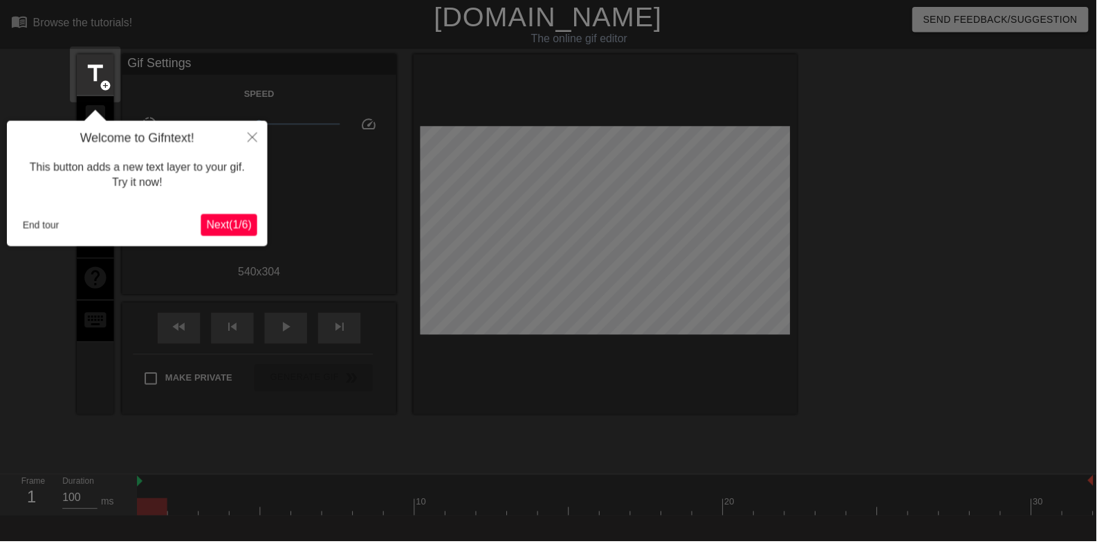
scroll to position [34, 0]
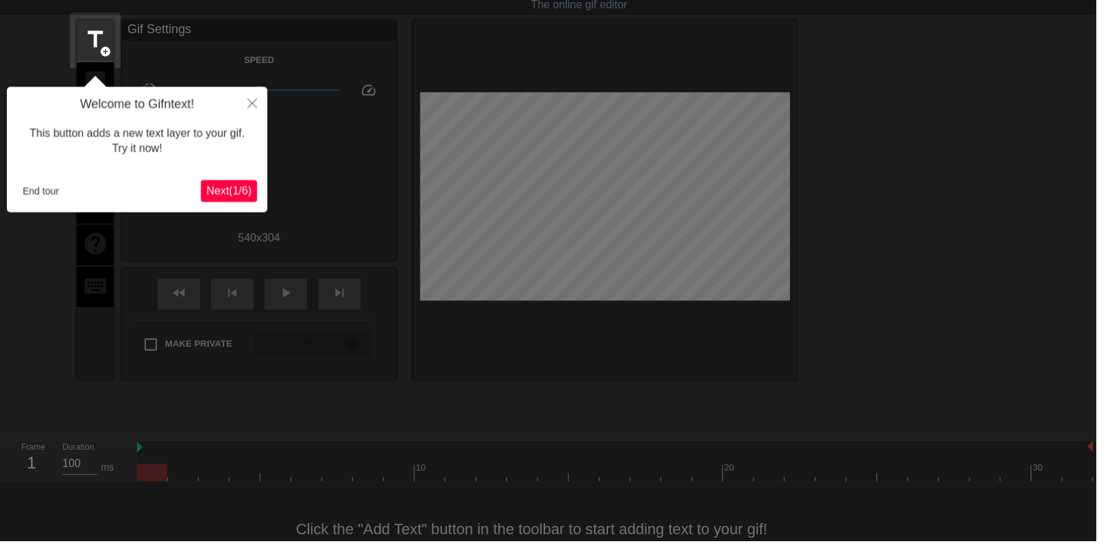
click at [40, 171] on div "This button adds a new text layer to your gif. Try it now!" at bounding box center [138, 142] width 242 height 59
click at [37, 203] on button "End tour" at bounding box center [41, 193] width 48 height 21
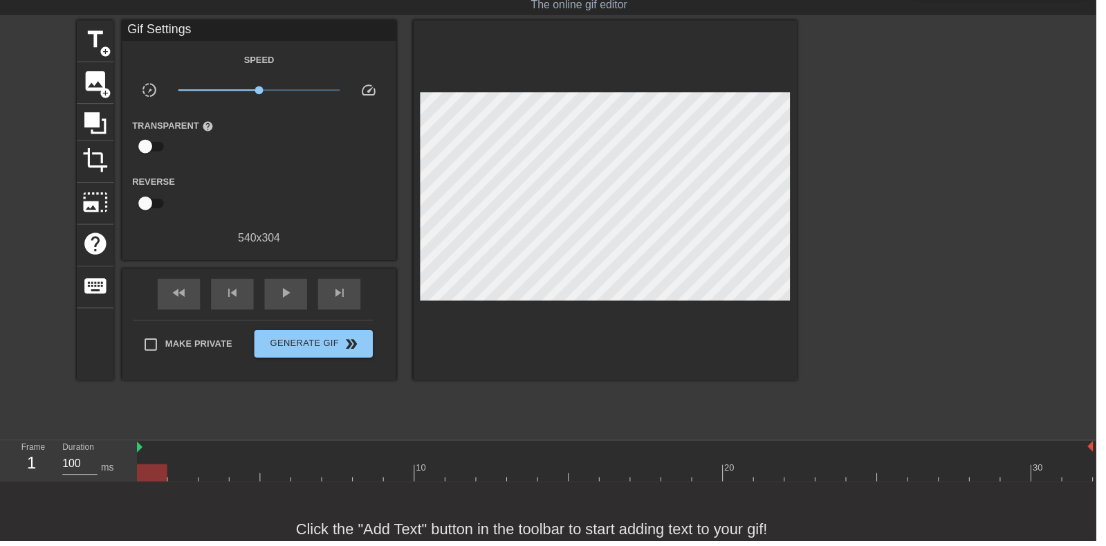
click at [94, 80] on span "image" at bounding box center [96, 82] width 26 height 26
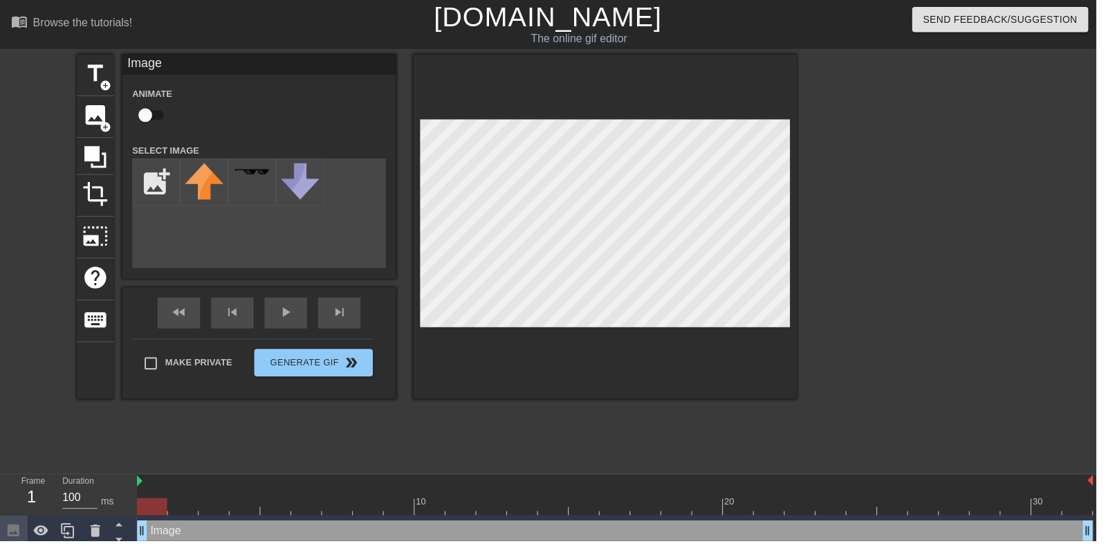
click at [143, 113] on input "checkbox" at bounding box center [146, 116] width 79 height 26
checkbox input "true"
click at [156, 180] on input "file" at bounding box center [157, 183] width 47 height 47
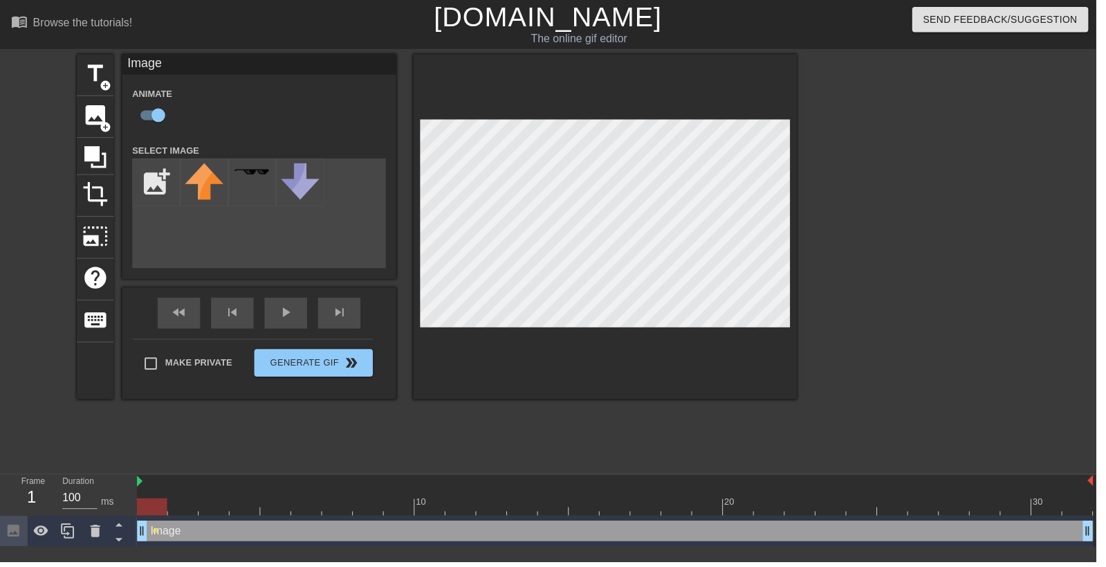
type input "C:\fakepath\beart-1jfvla (1).png"
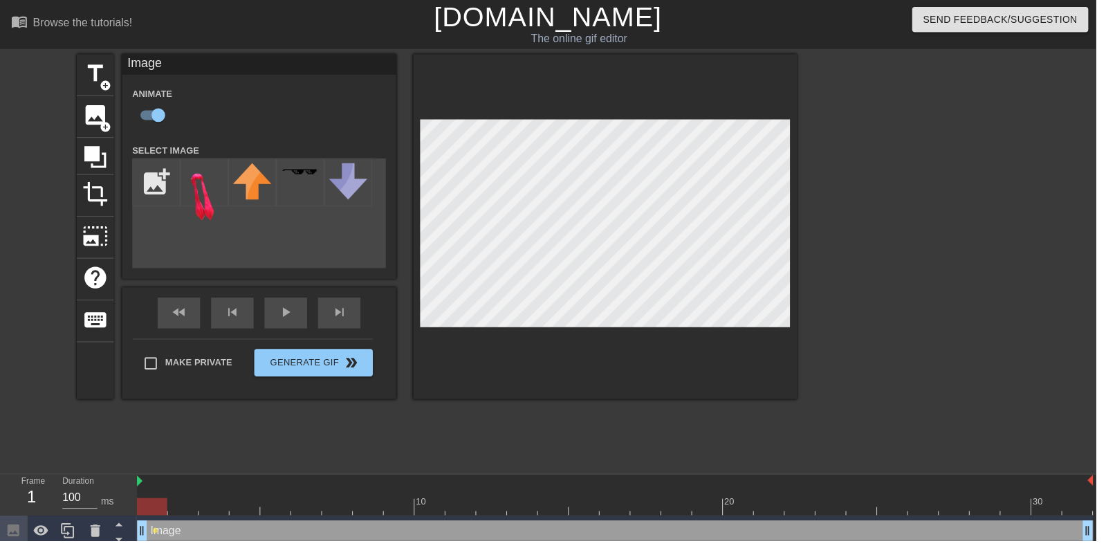
click at [191, 182] on img at bounding box center [206, 194] width 39 height 58
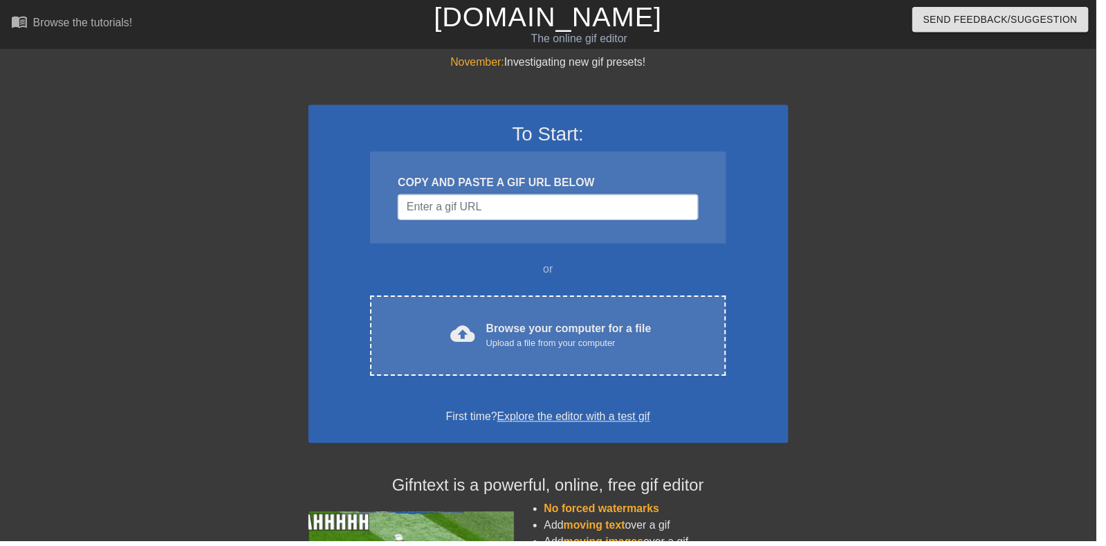
click at [681, 345] on div "cloud_upload Browse your computer for a file Upload a file from your computer" at bounding box center [553, 338] width 300 height 31
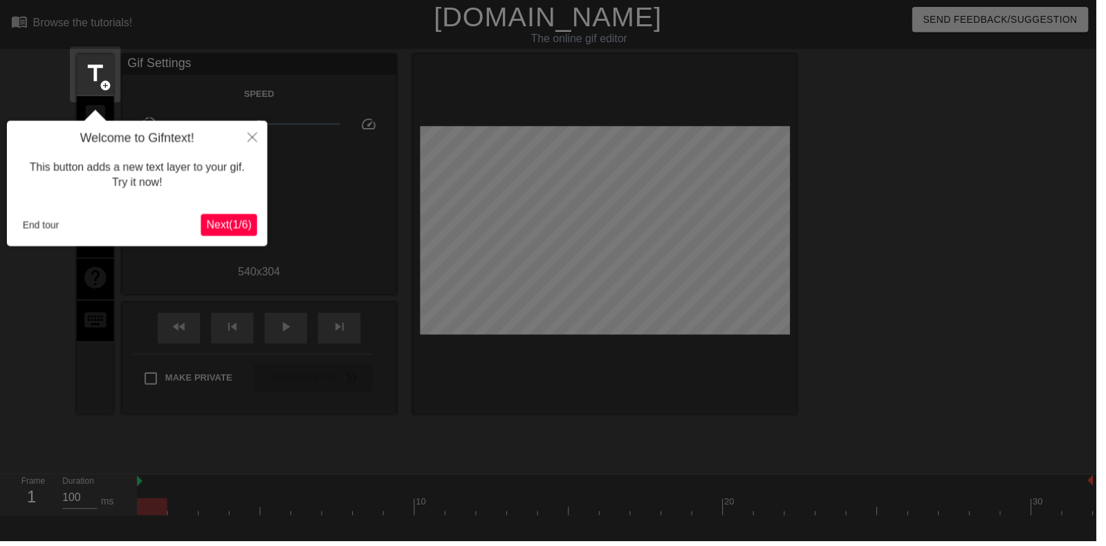
scroll to position [34, 0]
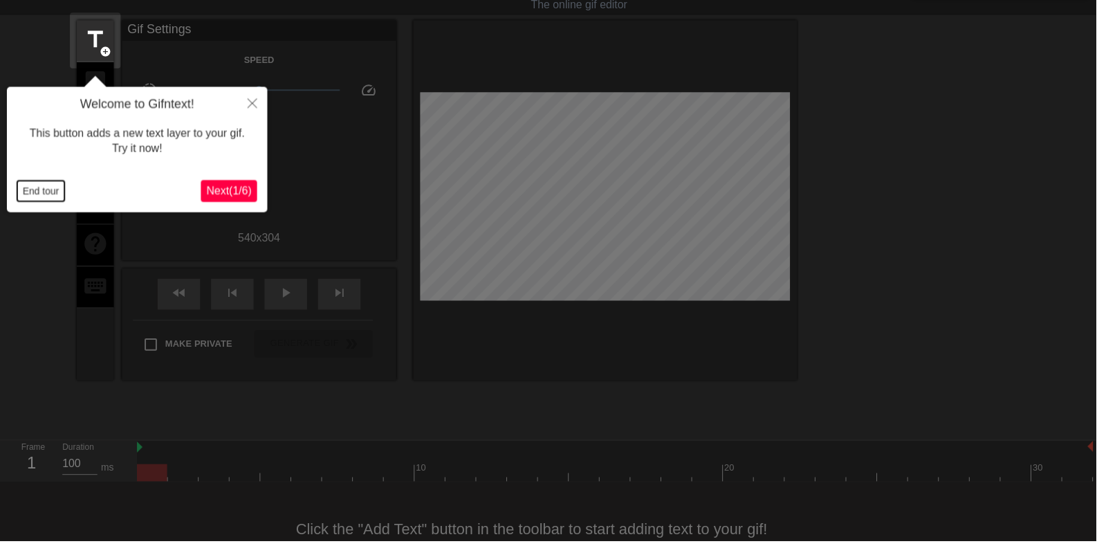
click at [45, 196] on button "End tour" at bounding box center [41, 193] width 48 height 21
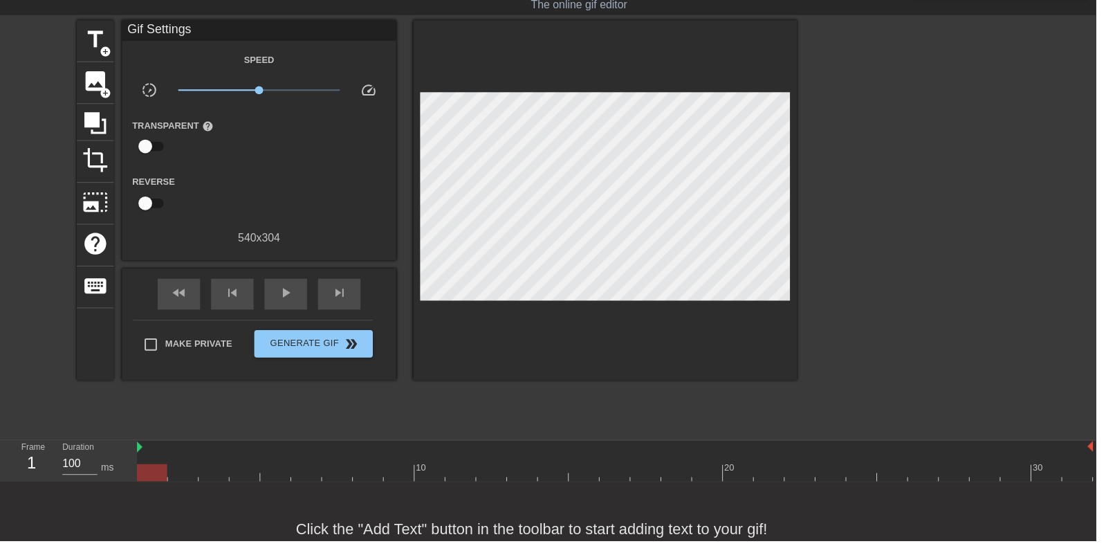
click at [84, 82] on span "image" at bounding box center [96, 82] width 26 height 26
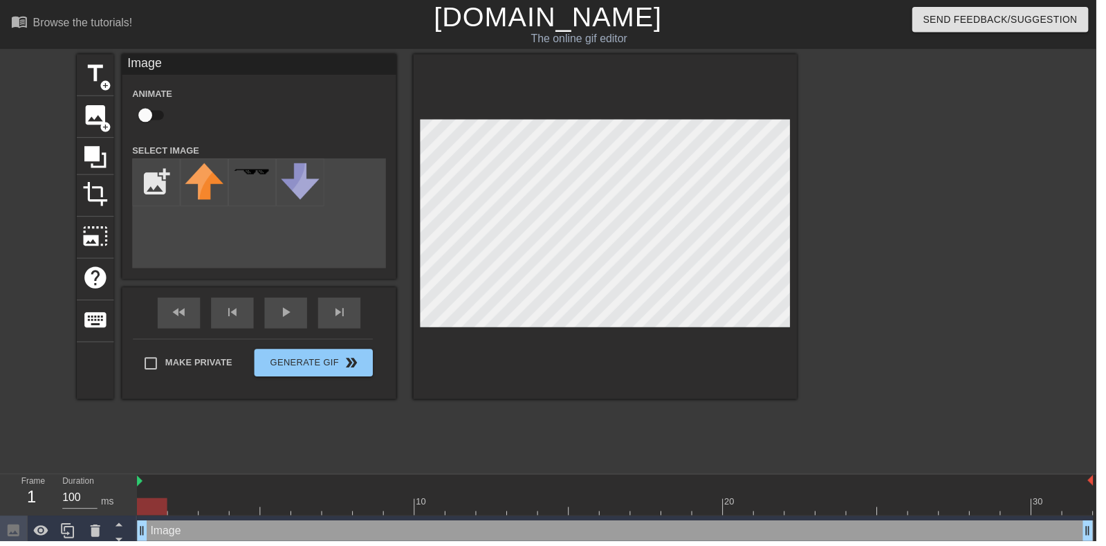
click at [144, 113] on input "checkbox" at bounding box center [146, 116] width 79 height 26
checkbox input "true"
click at [155, 180] on input "file" at bounding box center [157, 183] width 47 height 47
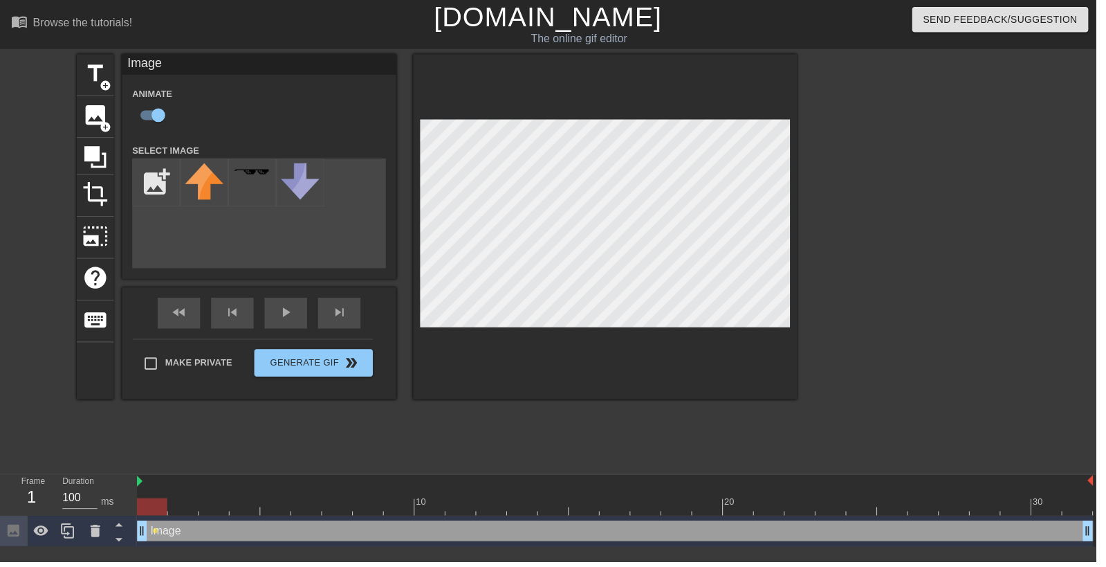
type input "C:\fakepath\98746467237632.png"
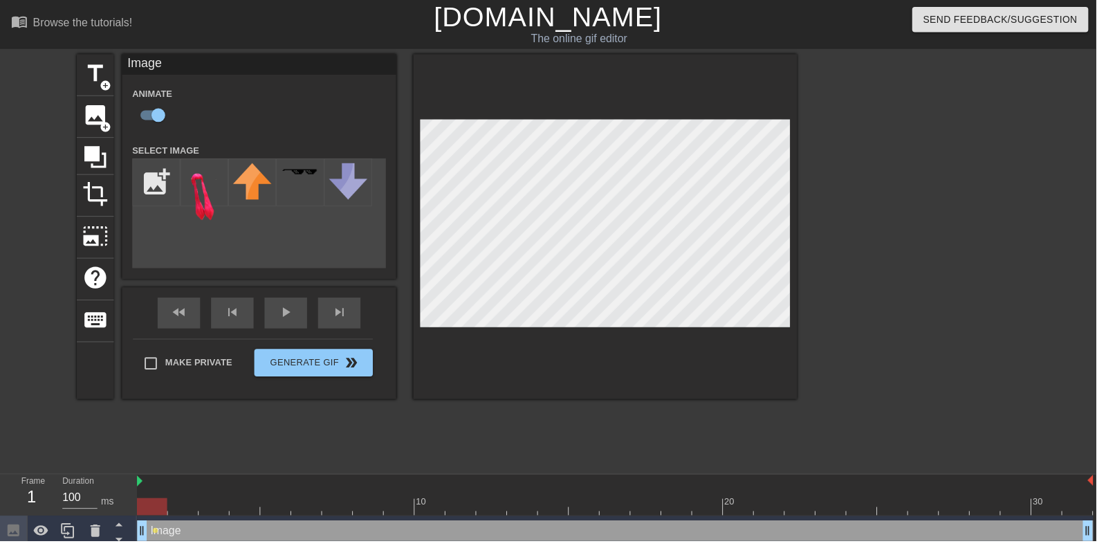
click at [201, 196] on img at bounding box center [206, 194] width 39 height 58
click at [291, 324] on div "play_arrow" at bounding box center [288, 315] width 43 height 31
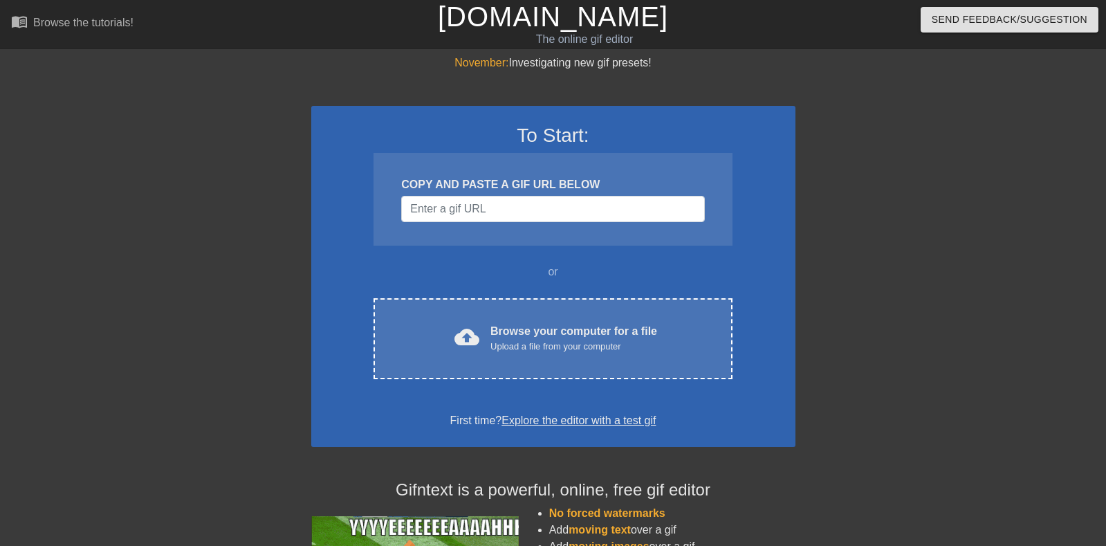
scroll to position [1, 0]
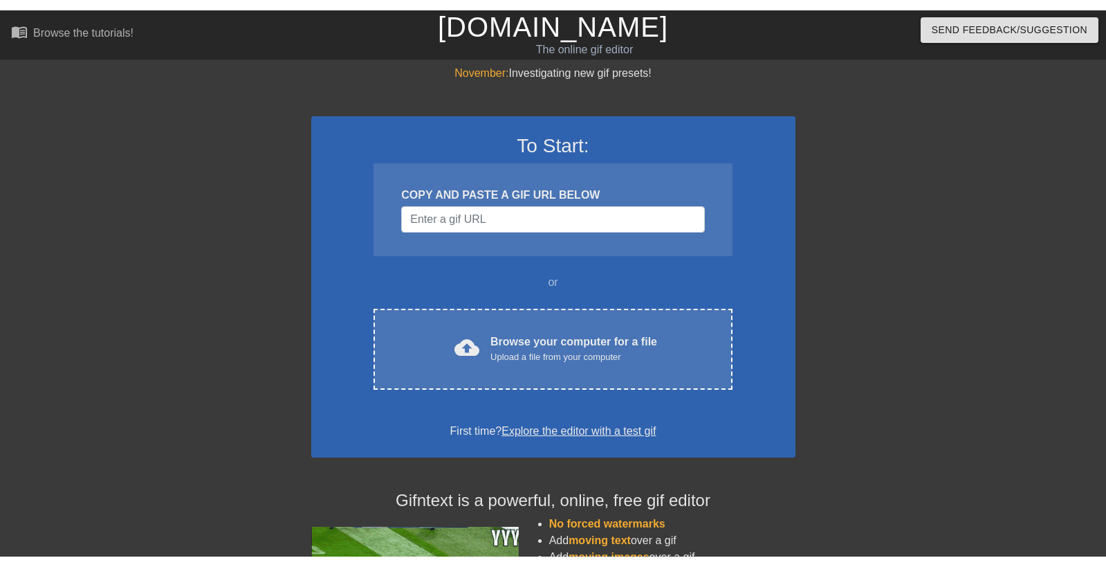
scroll to position [1, 0]
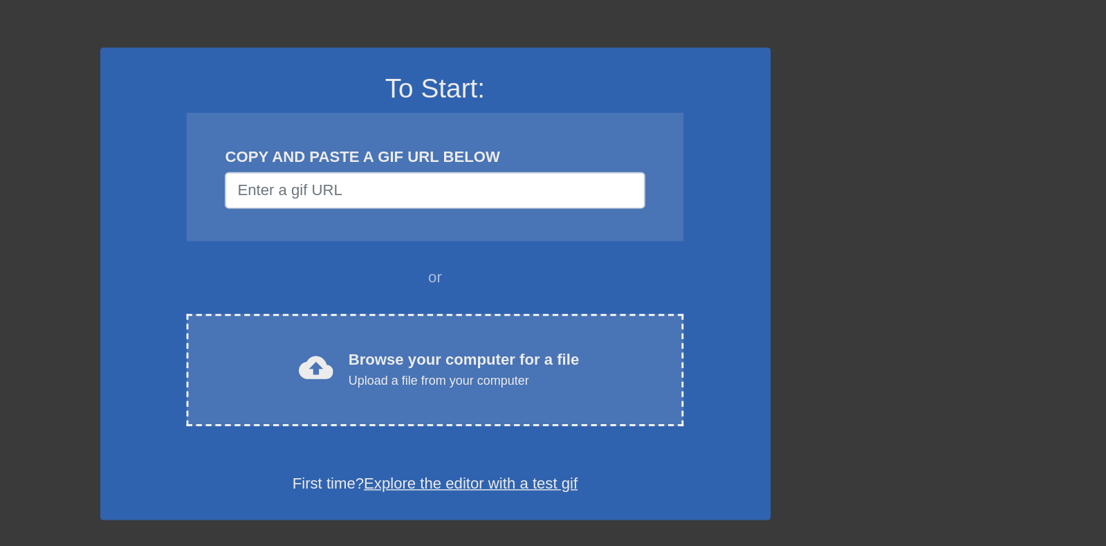
click at [431, 324] on div "cloud_upload Browse your computer for a file Upload a file from your computer" at bounding box center [553, 337] width 300 height 31
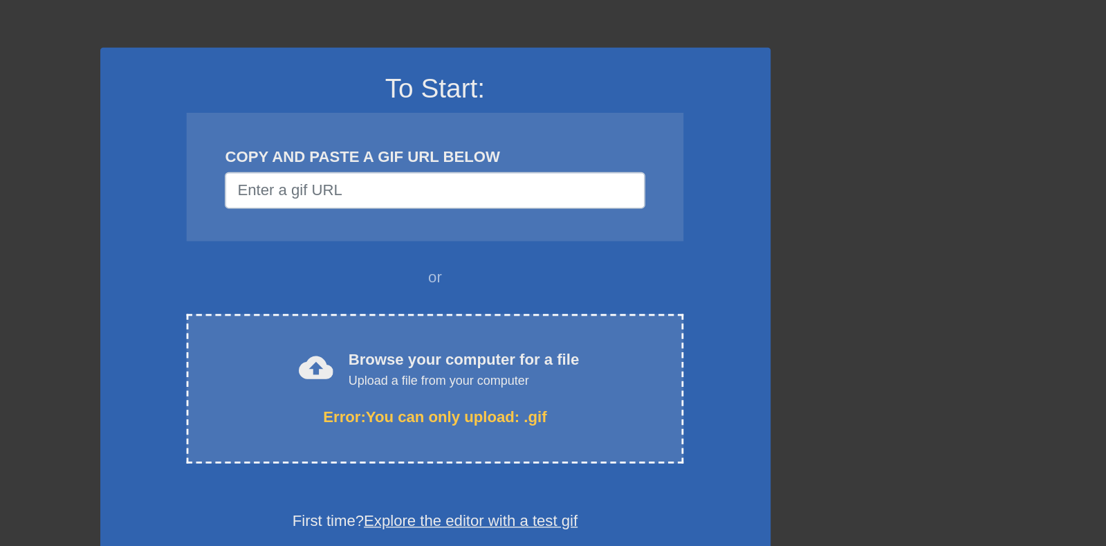
click at [412, 252] on div "To Start: COPY AND PASTE A GIF URL BELOW or cloud_upload Browse your computer f…" at bounding box center [553, 289] width 484 height 368
click at [672, 370] on div "Error: You can only upload: .gif" at bounding box center [553, 372] width 300 height 17
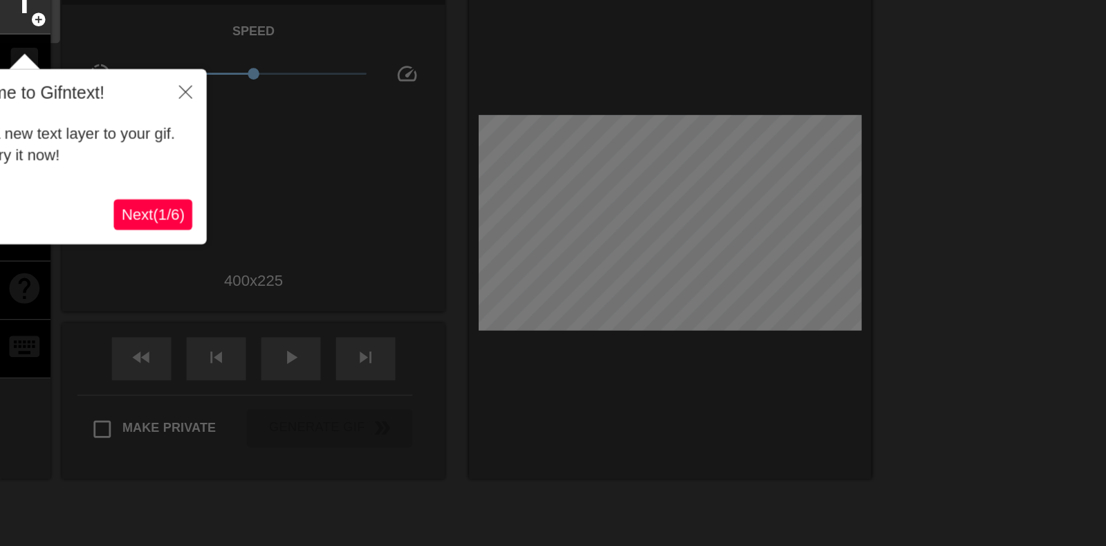
scroll to position [34, 0]
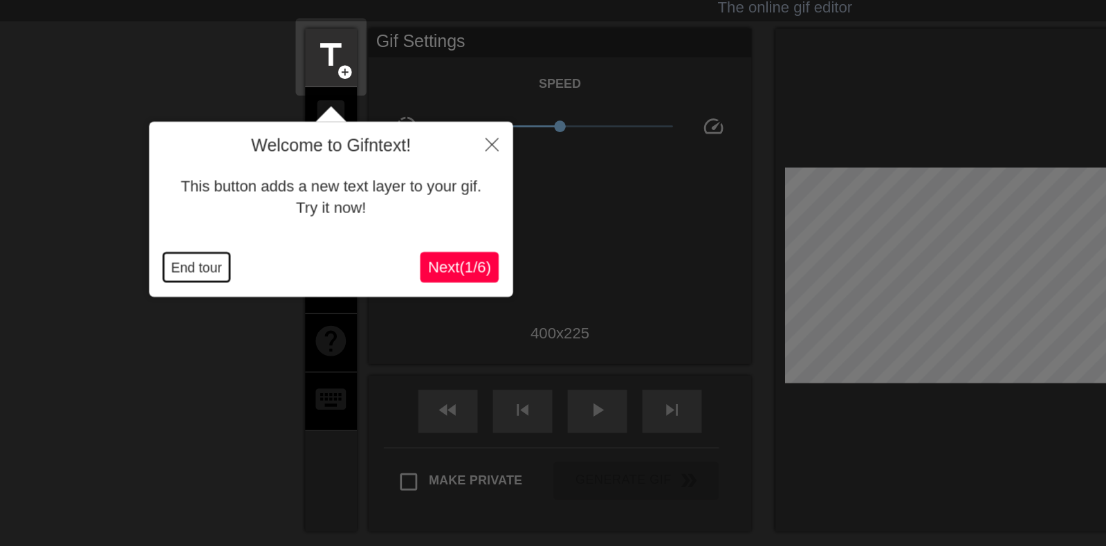
click at [168, 199] on button "End tour" at bounding box center [160, 193] width 48 height 21
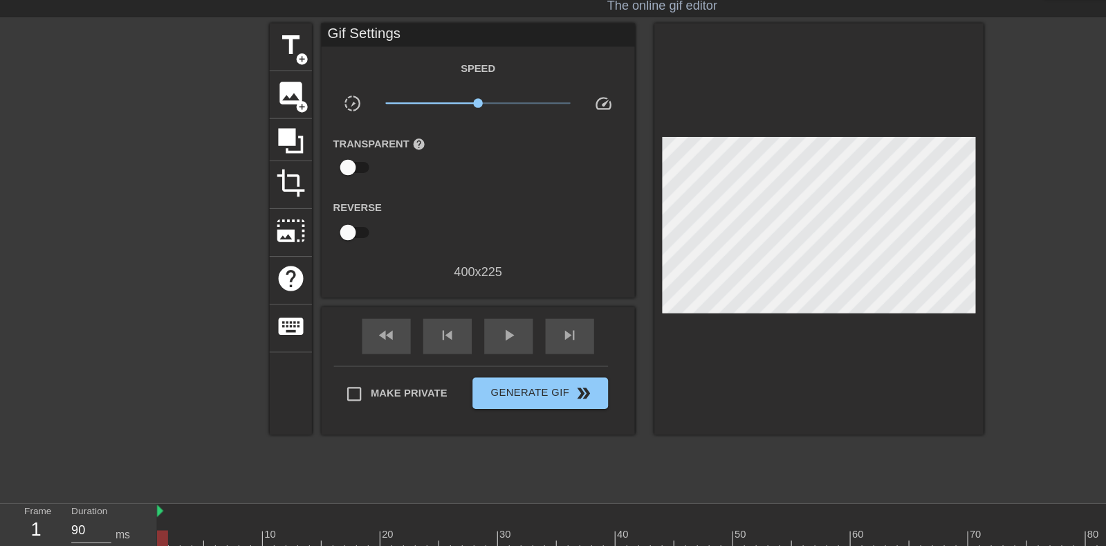
click at [243, 82] on span "image" at bounding box center [256, 82] width 26 height 26
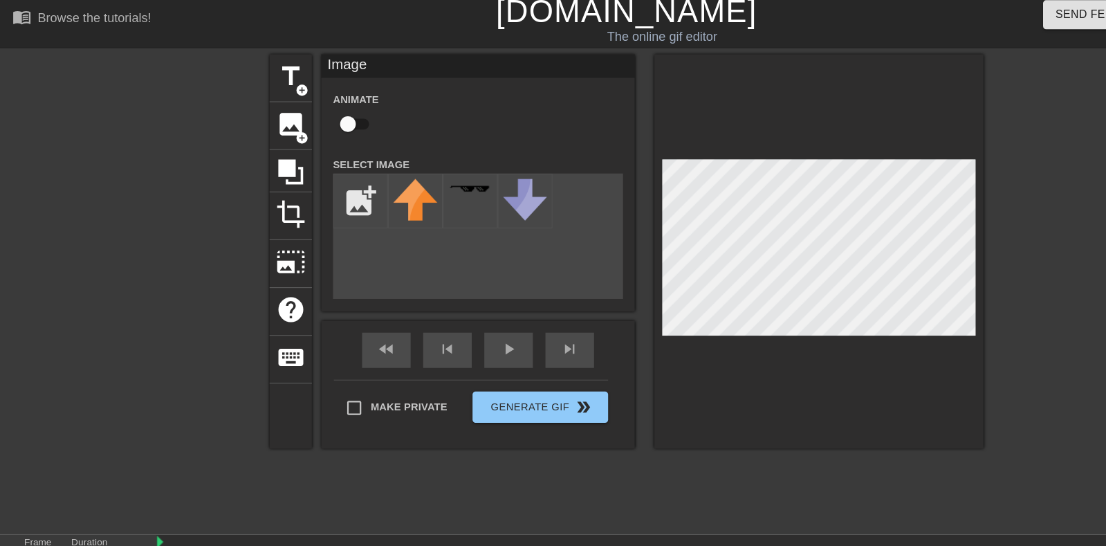
scroll to position [0, 0]
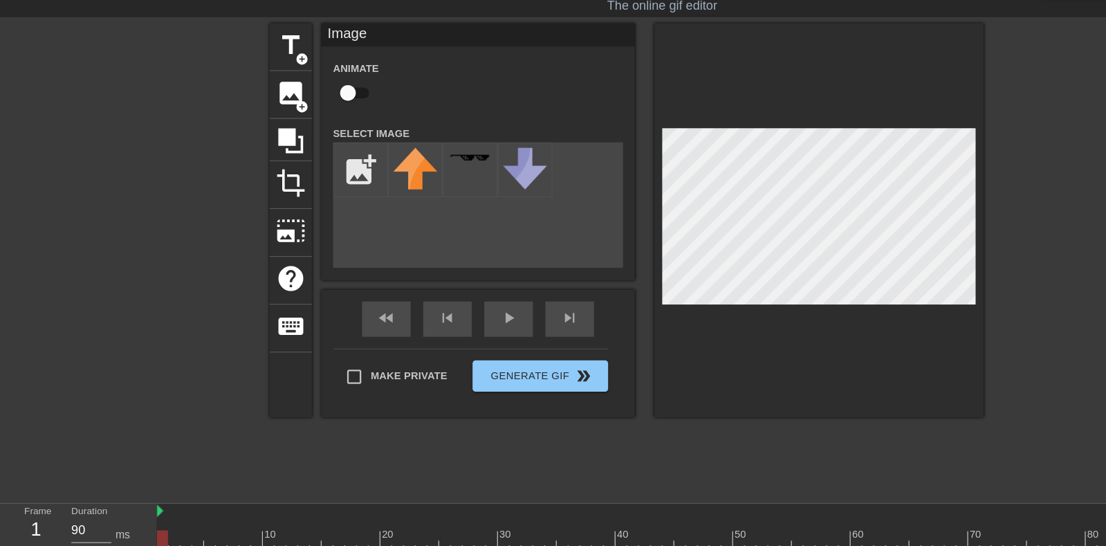
click at [310, 113] on input "checkbox" at bounding box center [307, 116] width 79 height 26
checkbox input "true"
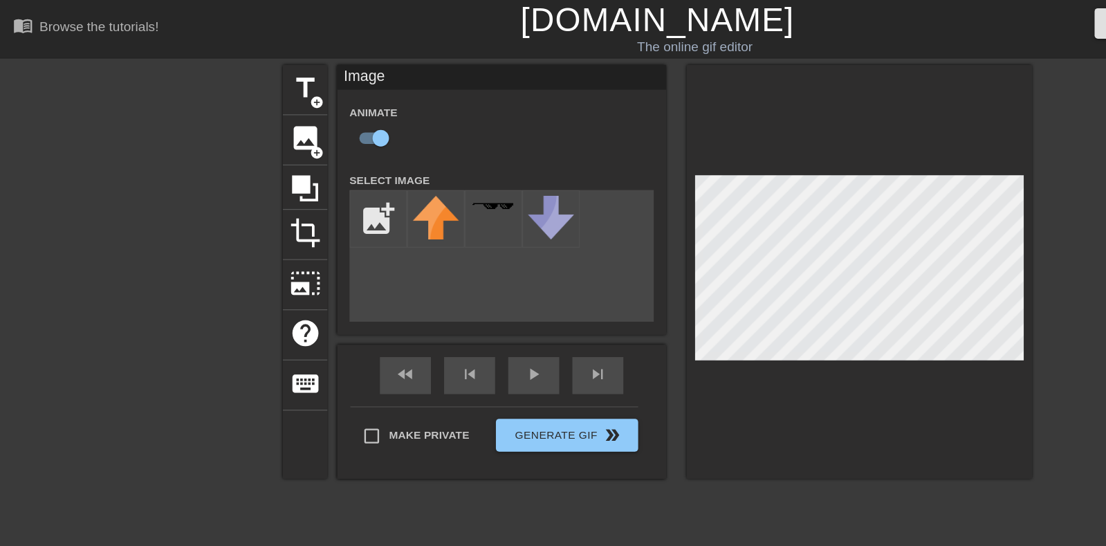
click at [322, 202] on input "file" at bounding box center [318, 183] width 47 height 47
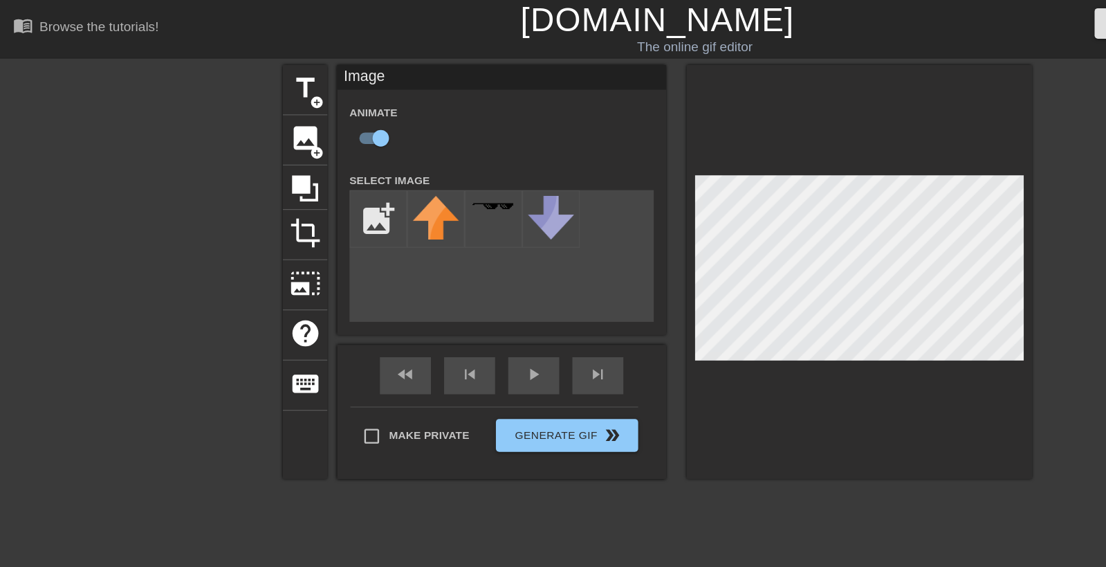
type input "C:\fakepath\98746467237632.png"
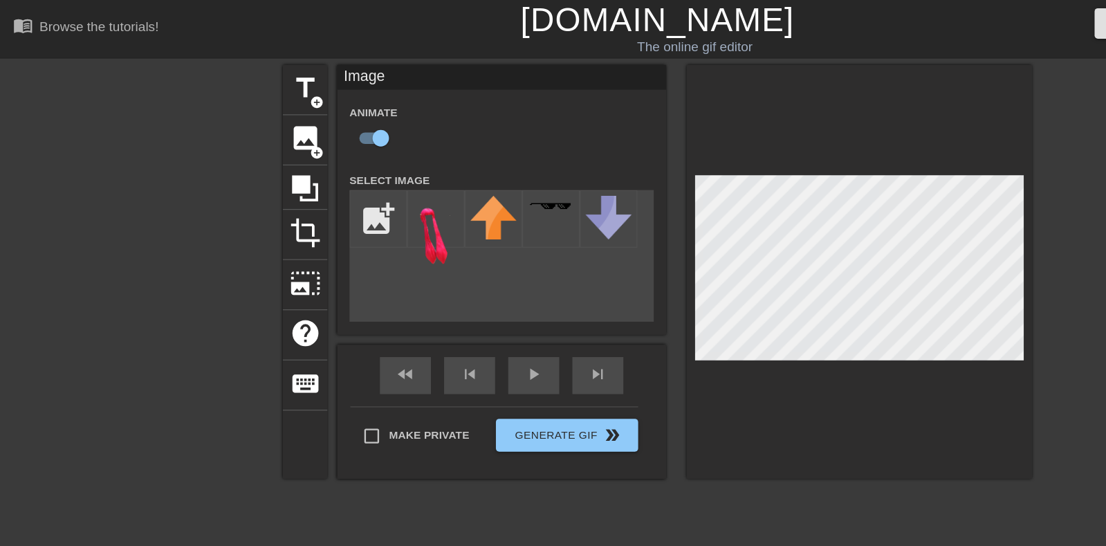
click at [354, 176] on img at bounding box center [366, 194] width 39 height 58
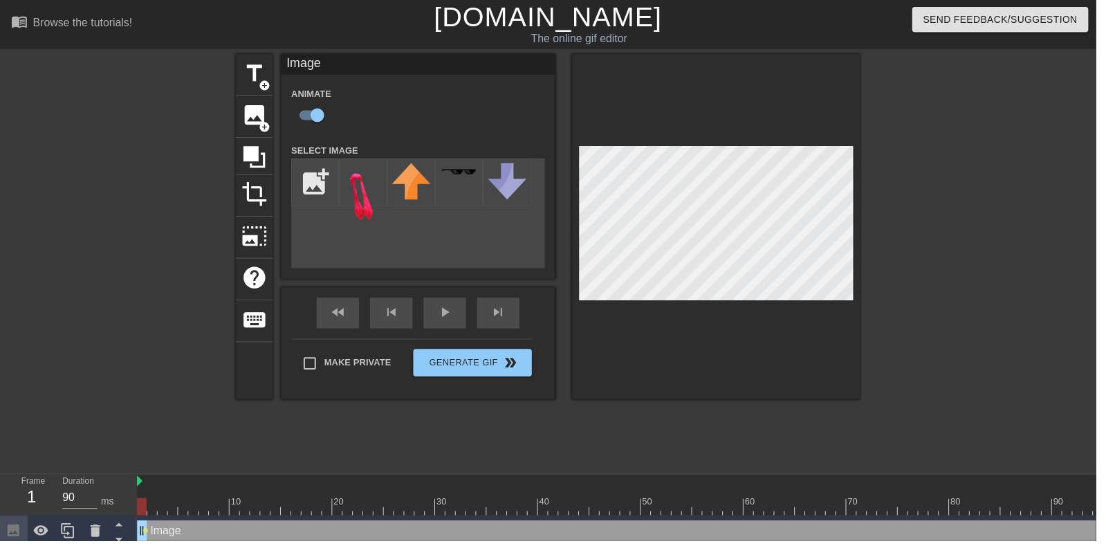
click at [431, 313] on div "fast_rewind skip_previous play_arrow skip_next" at bounding box center [422, 316] width 226 height 52
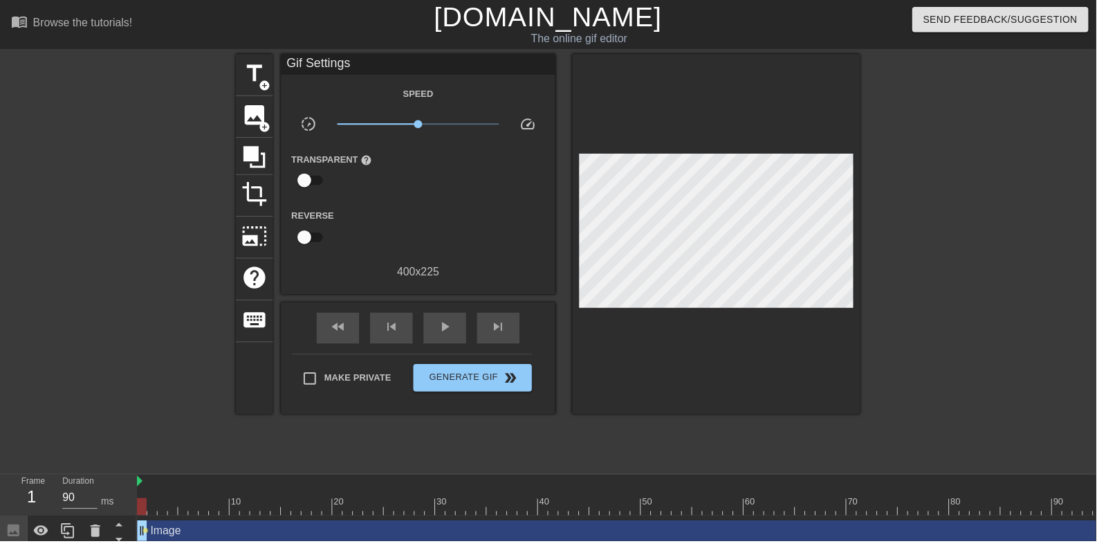
click at [449, 327] on span "play_arrow" at bounding box center [449, 330] width 17 height 17
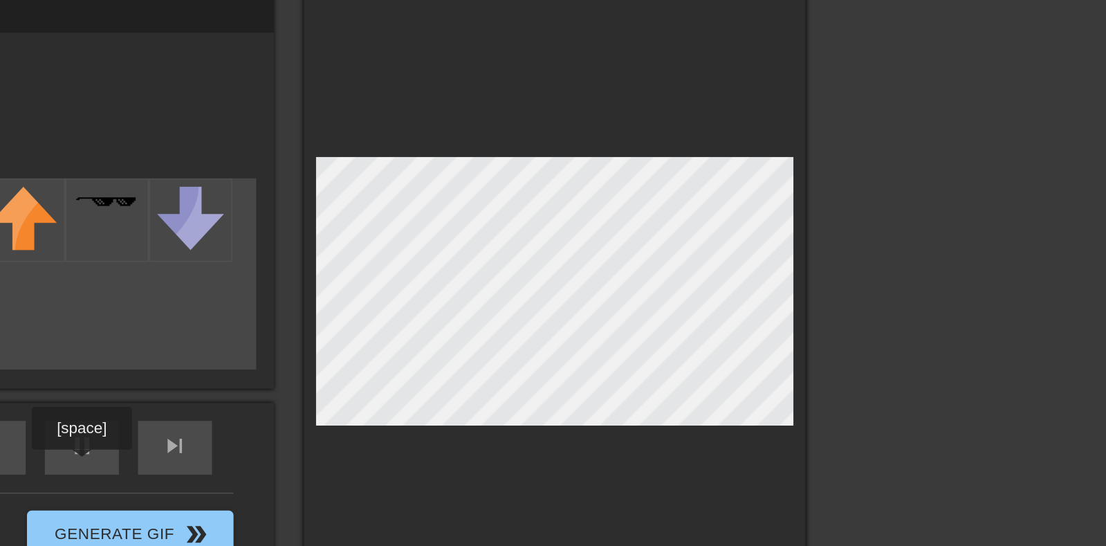
type input "80"
